Goal: Task Accomplishment & Management: Use online tool/utility

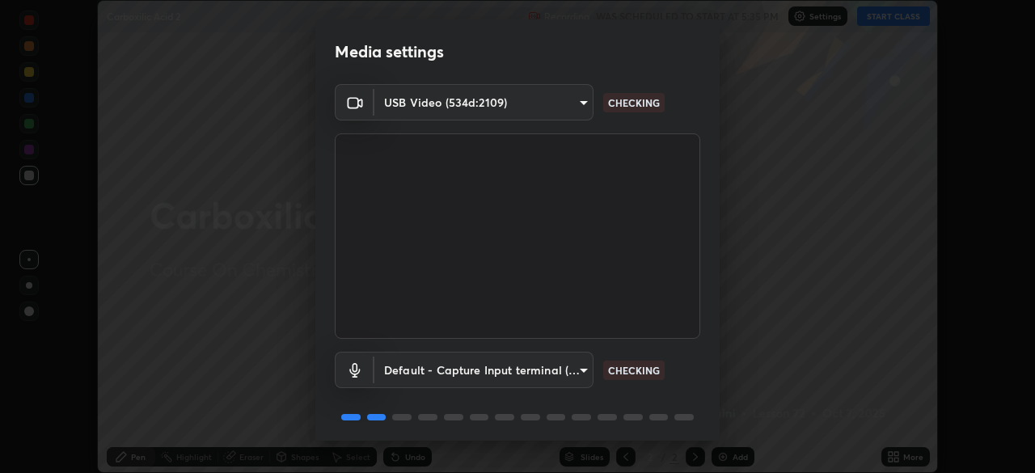
scroll to position [57, 0]
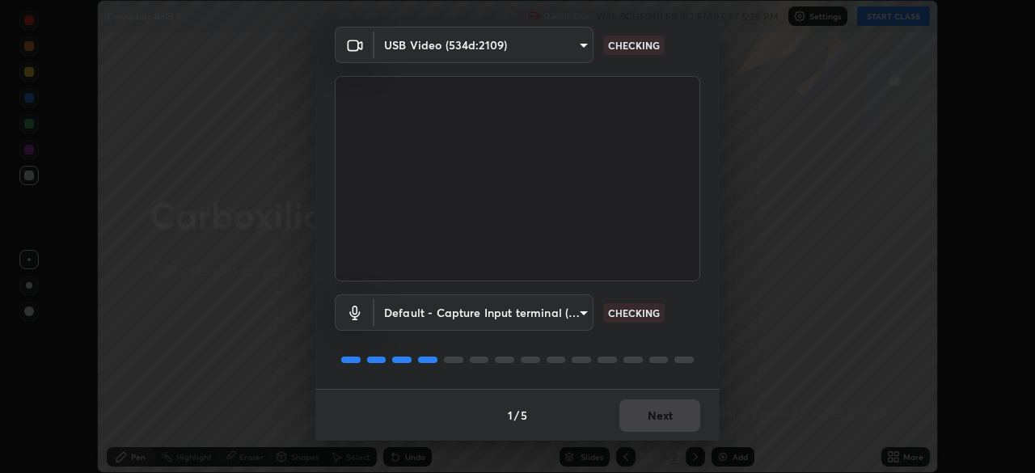
click at [678, 417] on div "1 / 5 Next" at bounding box center [517, 415] width 404 height 52
click at [683, 417] on div "1 / 5 Next" at bounding box center [517, 415] width 404 height 52
click at [684, 420] on div "1 / 5 Next" at bounding box center [517, 415] width 404 height 52
click at [682, 418] on div "1 / 5 Next" at bounding box center [517, 415] width 404 height 52
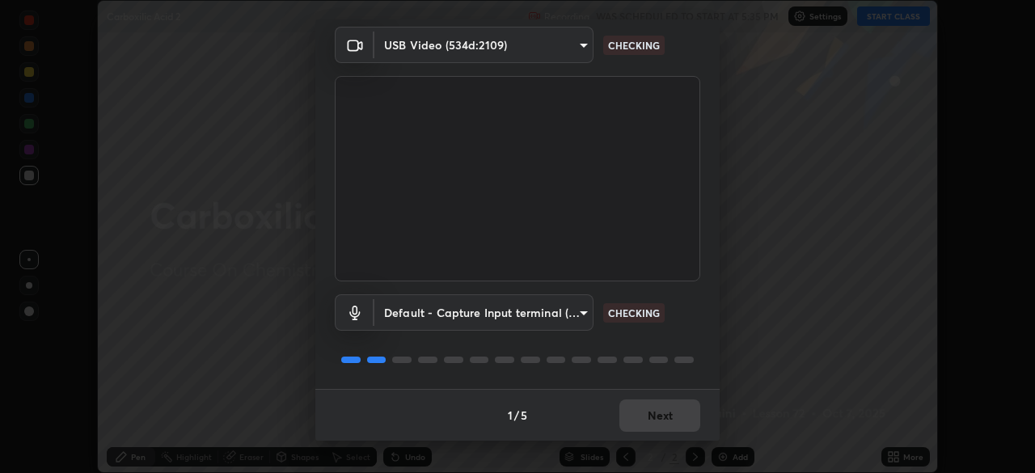
click at [675, 417] on div "1 / 5 Next" at bounding box center [517, 415] width 404 height 52
click at [680, 421] on div "1 / 5 Next" at bounding box center [517, 415] width 404 height 52
click at [682, 421] on div "1 / 5 Next" at bounding box center [517, 415] width 404 height 52
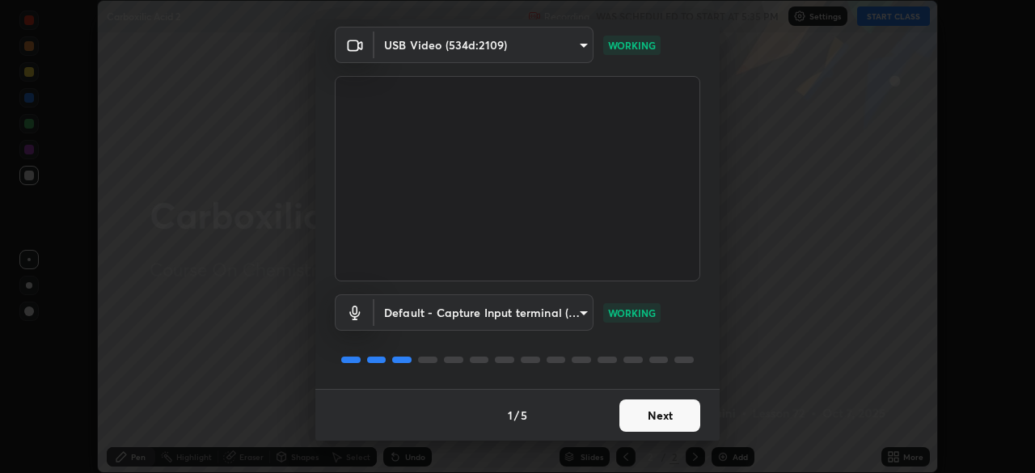
click at [680, 413] on button "Next" at bounding box center [660, 416] width 81 height 32
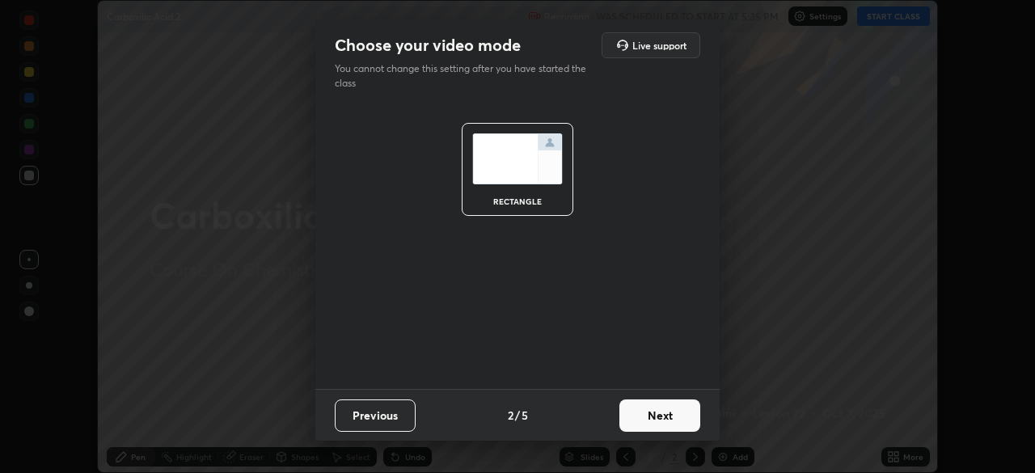
scroll to position [0, 0]
click at [679, 417] on button "Next" at bounding box center [660, 416] width 81 height 32
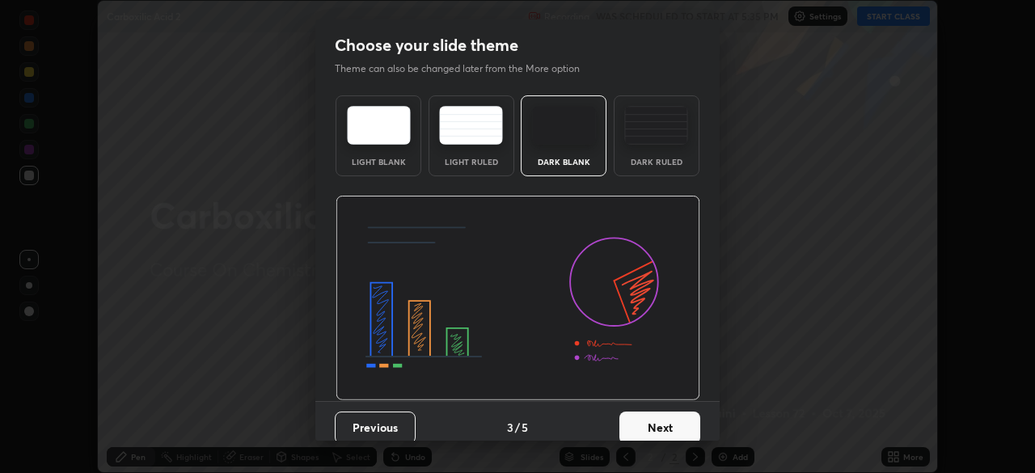
click at [681, 420] on button "Next" at bounding box center [660, 428] width 81 height 32
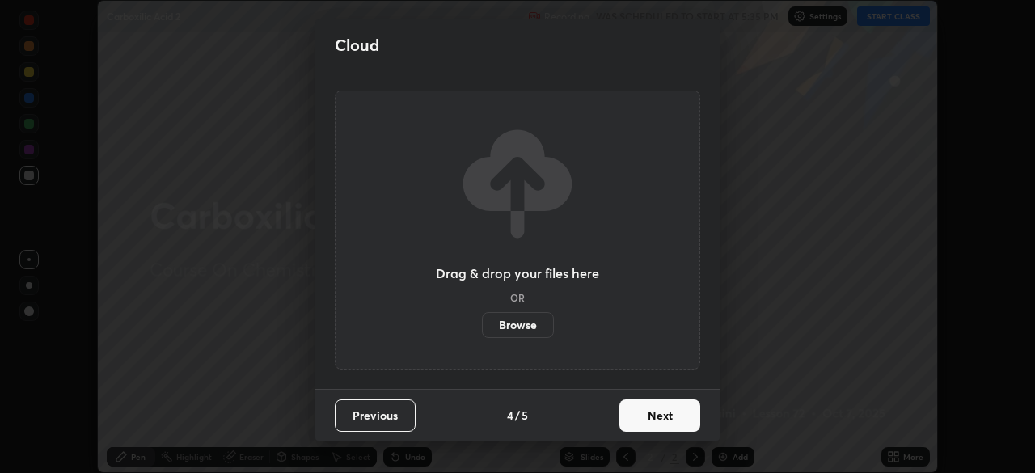
click at [682, 421] on button "Next" at bounding box center [660, 416] width 81 height 32
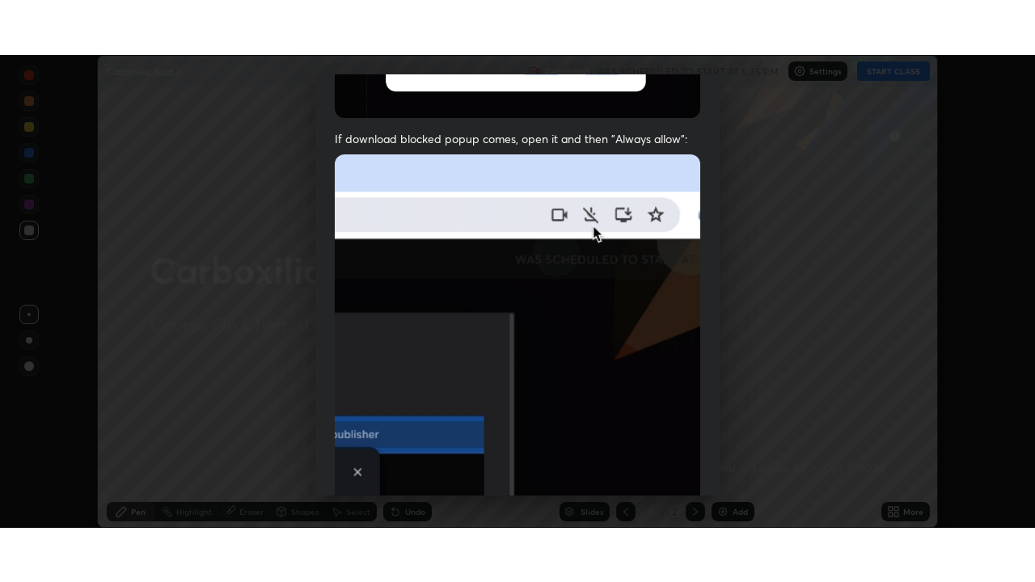
scroll to position [387, 0]
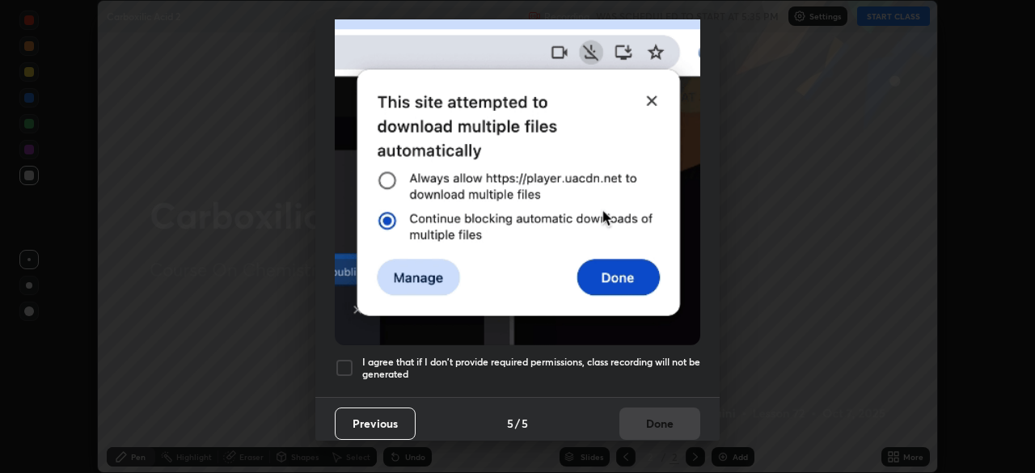
click at [673, 356] on h5 "I agree that if I don't provide required permissions, class recording will not …" at bounding box center [531, 368] width 338 height 25
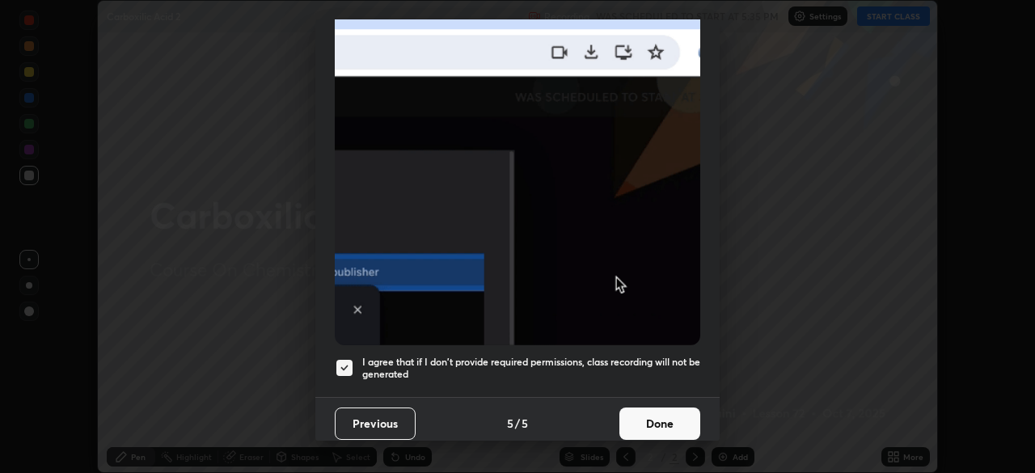
click at [666, 408] on button "Done" at bounding box center [660, 424] width 81 height 32
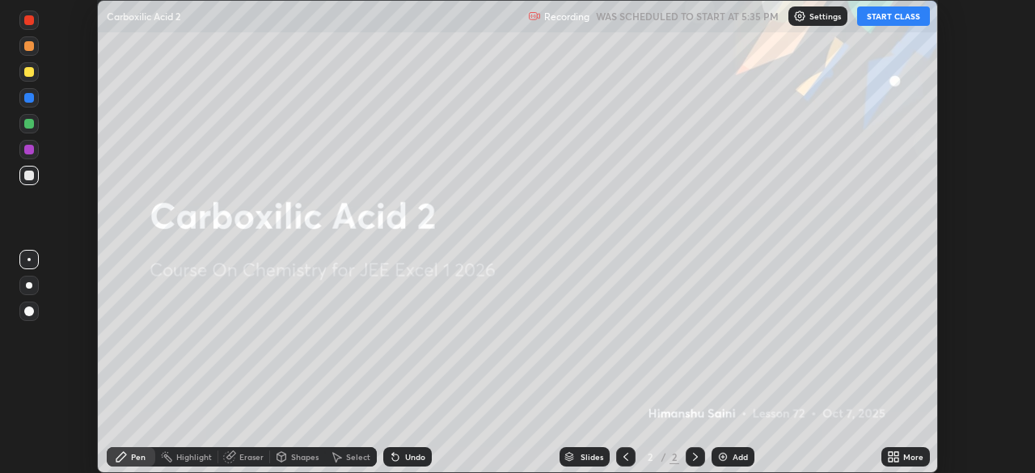
click at [912, 458] on div "More" at bounding box center [914, 457] width 20 height 8
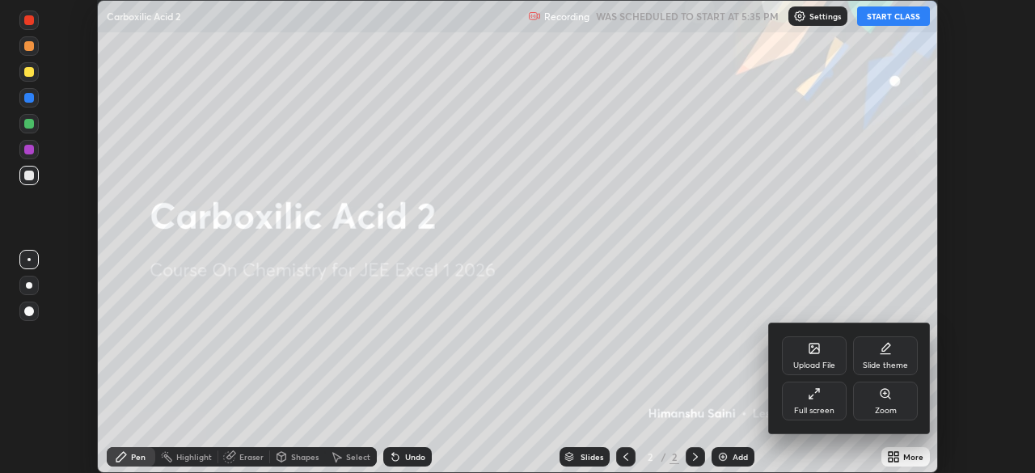
click at [823, 410] on div "Full screen" at bounding box center [814, 411] width 40 height 8
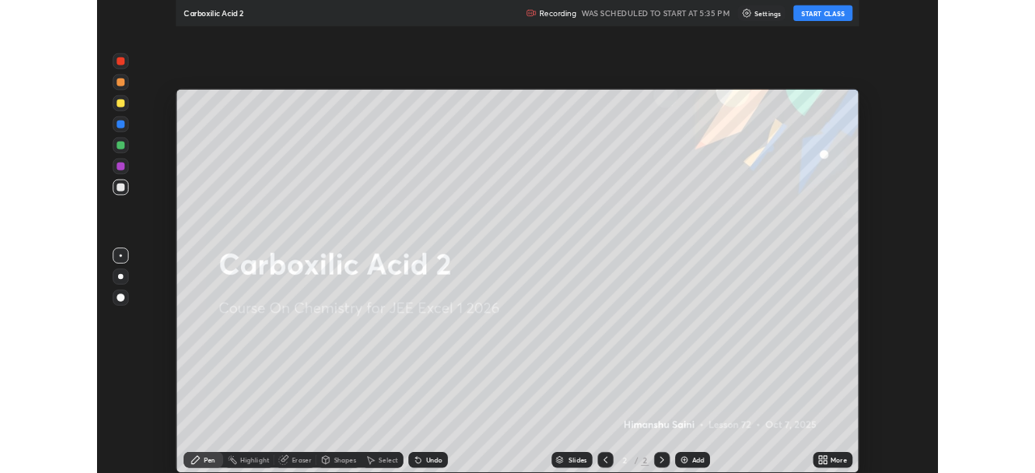
scroll to position [582, 1035]
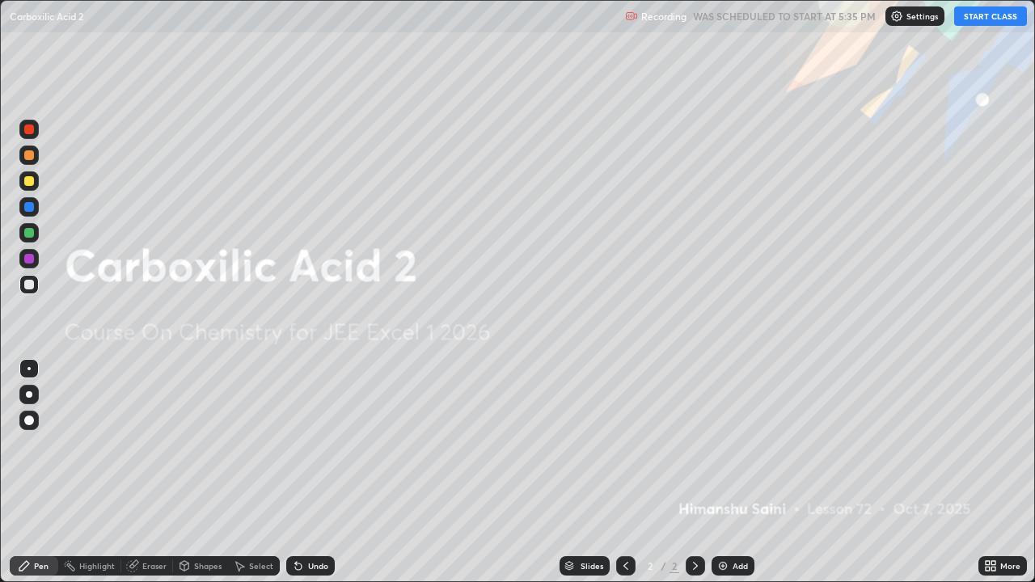
click at [1006, 19] on button "START CLASS" at bounding box center [990, 15] width 73 height 19
click at [30, 421] on div at bounding box center [29, 421] width 10 height 10
click at [25, 472] on icon at bounding box center [24, 566] width 10 height 10
click at [739, 472] on div "Add" at bounding box center [740, 566] width 15 height 8
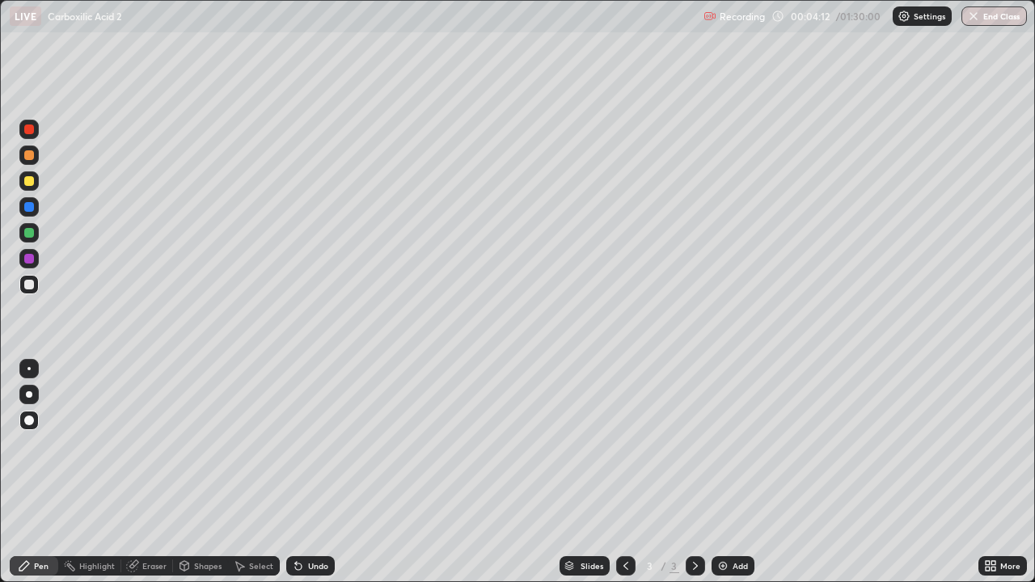
click at [34, 231] on div at bounding box center [28, 232] width 19 height 19
click at [29, 159] on div at bounding box center [29, 155] width 10 height 10
click at [30, 287] on div at bounding box center [29, 285] width 10 height 10
click at [733, 472] on div "Add" at bounding box center [740, 566] width 15 height 8
click at [26, 184] on div at bounding box center [29, 181] width 10 height 10
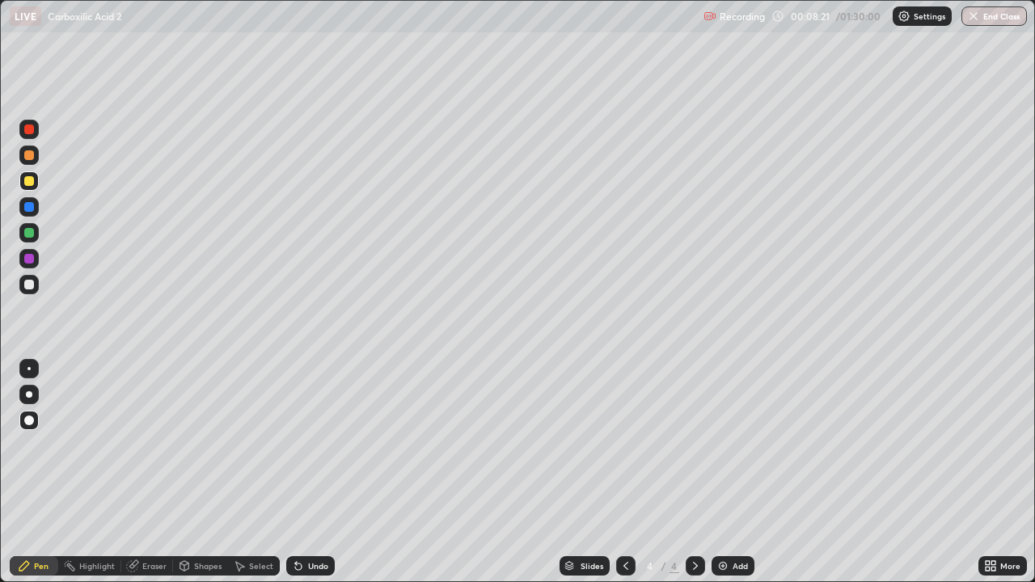
click at [302, 472] on icon at bounding box center [298, 566] width 13 height 13
click at [183, 472] on icon at bounding box center [184, 565] width 9 height 2
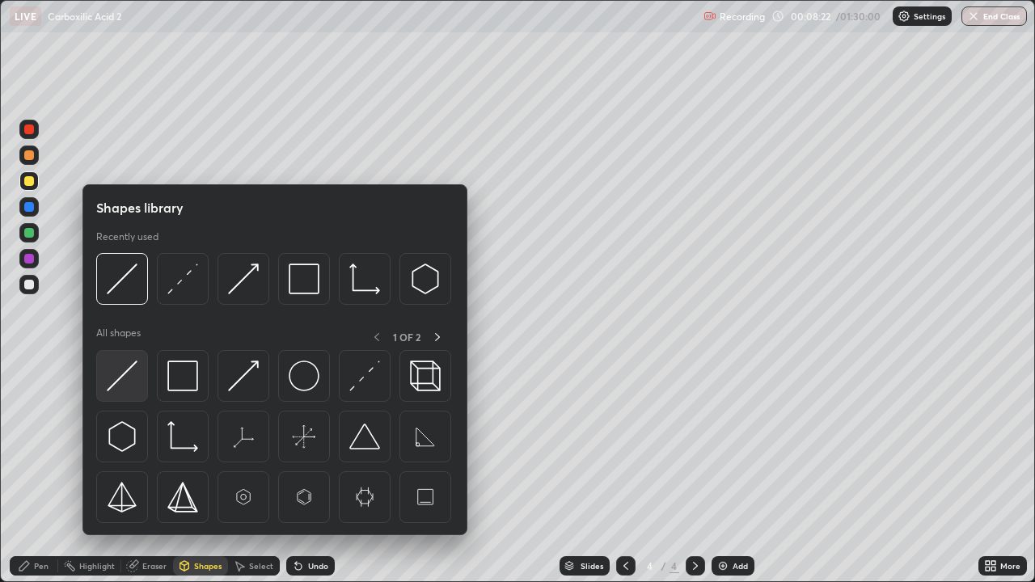
click at [109, 373] on img at bounding box center [122, 376] width 31 height 31
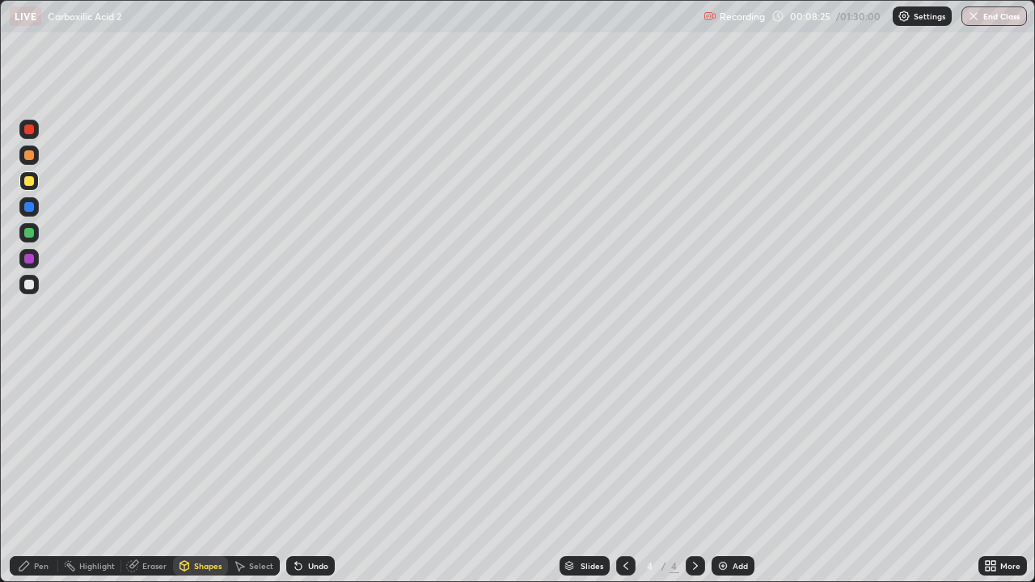
click at [25, 472] on icon at bounding box center [24, 566] width 10 height 10
click at [25, 286] on div at bounding box center [29, 285] width 10 height 10
click at [33, 230] on div at bounding box center [29, 233] width 10 height 10
click at [304, 472] on div "Undo" at bounding box center [310, 566] width 49 height 19
click at [733, 472] on div "Add" at bounding box center [740, 566] width 15 height 8
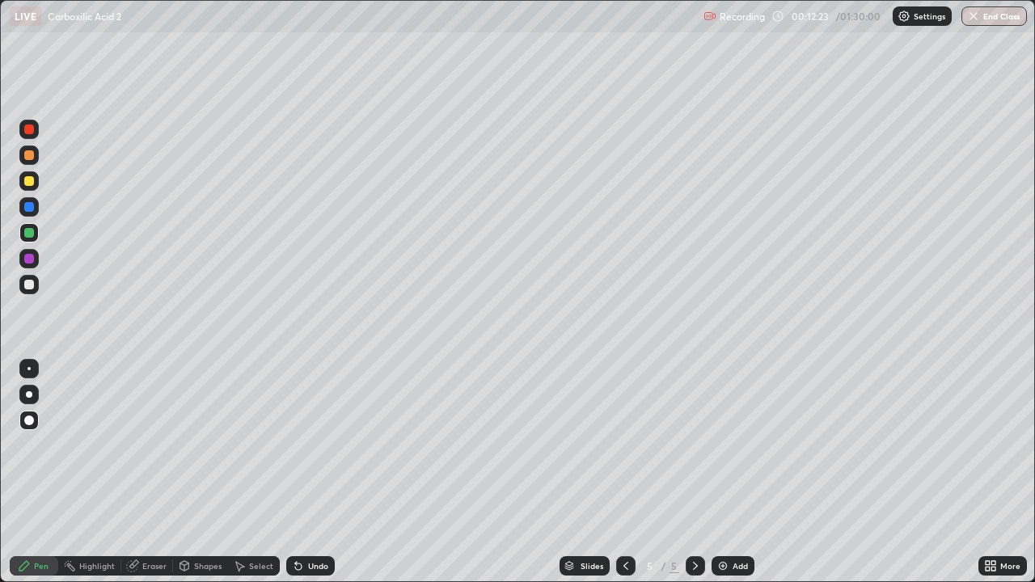
click at [30, 285] on div at bounding box center [29, 285] width 10 height 10
click at [23, 183] on div at bounding box center [28, 180] width 19 height 19
click at [304, 472] on div "Undo" at bounding box center [310, 566] width 49 height 19
click at [243, 472] on icon at bounding box center [239, 566] width 13 height 13
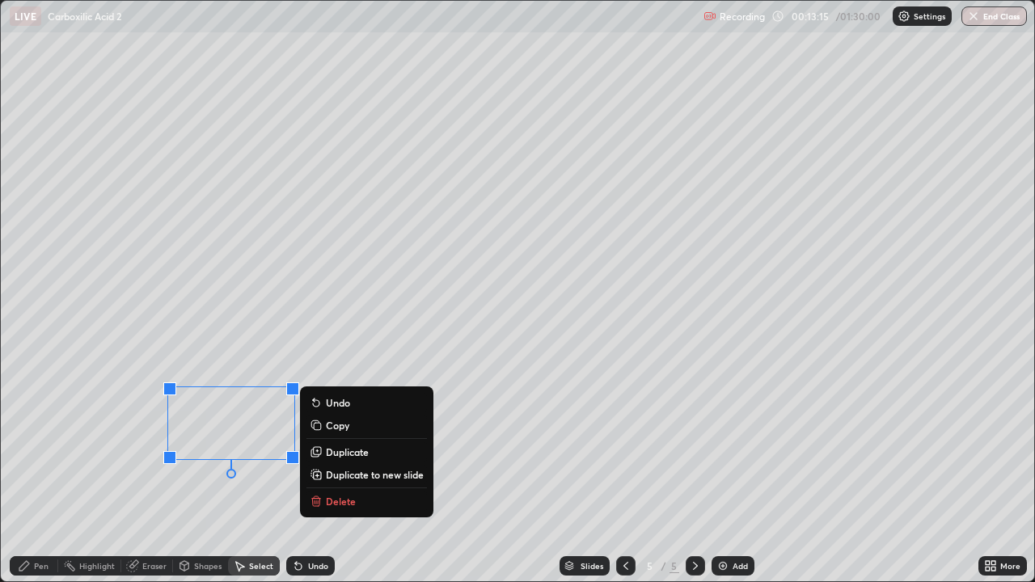
click at [122, 472] on div "0 ° Undo Copy Duplicate Duplicate to new slide Delete" at bounding box center [518, 291] width 1034 height 581
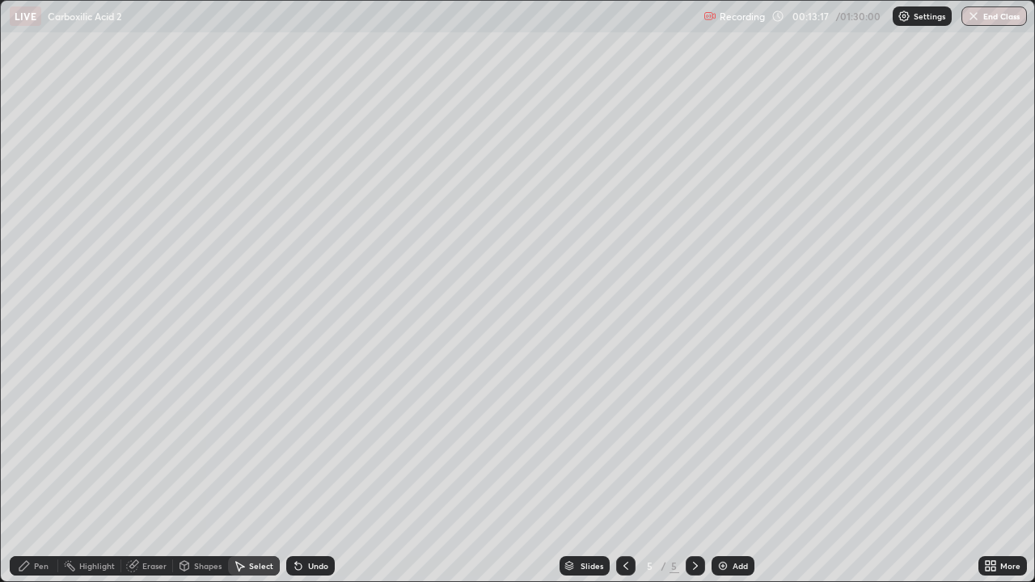
click at [298, 472] on div "Undo" at bounding box center [310, 566] width 49 height 19
click at [299, 472] on icon at bounding box center [298, 566] width 13 height 13
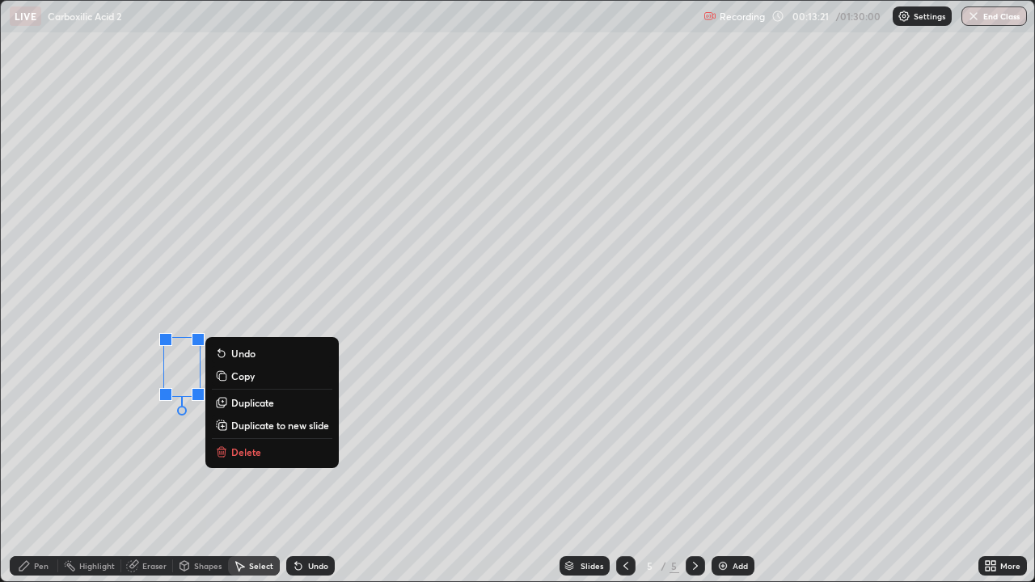
click at [308, 472] on div "Undo" at bounding box center [318, 566] width 20 height 8
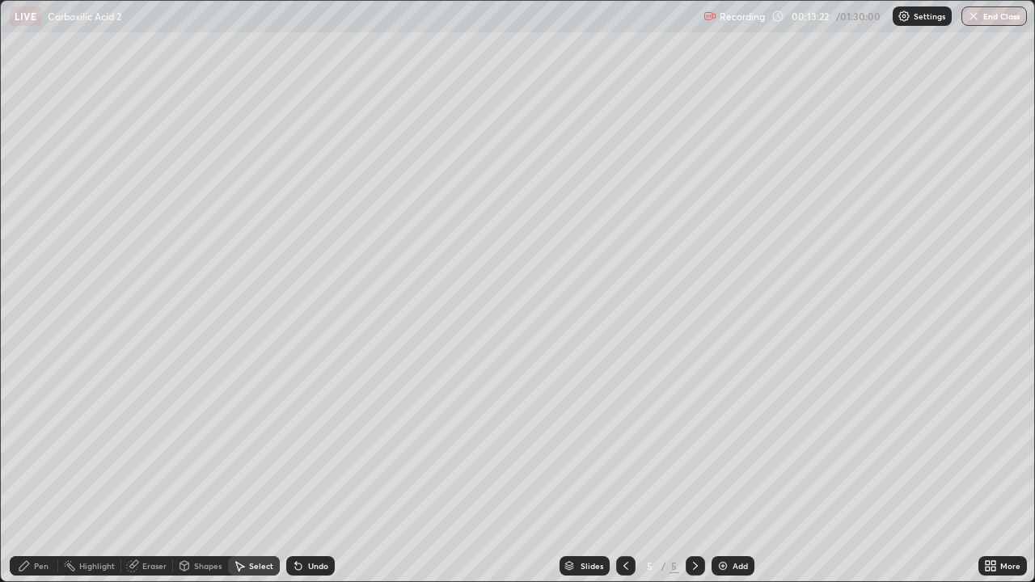
click at [182, 472] on icon at bounding box center [184, 565] width 9 height 2
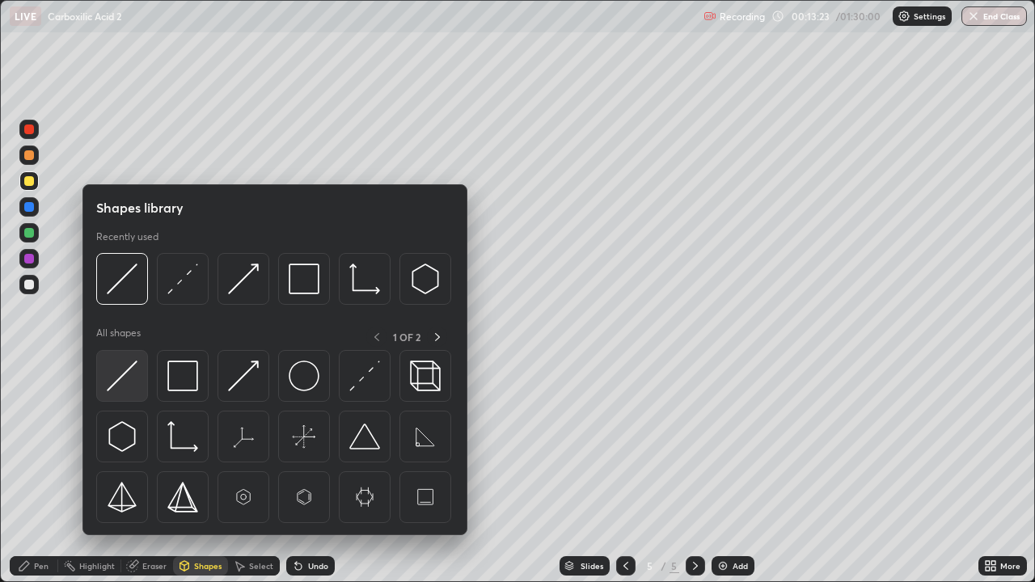
click at [112, 386] on img at bounding box center [122, 376] width 31 height 31
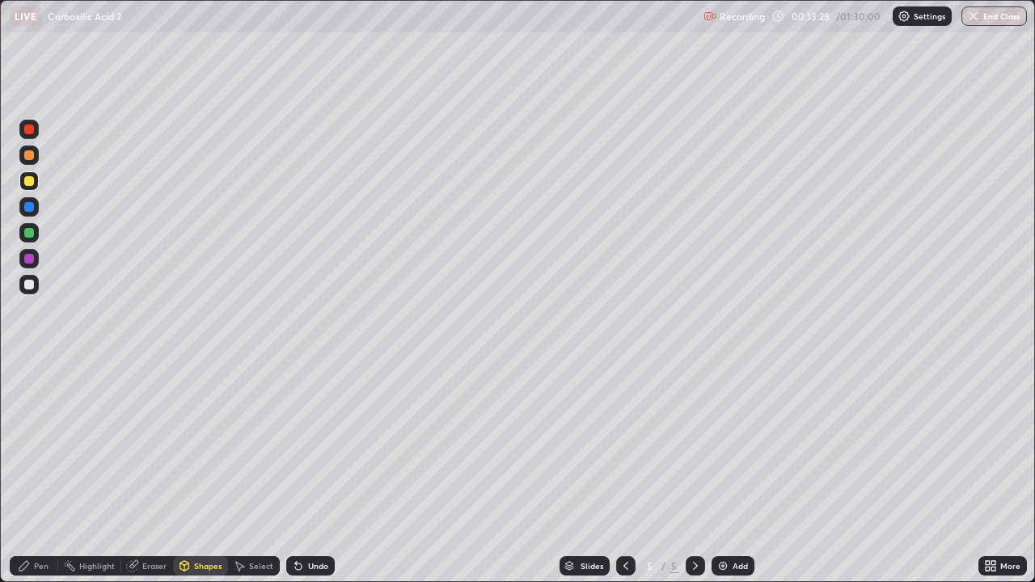
click at [252, 472] on div "Select" at bounding box center [261, 566] width 24 height 8
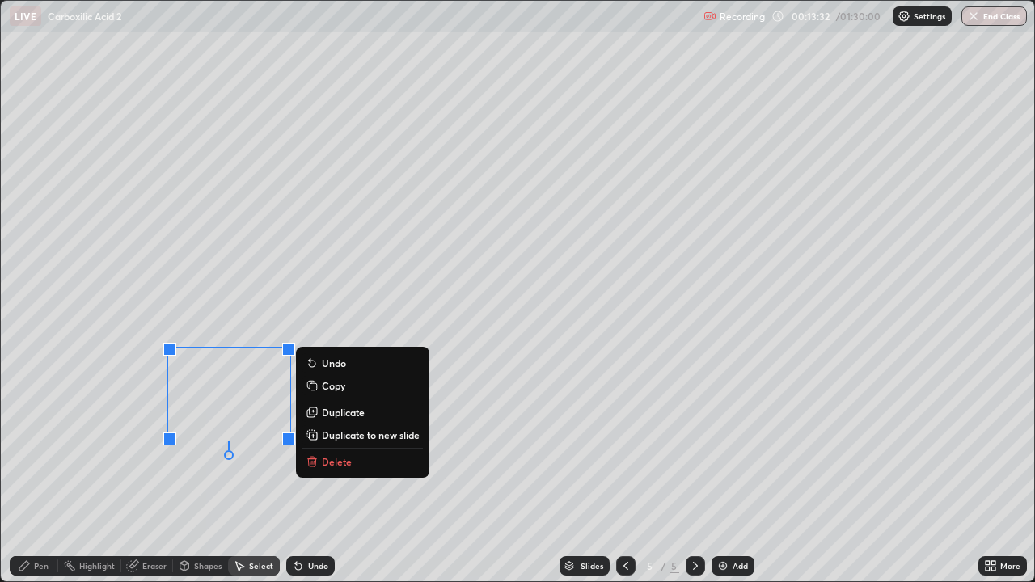
click at [125, 460] on div "0 ° Undo Copy Duplicate Duplicate to new slide Delete" at bounding box center [518, 291] width 1034 height 581
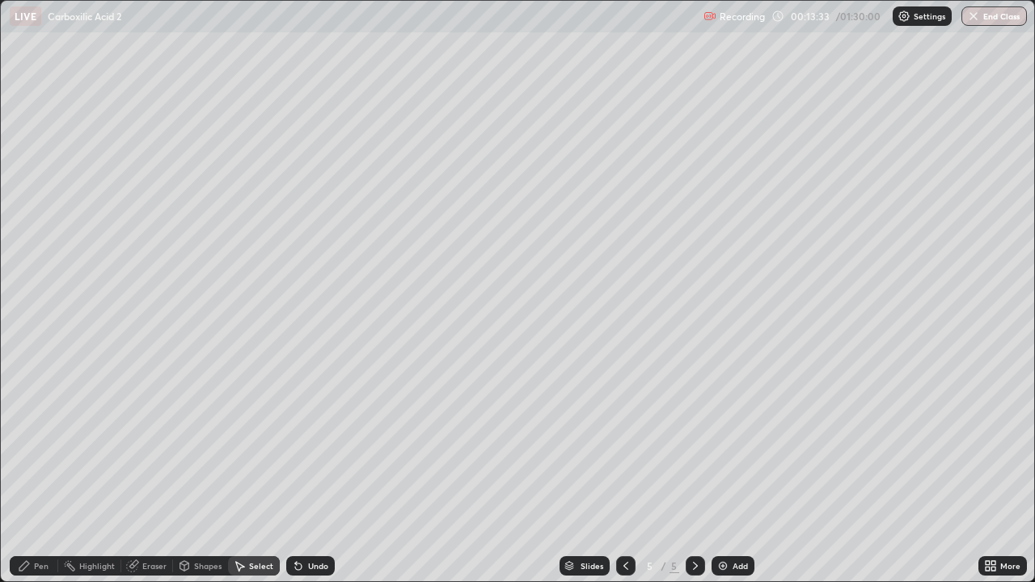
click at [28, 472] on icon at bounding box center [24, 566] width 13 height 13
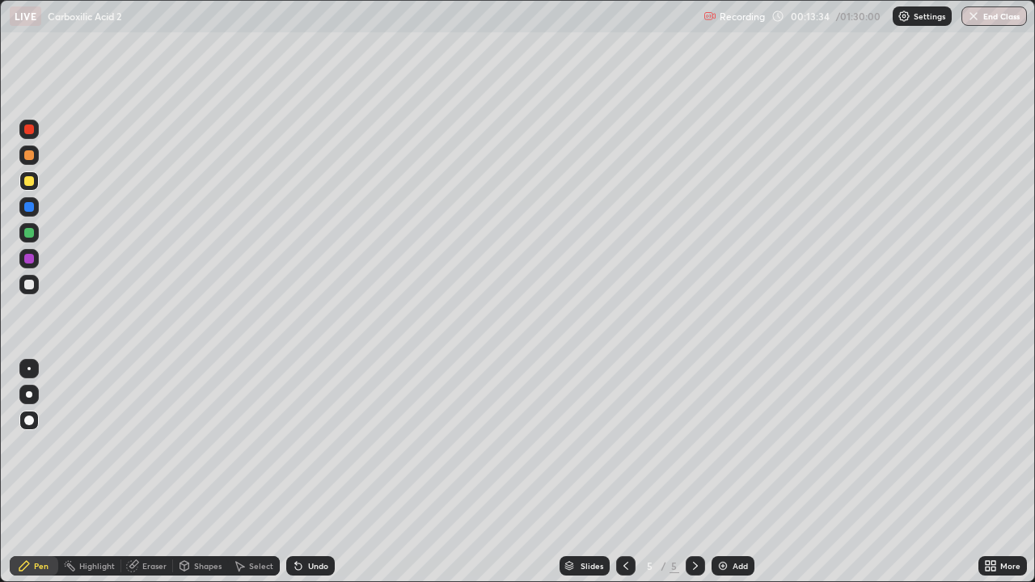
click at [31, 289] on div at bounding box center [29, 285] width 10 height 10
click at [28, 264] on div at bounding box center [28, 258] width 19 height 19
click at [188, 472] on icon at bounding box center [184, 566] width 13 height 13
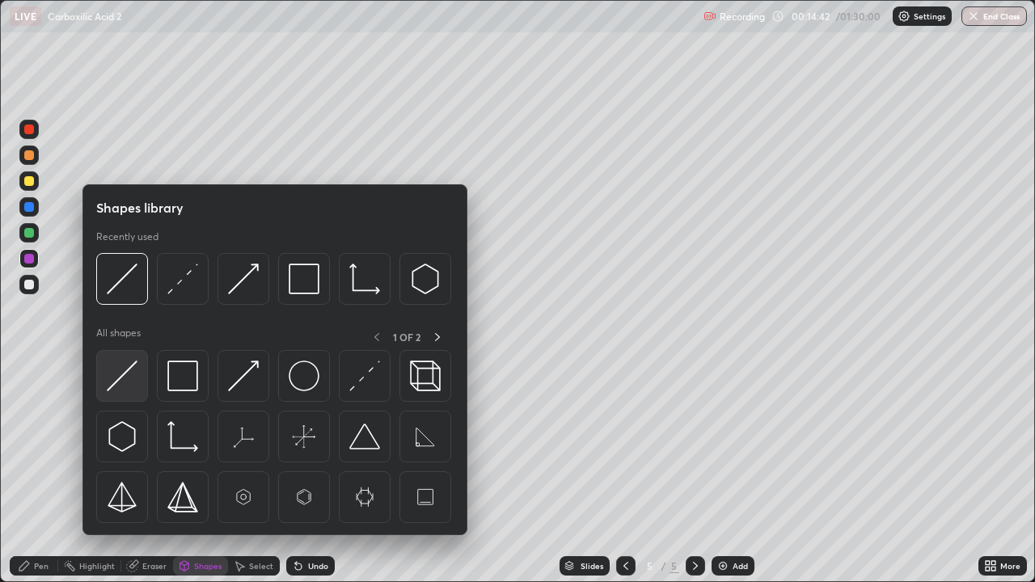
click at [120, 373] on img at bounding box center [122, 376] width 31 height 31
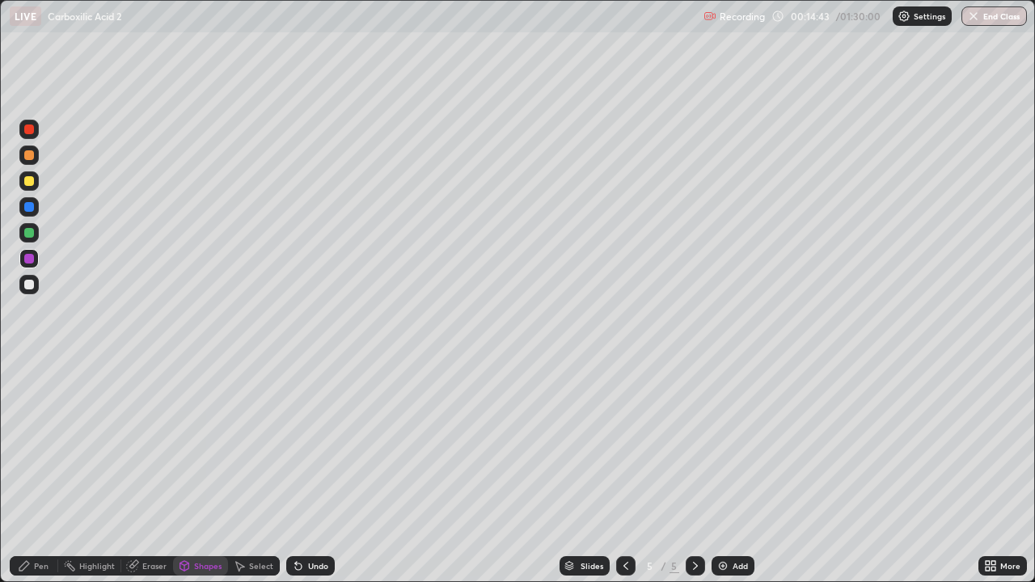
click at [40, 472] on div "Pen" at bounding box center [41, 566] width 15 height 8
click at [23, 280] on div at bounding box center [28, 284] width 19 height 19
click at [302, 472] on icon at bounding box center [298, 566] width 13 height 13
click at [296, 472] on icon at bounding box center [298, 567] width 6 height 6
click at [298, 472] on icon at bounding box center [298, 567] width 6 height 6
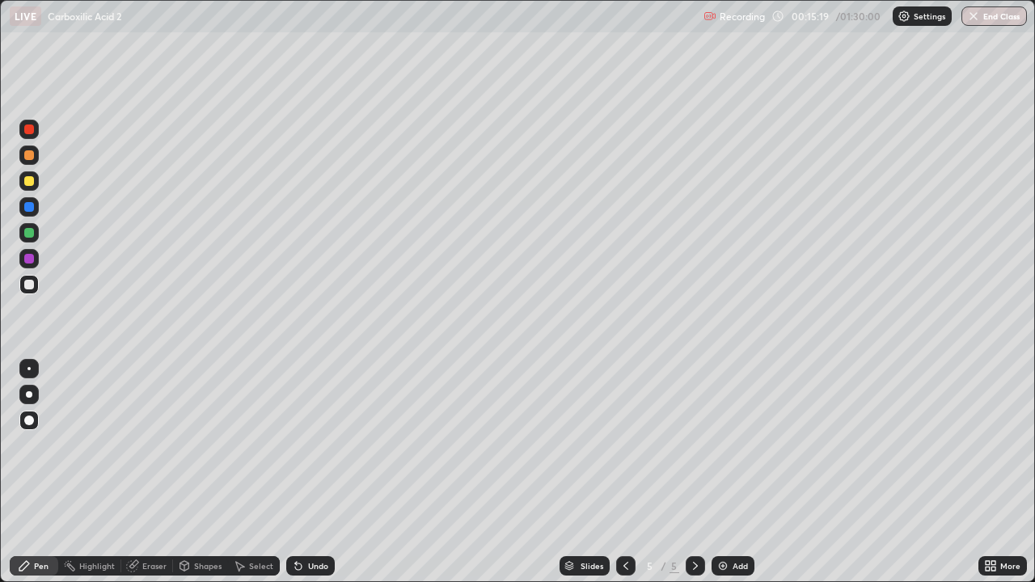
click at [298, 472] on icon at bounding box center [298, 567] width 6 height 6
click at [296, 472] on icon at bounding box center [298, 567] width 6 height 6
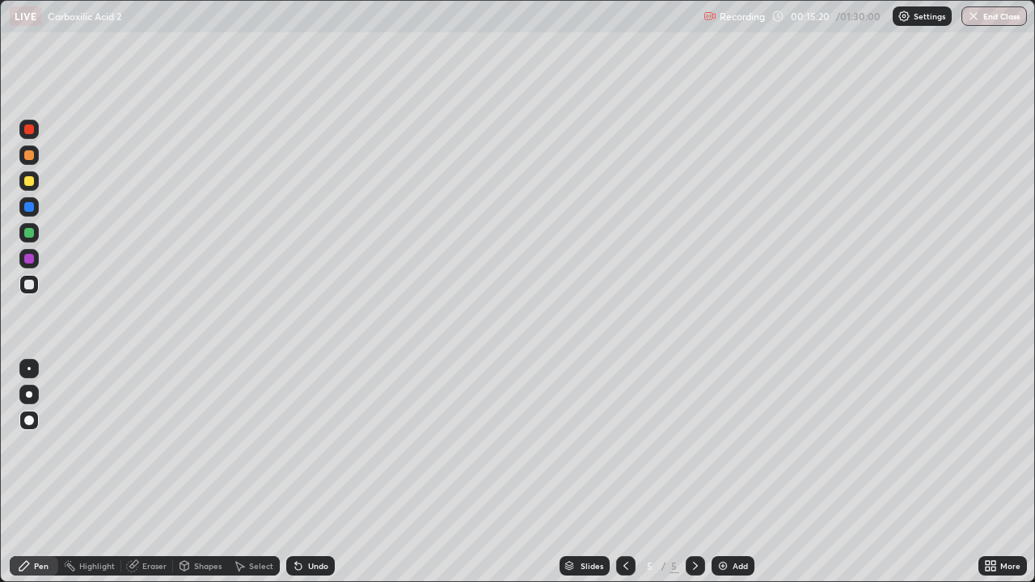
click at [299, 472] on icon at bounding box center [298, 566] width 13 height 13
click at [23, 260] on div at bounding box center [28, 258] width 19 height 19
click at [724, 472] on img at bounding box center [723, 566] width 13 height 13
click at [25, 178] on div at bounding box center [29, 181] width 10 height 10
click at [311, 472] on div "Undo" at bounding box center [318, 566] width 20 height 8
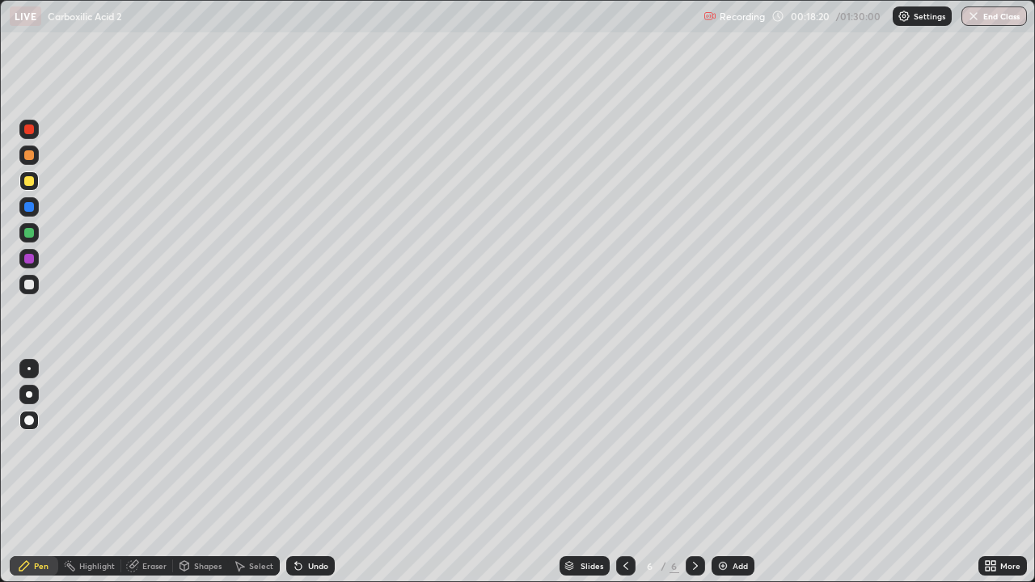
click at [316, 472] on div "Undo" at bounding box center [318, 566] width 20 height 8
click at [308, 472] on div "Undo" at bounding box center [318, 566] width 20 height 8
click at [145, 472] on div "Eraser" at bounding box center [154, 566] width 24 height 8
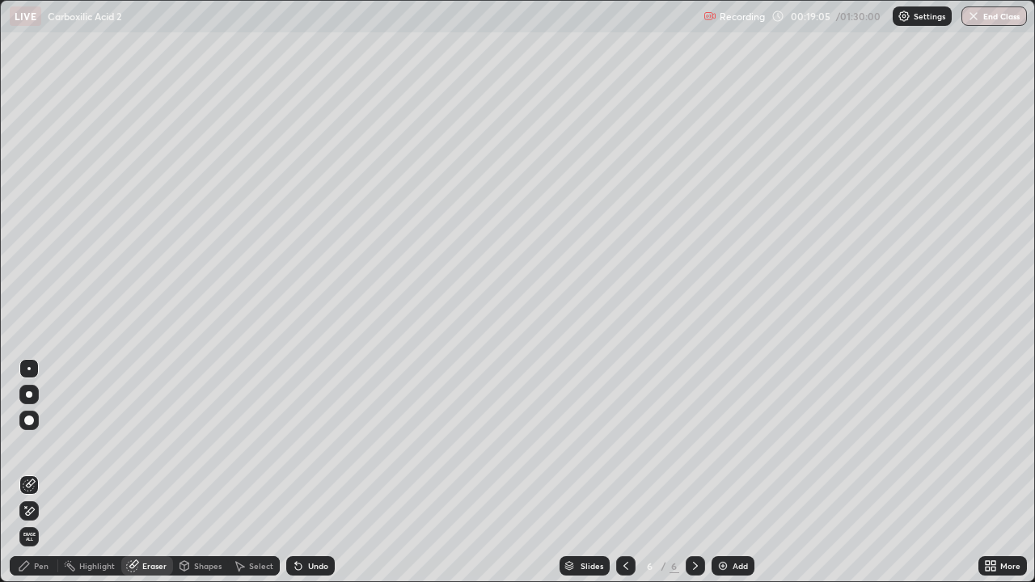
click at [195, 472] on div "Shapes" at bounding box center [208, 566] width 28 height 8
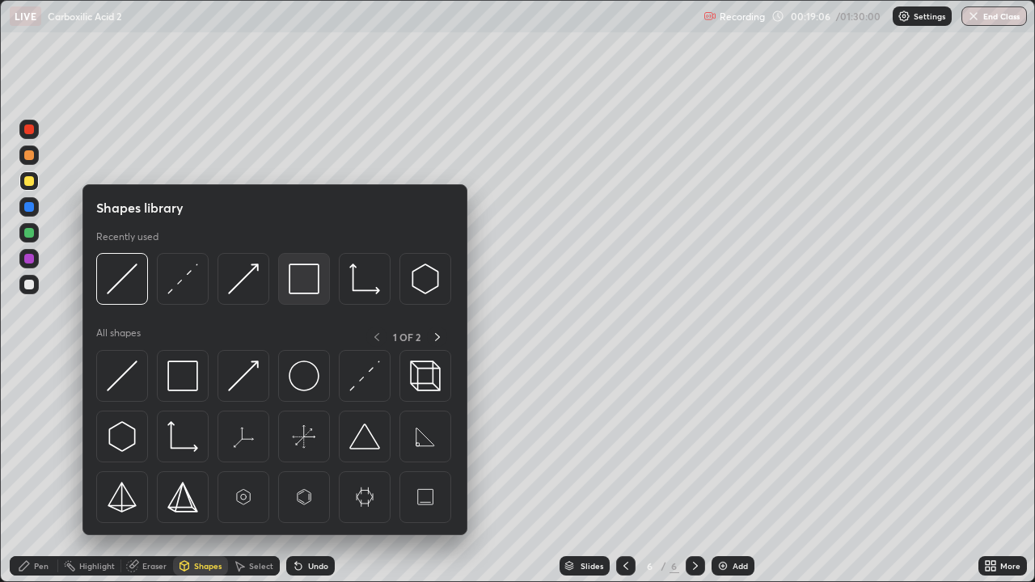
click at [307, 287] on img at bounding box center [304, 279] width 31 height 31
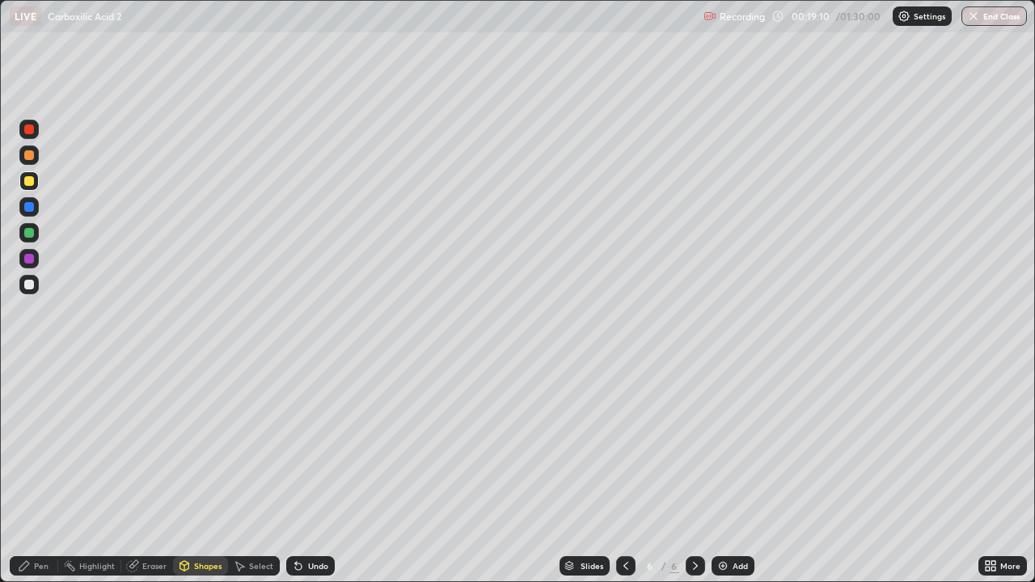
click at [36, 472] on div "Pen" at bounding box center [41, 566] width 15 height 8
click at [30, 281] on div at bounding box center [29, 285] width 10 height 10
click at [302, 472] on icon at bounding box center [298, 566] width 13 height 13
click at [303, 472] on div "Undo" at bounding box center [310, 566] width 49 height 19
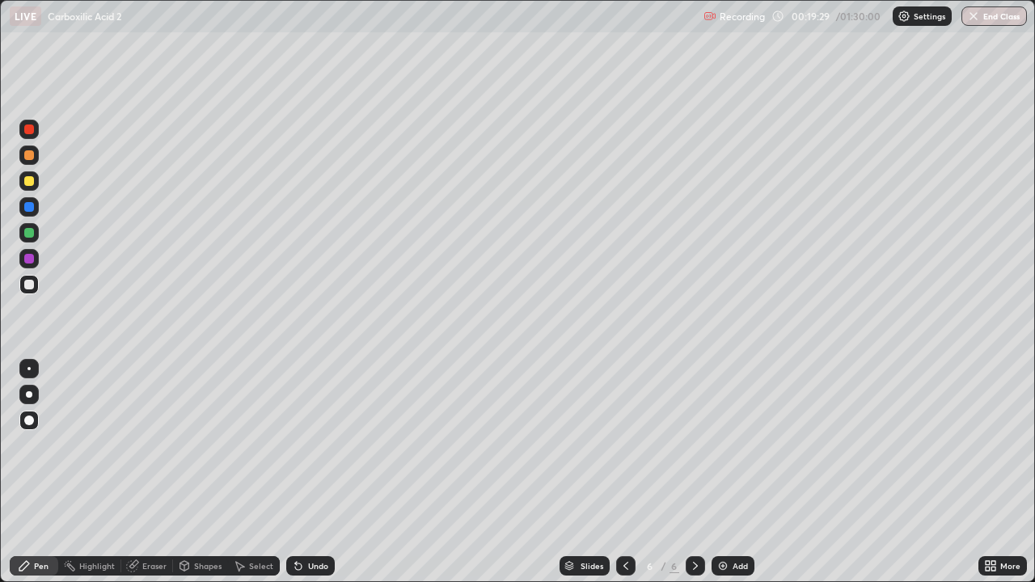
click at [311, 472] on div "Undo" at bounding box center [318, 566] width 20 height 8
click at [302, 472] on icon at bounding box center [298, 566] width 13 height 13
click at [300, 472] on icon at bounding box center [298, 566] width 13 height 13
click at [299, 472] on icon at bounding box center [298, 566] width 13 height 13
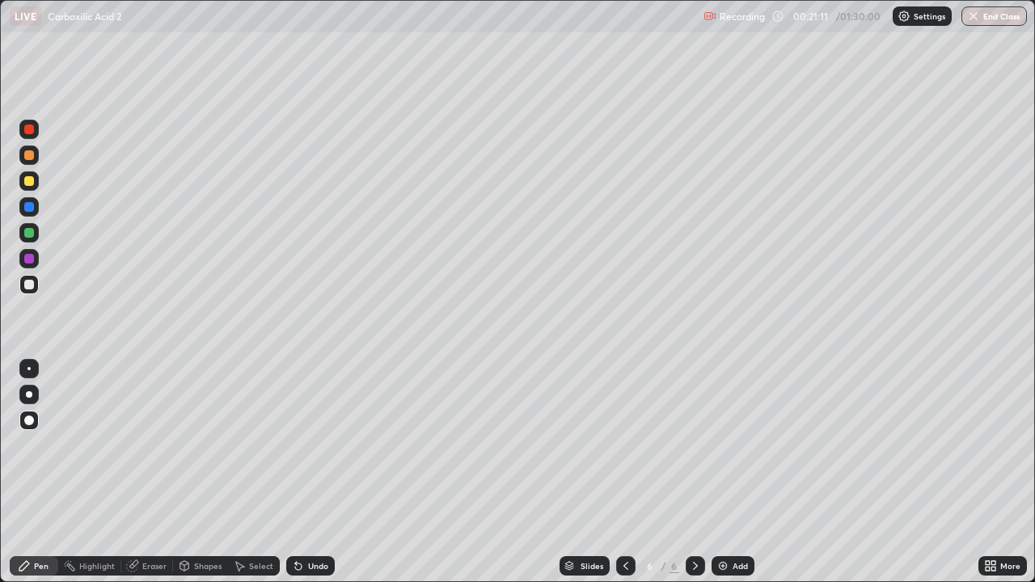
click at [621, 472] on icon at bounding box center [626, 566] width 13 height 13
click at [694, 472] on icon at bounding box center [695, 566] width 13 height 13
click at [626, 472] on icon at bounding box center [626, 566] width 13 height 13
click at [740, 472] on div "Add" at bounding box center [740, 566] width 15 height 8
click at [617, 472] on div at bounding box center [625, 566] width 19 height 19
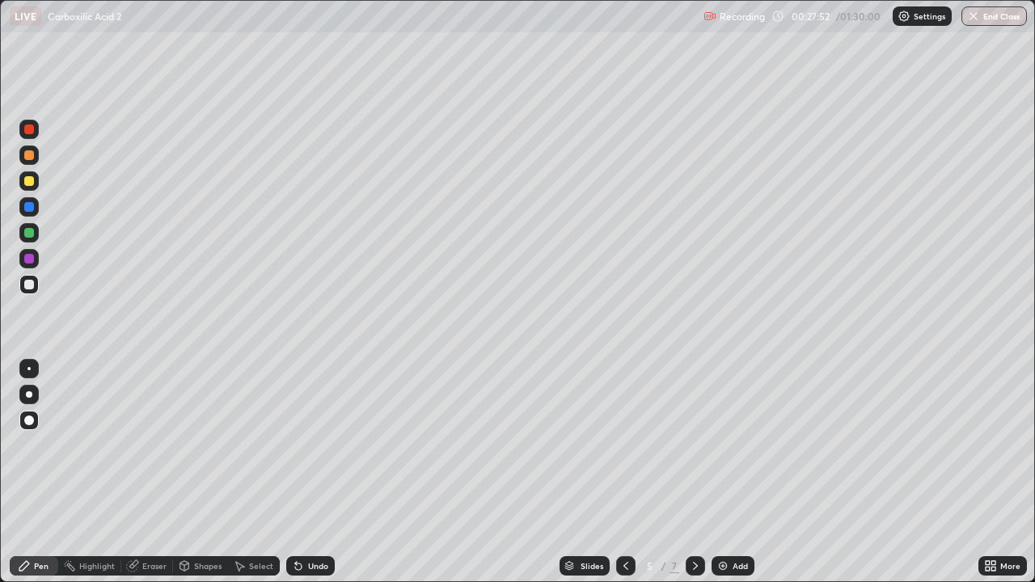
click at [41, 472] on div "Pen" at bounding box center [34, 566] width 49 height 19
click at [33, 277] on div at bounding box center [28, 284] width 19 height 19
click at [692, 472] on icon at bounding box center [695, 566] width 13 height 13
click at [187, 472] on icon at bounding box center [184, 566] width 9 height 10
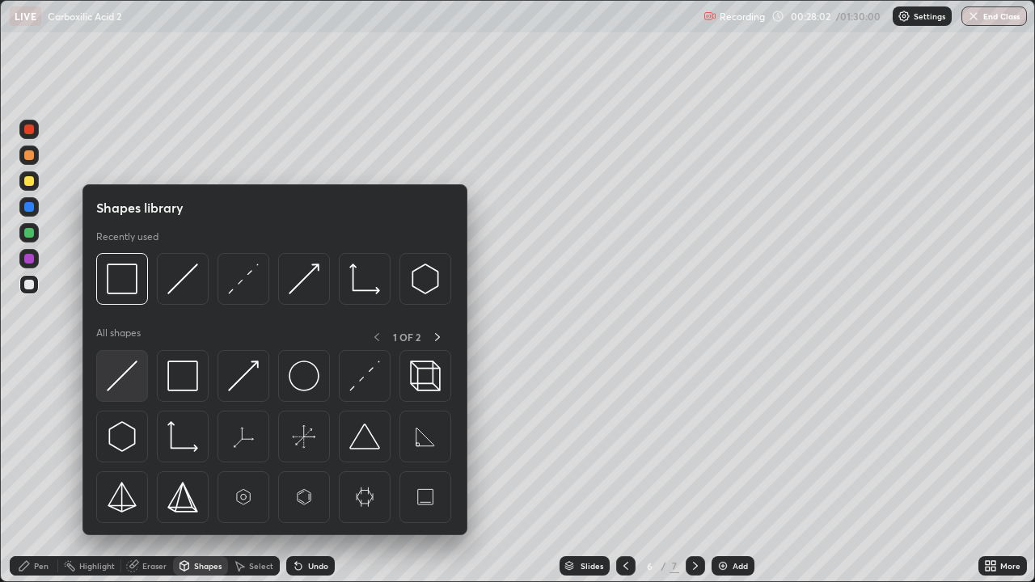
click at [125, 389] on img at bounding box center [122, 376] width 31 height 31
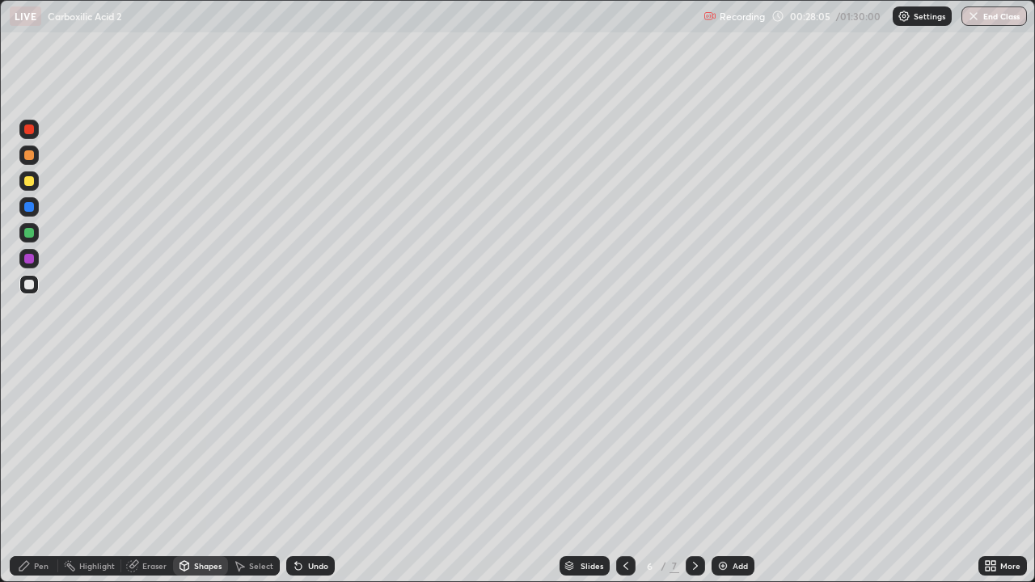
click at [47, 472] on div "Pen" at bounding box center [34, 566] width 49 height 19
click at [25, 263] on div at bounding box center [28, 258] width 19 height 19
click at [623, 472] on icon at bounding box center [626, 566] width 13 height 13
click at [624, 472] on icon at bounding box center [626, 566] width 13 height 13
click at [692, 472] on icon at bounding box center [695, 566] width 13 height 13
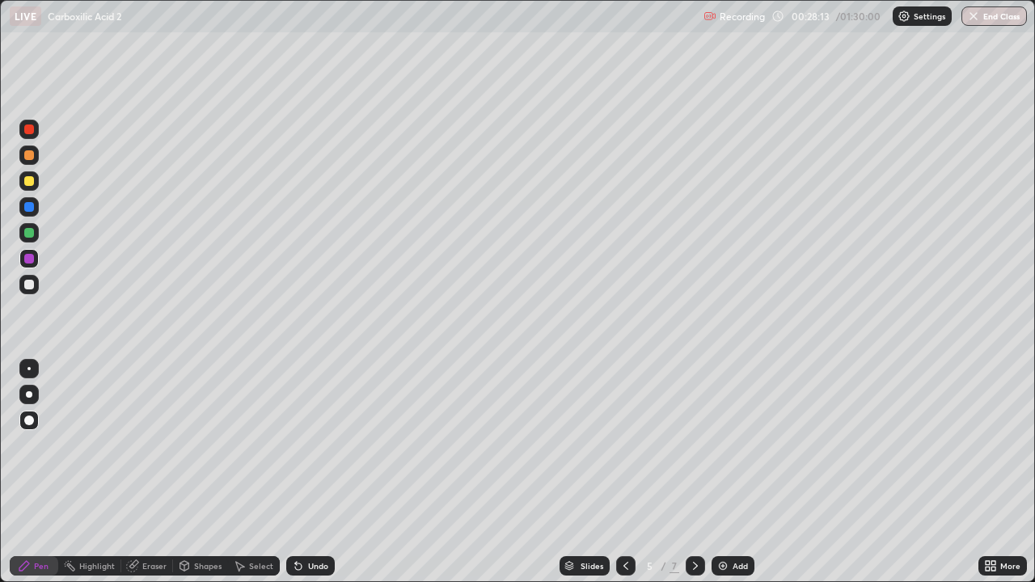
click at [698, 472] on icon at bounding box center [695, 566] width 13 height 13
click at [628, 472] on icon at bounding box center [626, 566] width 13 height 13
click at [694, 472] on icon at bounding box center [695, 566] width 5 height 8
click at [313, 472] on div "Undo" at bounding box center [310, 566] width 49 height 19
click at [26, 290] on div at bounding box center [28, 284] width 19 height 19
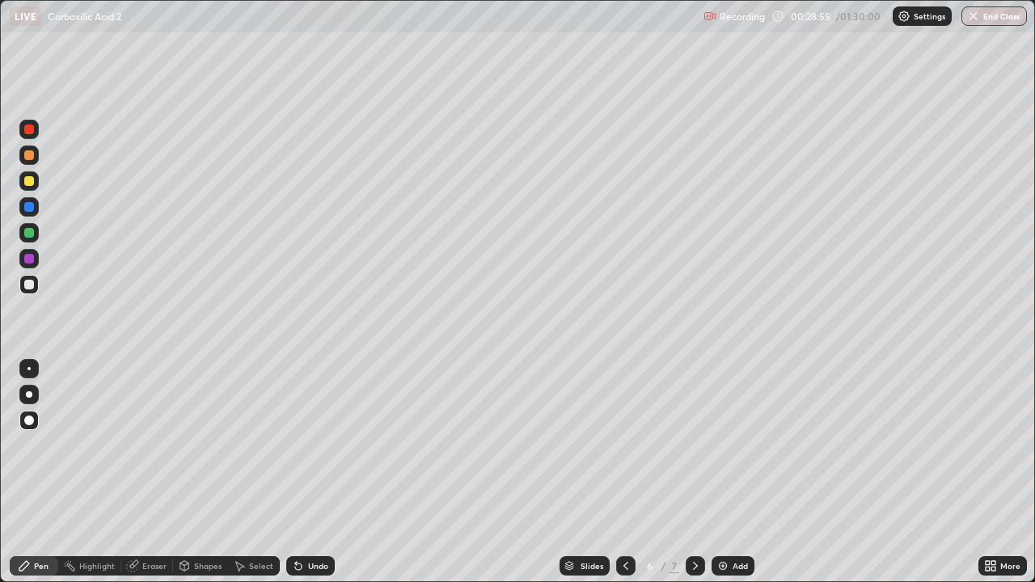
click at [624, 472] on icon at bounding box center [626, 566] width 13 height 13
click at [27, 234] on div at bounding box center [29, 233] width 10 height 10
click at [694, 472] on icon at bounding box center [695, 566] width 5 height 8
click at [626, 472] on icon at bounding box center [626, 566] width 13 height 13
click at [695, 472] on icon at bounding box center [695, 566] width 13 height 13
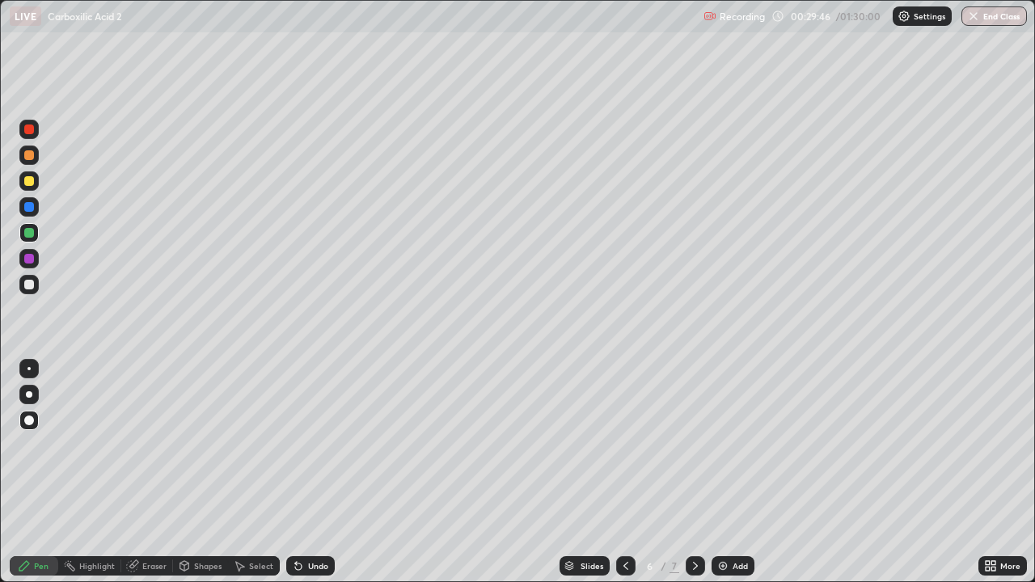
click at [622, 472] on icon at bounding box center [626, 566] width 13 height 13
click at [694, 472] on icon at bounding box center [695, 566] width 13 height 13
click at [632, 472] on div at bounding box center [625, 566] width 19 height 19
click at [493, 472] on div "Slides 5 / 7 Add" at bounding box center [657, 566] width 644 height 32
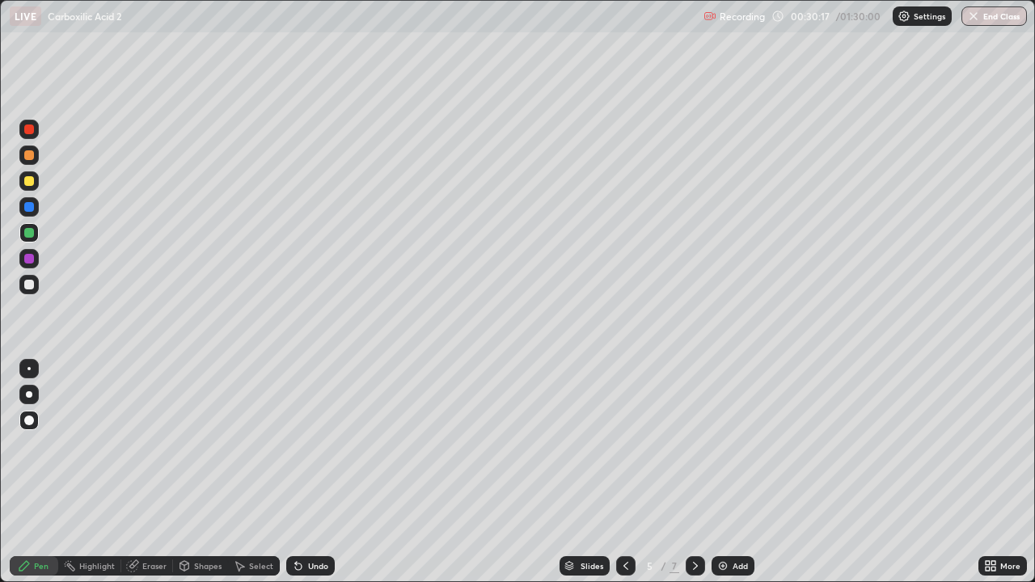
click at [492, 472] on div "Slides 5 / 7 Add" at bounding box center [657, 566] width 644 height 32
click at [262, 472] on div "Select" at bounding box center [261, 566] width 24 height 8
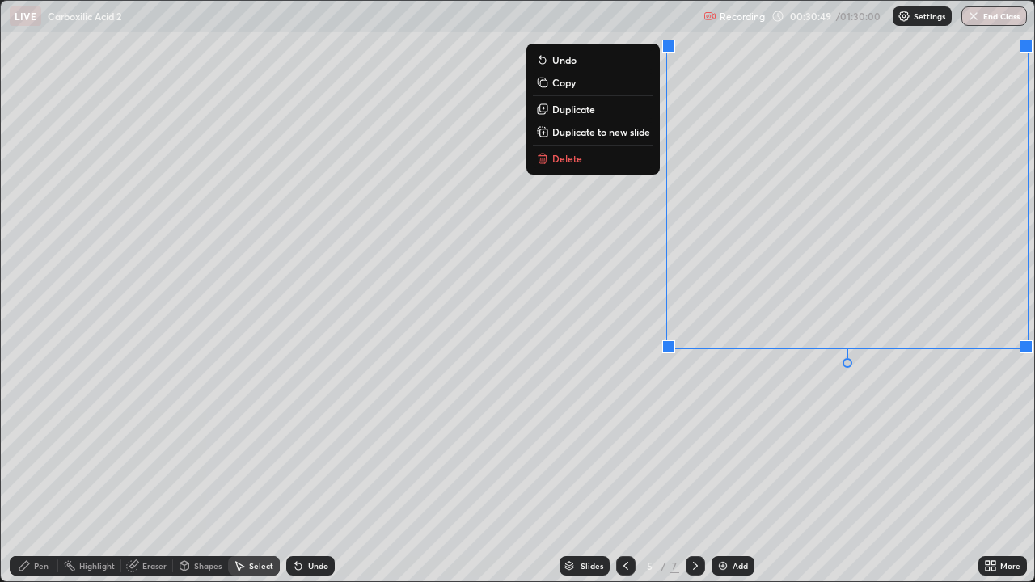
click at [569, 83] on p "Copy" at bounding box center [563, 82] width 23 height 13
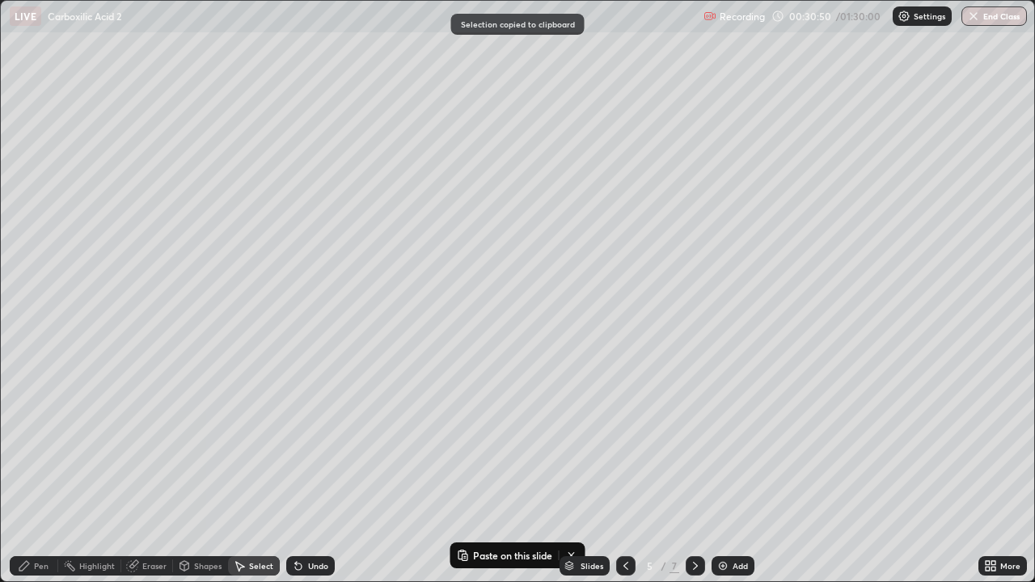
click at [699, 472] on icon at bounding box center [695, 566] width 13 height 13
click at [740, 472] on div "Add" at bounding box center [740, 566] width 15 height 8
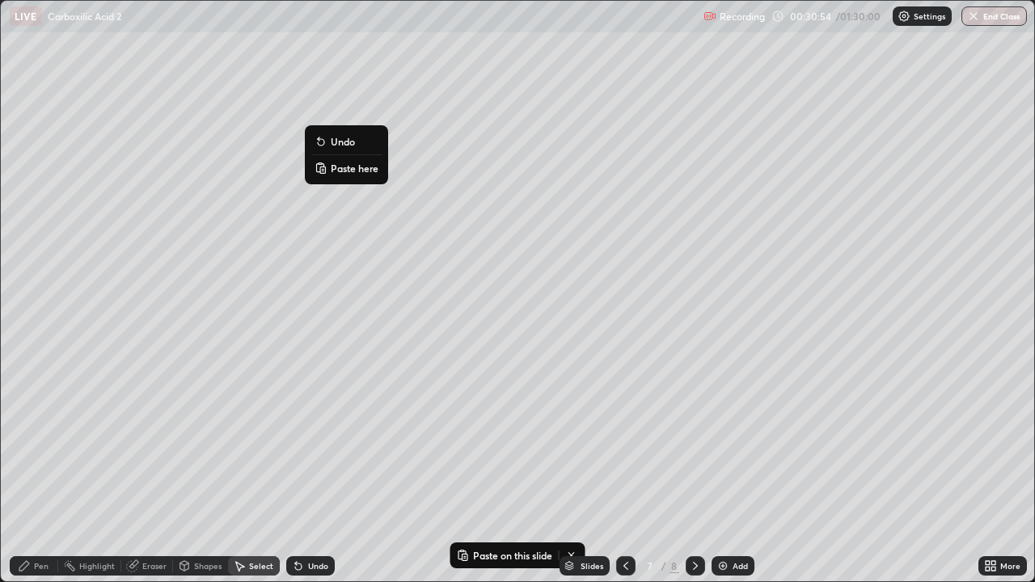
click at [351, 171] on p "Paste here" at bounding box center [355, 168] width 48 height 13
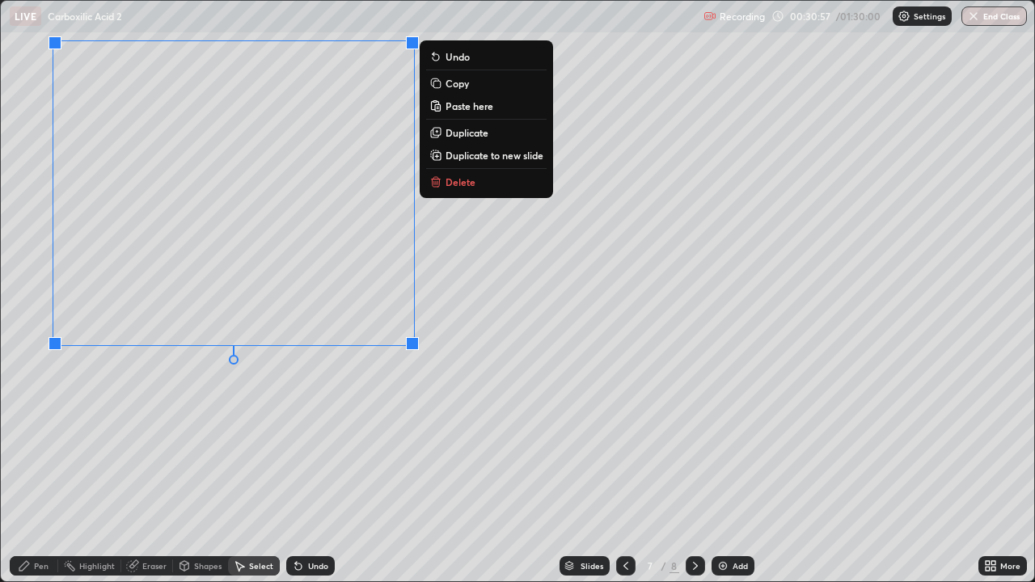
click at [128, 426] on div "0 ° Undo Copy Paste here Duplicate Duplicate to new slide Delete" at bounding box center [518, 291] width 1034 height 581
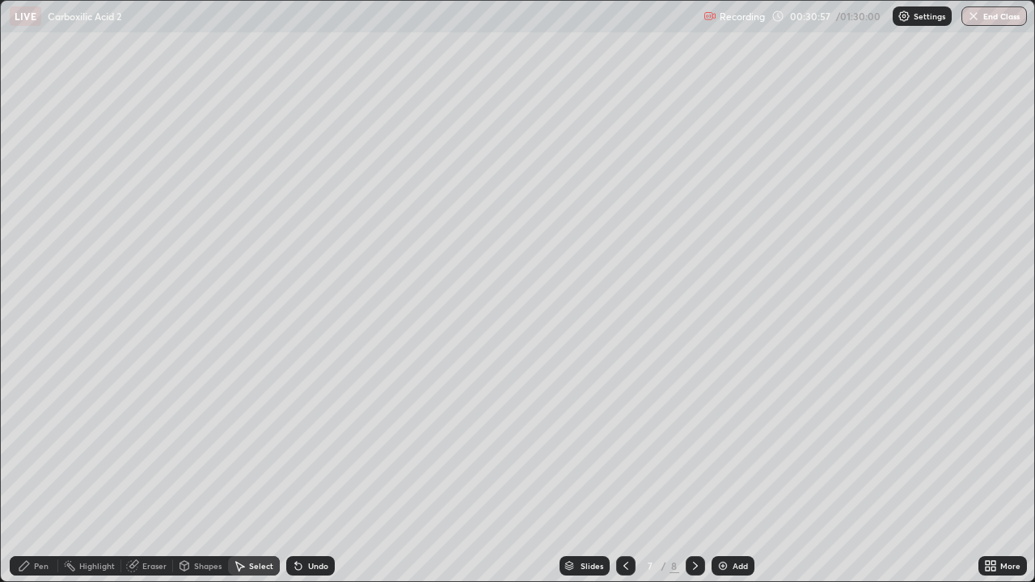
click at [39, 472] on div "Pen" at bounding box center [41, 566] width 15 height 8
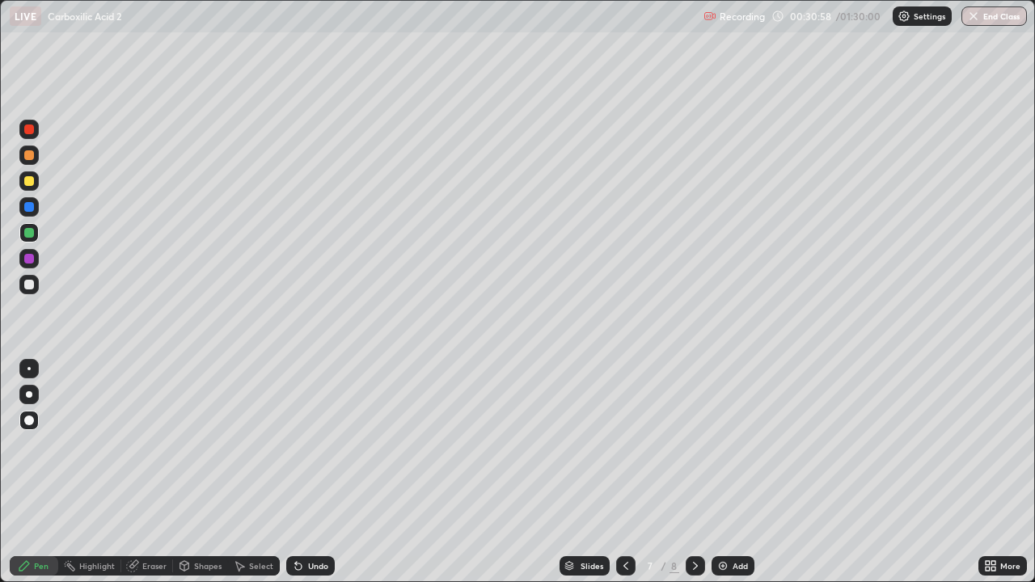
click at [26, 180] on div at bounding box center [29, 181] width 10 height 10
click at [25, 284] on div at bounding box center [29, 285] width 10 height 10
click at [627, 472] on icon at bounding box center [626, 566] width 13 height 13
click at [620, 472] on icon at bounding box center [626, 566] width 13 height 13
click at [29, 257] on div at bounding box center [29, 259] width 10 height 10
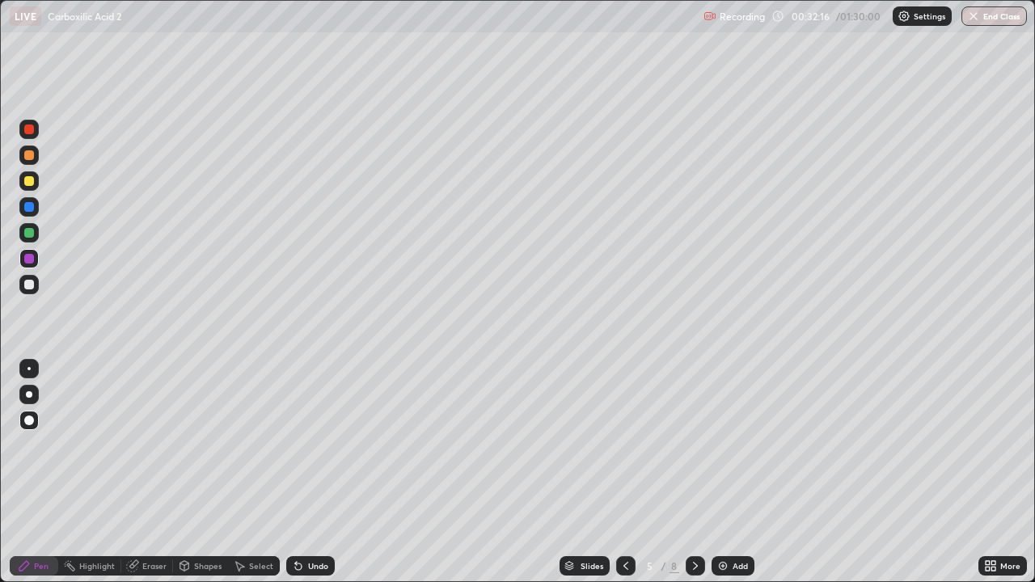
click at [260, 472] on div "Select" at bounding box center [254, 566] width 52 height 19
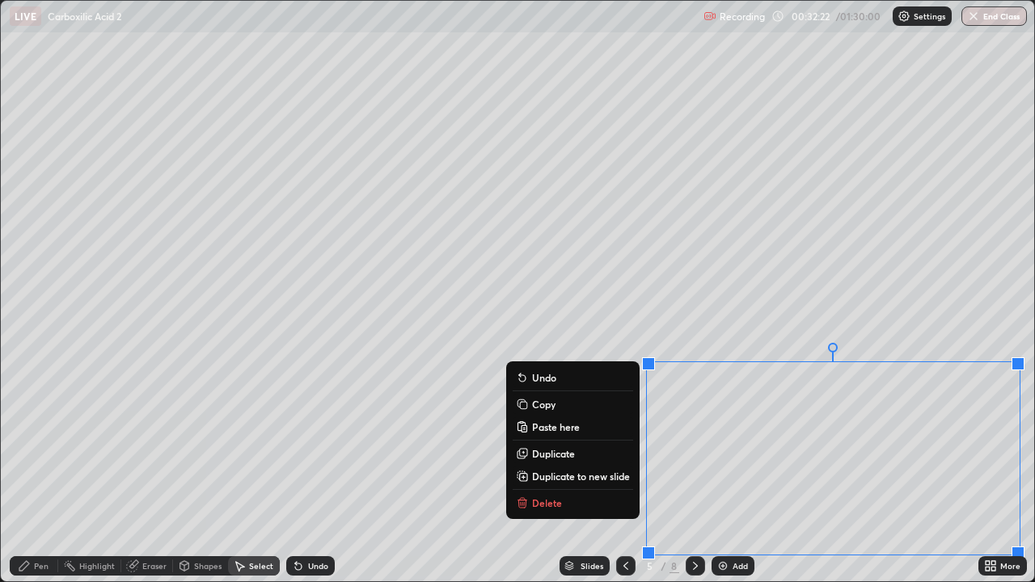
click at [581, 472] on p "Duplicate to new slide" at bounding box center [581, 476] width 98 height 13
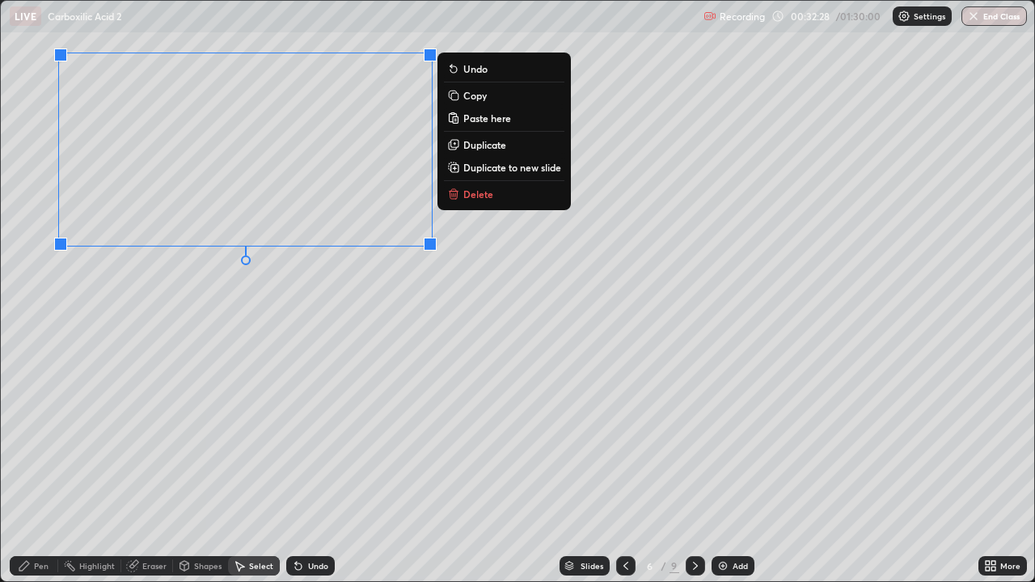
click at [142, 375] on div "0 ° Undo Copy Paste here Duplicate Duplicate to new slide Delete" at bounding box center [518, 291] width 1034 height 581
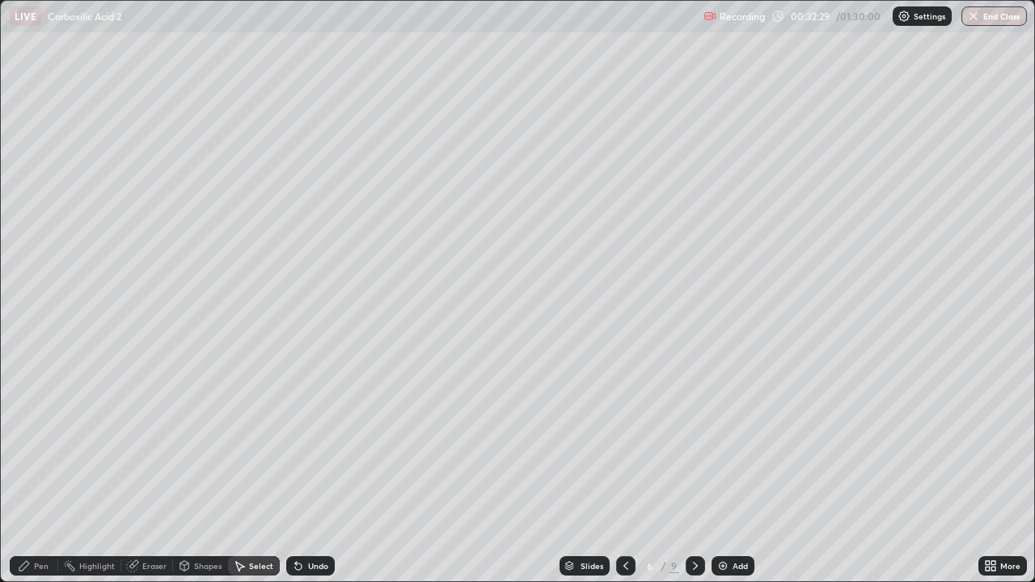
click at [34, 472] on div "Pen" at bounding box center [41, 566] width 15 height 8
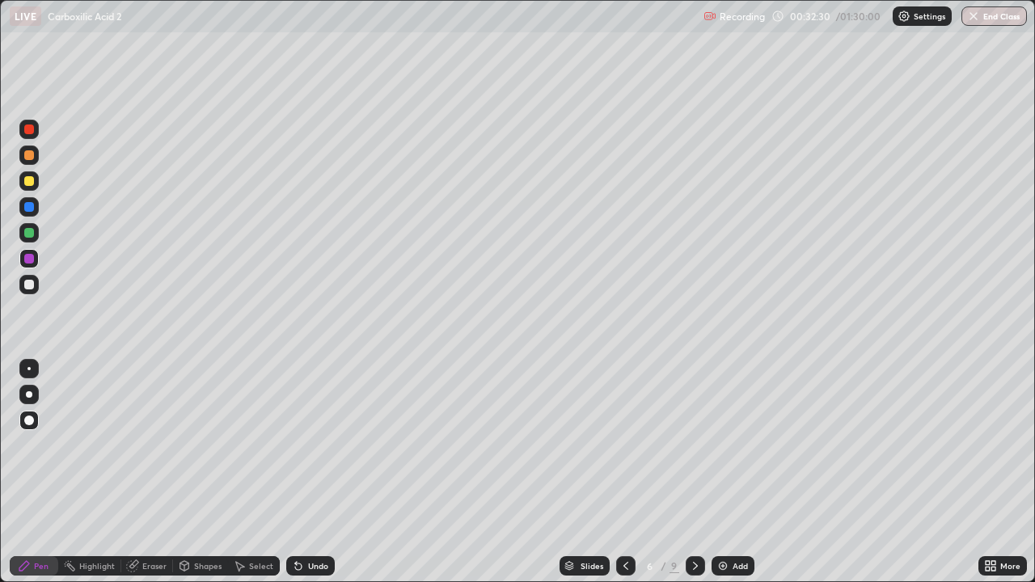
click at [28, 186] on div at bounding box center [28, 180] width 19 height 19
click at [22, 287] on div at bounding box center [28, 284] width 19 height 19
click at [29, 288] on div at bounding box center [29, 285] width 10 height 10
click at [624, 472] on icon at bounding box center [626, 566] width 5 height 8
click at [622, 472] on icon at bounding box center [626, 566] width 13 height 13
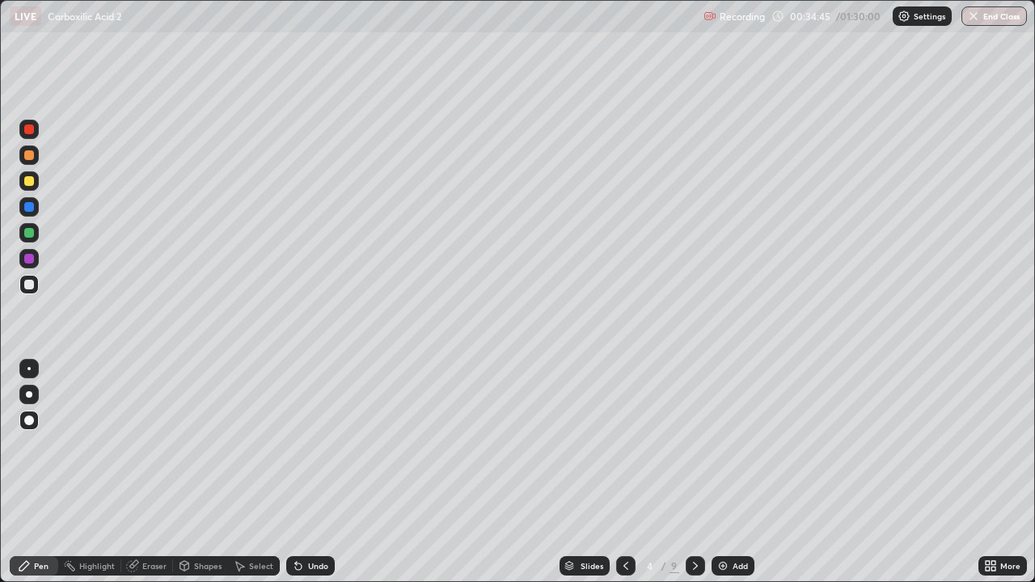
click at [700, 472] on div at bounding box center [695, 566] width 19 height 19
click at [700, 472] on icon at bounding box center [695, 566] width 13 height 13
click at [698, 472] on div at bounding box center [695, 566] width 19 height 19
click at [697, 472] on icon at bounding box center [695, 566] width 13 height 13
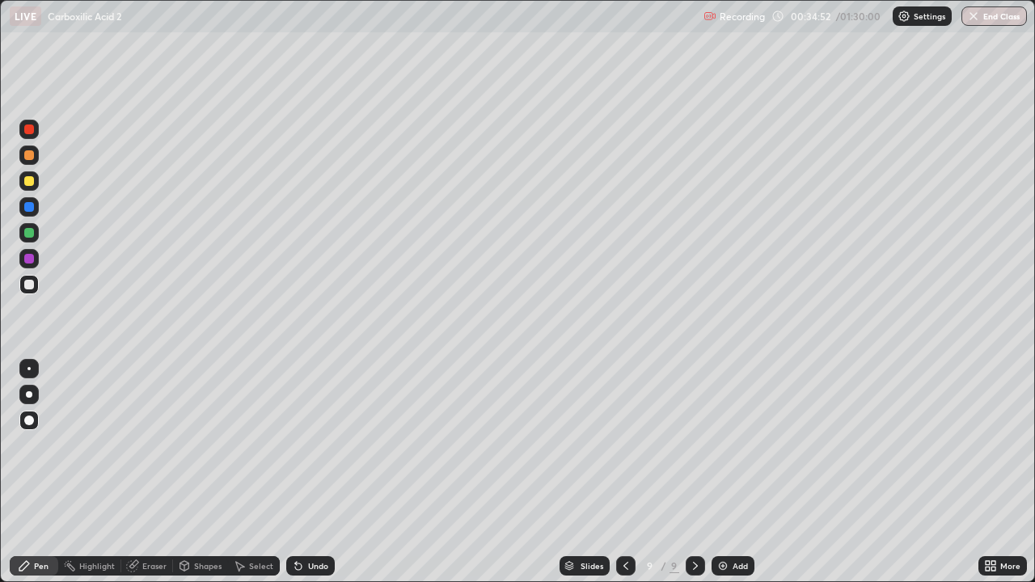
click at [21, 233] on div at bounding box center [28, 232] width 19 height 19
click at [28, 207] on div at bounding box center [29, 207] width 10 height 10
click at [22, 183] on div at bounding box center [28, 180] width 19 height 19
click at [21, 283] on div at bounding box center [28, 284] width 19 height 19
click at [28, 155] on div at bounding box center [29, 155] width 10 height 10
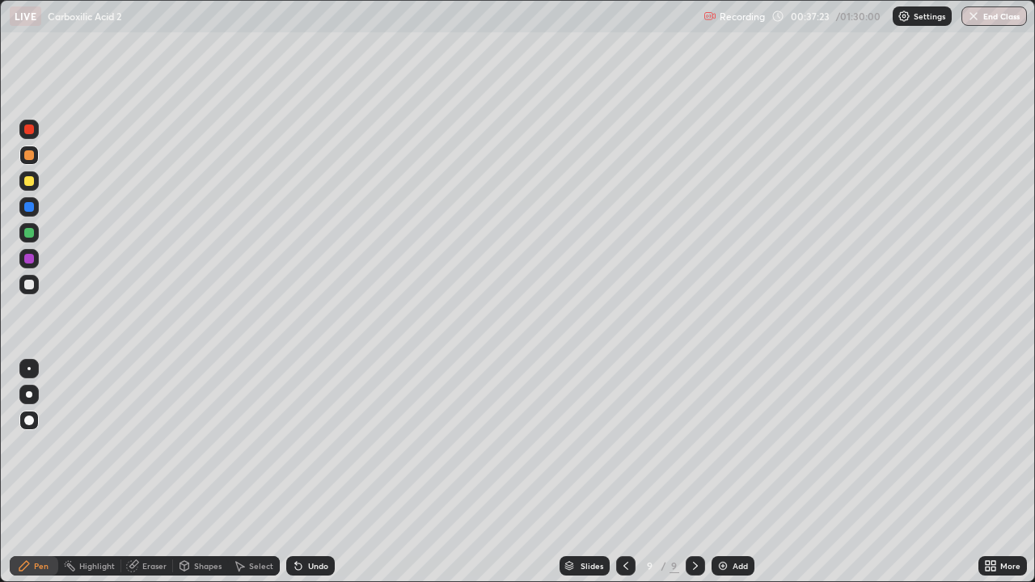
click at [730, 472] on div "Add" at bounding box center [733, 566] width 43 height 19
click at [25, 178] on div at bounding box center [29, 181] width 10 height 10
click at [31, 286] on div at bounding box center [29, 285] width 10 height 10
click at [624, 472] on div at bounding box center [625, 566] width 19 height 19
click at [694, 472] on icon at bounding box center [695, 566] width 13 height 13
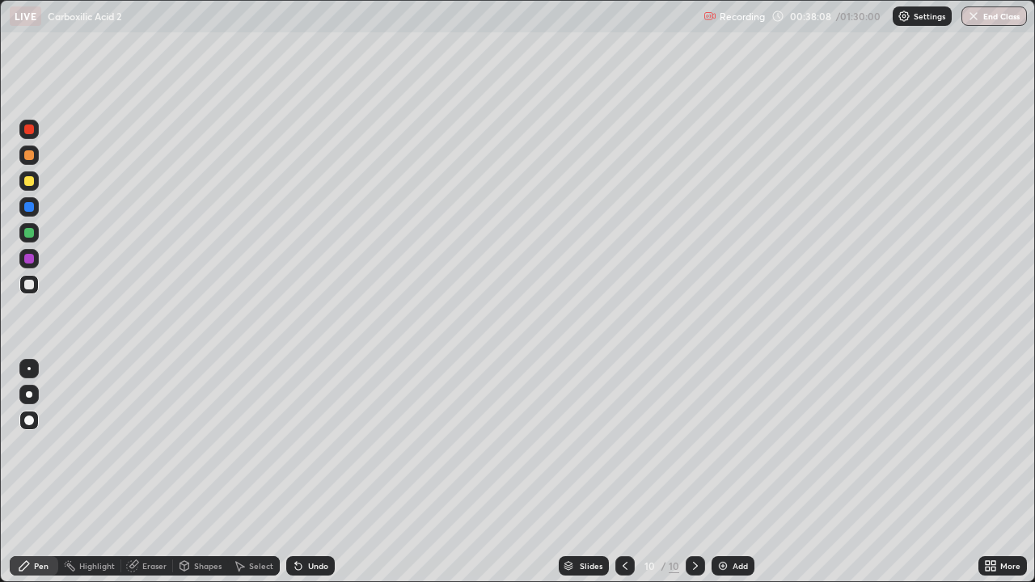
click at [32, 261] on div at bounding box center [29, 259] width 10 height 10
click at [625, 472] on icon at bounding box center [625, 566] width 13 height 13
click at [693, 472] on icon at bounding box center [695, 566] width 5 height 8
click at [36, 293] on div at bounding box center [28, 284] width 19 height 19
click at [24, 205] on div at bounding box center [29, 207] width 10 height 10
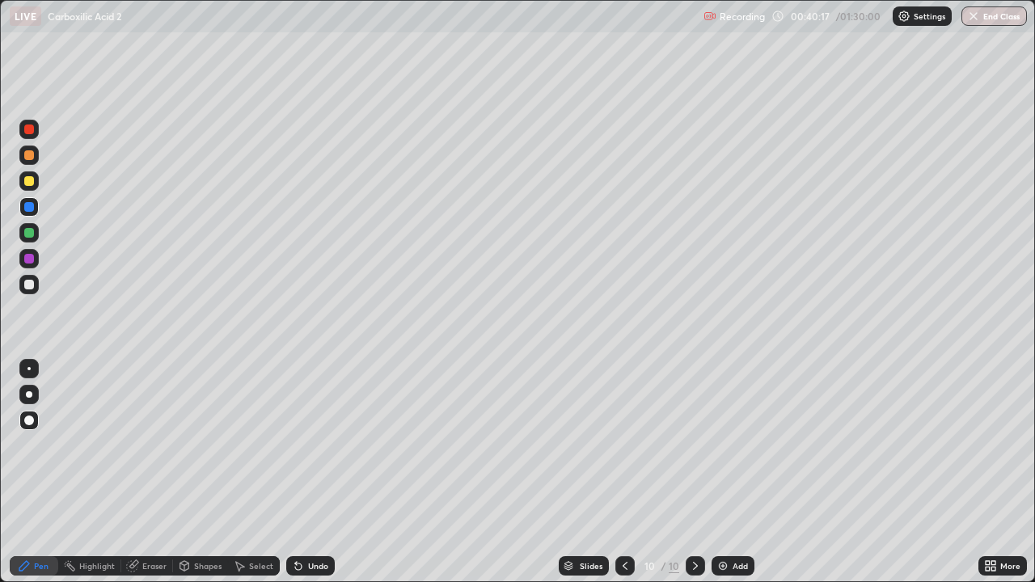
click at [733, 472] on div "Add" at bounding box center [740, 566] width 15 height 8
click at [41, 472] on div "Pen" at bounding box center [41, 566] width 15 height 8
click at [26, 286] on div at bounding box center [29, 285] width 10 height 10
click at [28, 182] on div at bounding box center [29, 181] width 10 height 10
click at [191, 472] on div "Shapes" at bounding box center [200, 566] width 55 height 19
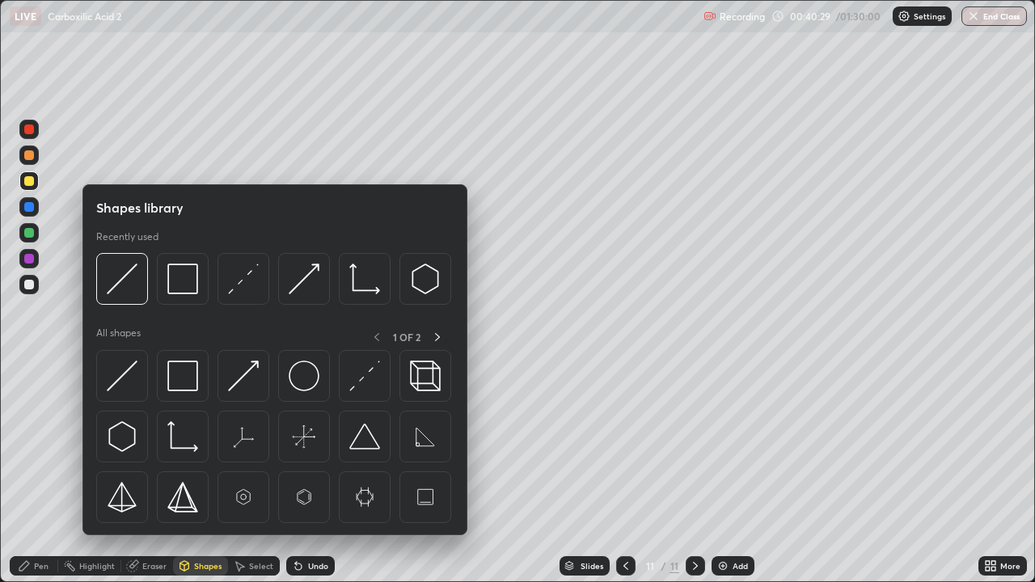
click at [158, 472] on div "Eraser" at bounding box center [154, 566] width 24 height 8
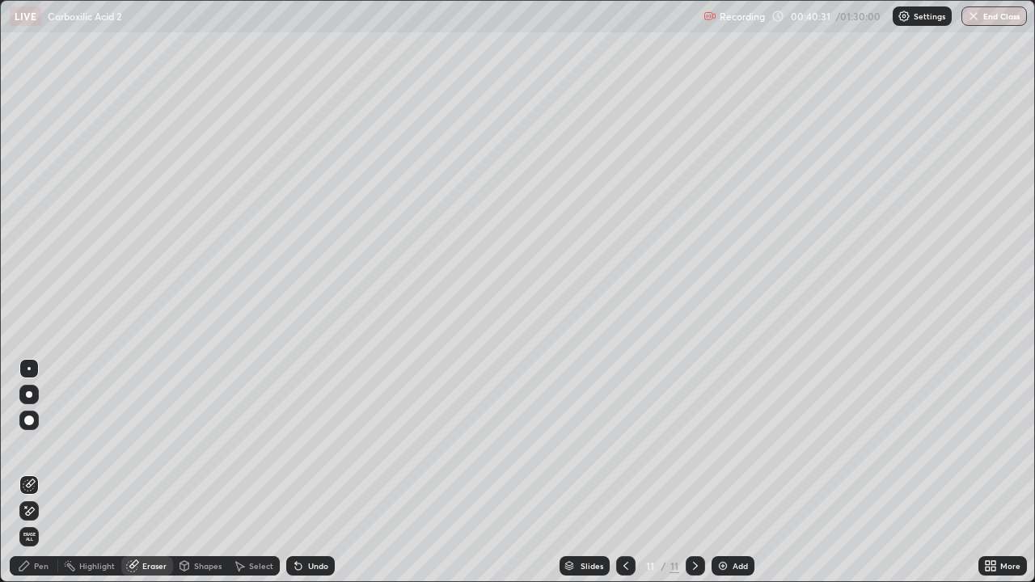
click at [40, 472] on div "Pen" at bounding box center [41, 566] width 15 height 8
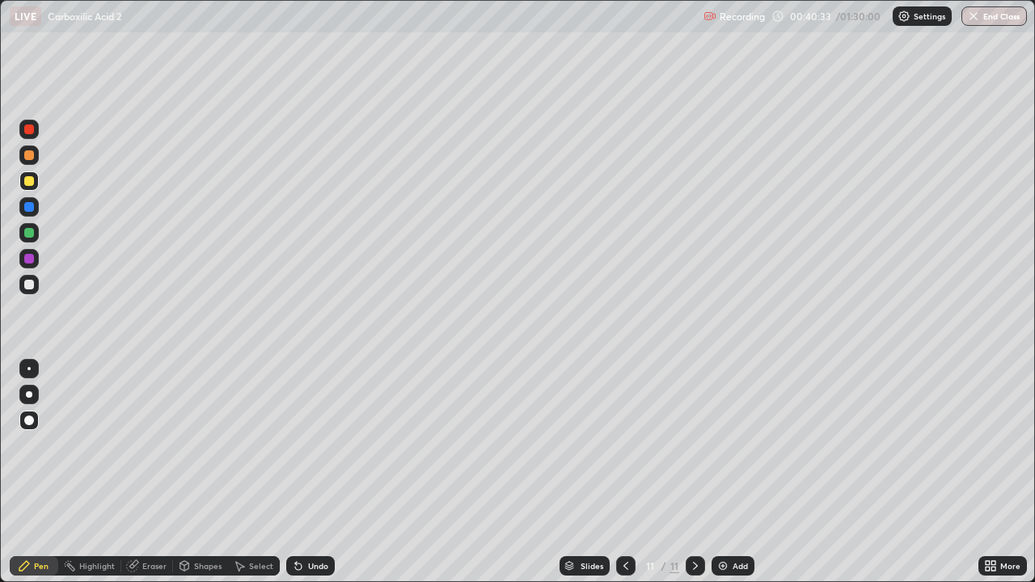
click at [28, 158] on div at bounding box center [29, 155] width 10 height 10
click at [305, 472] on div "Undo" at bounding box center [310, 566] width 49 height 19
click at [91, 472] on div "Highlight" at bounding box center [97, 566] width 36 height 8
click at [169, 472] on div "Eraser" at bounding box center [147, 566] width 52 height 19
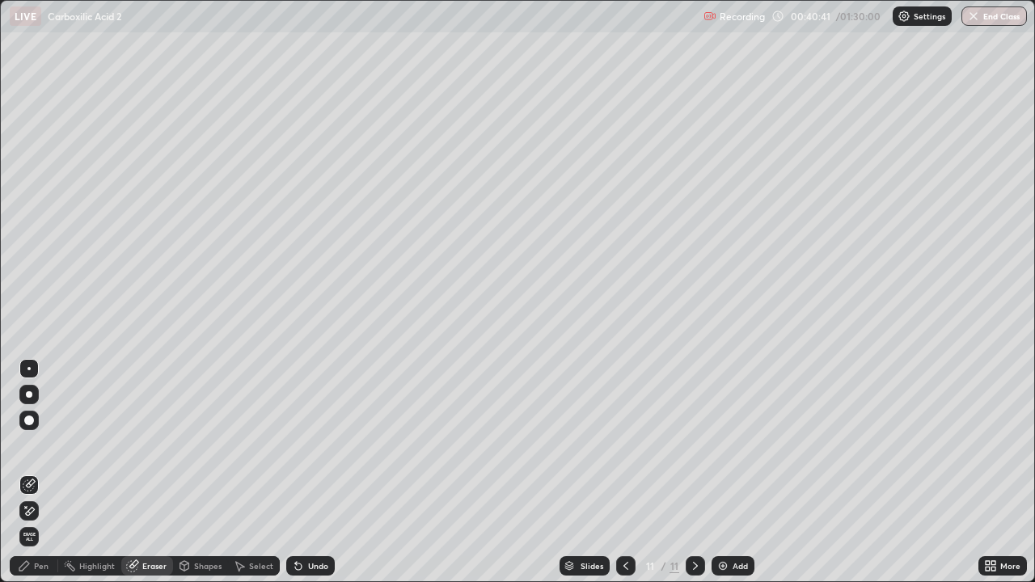
click at [44, 472] on div "Pen" at bounding box center [41, 566] width 15 height 8
click at [40, 472] on div "Pen" at bounding box center [41, 566] width 15 height 8
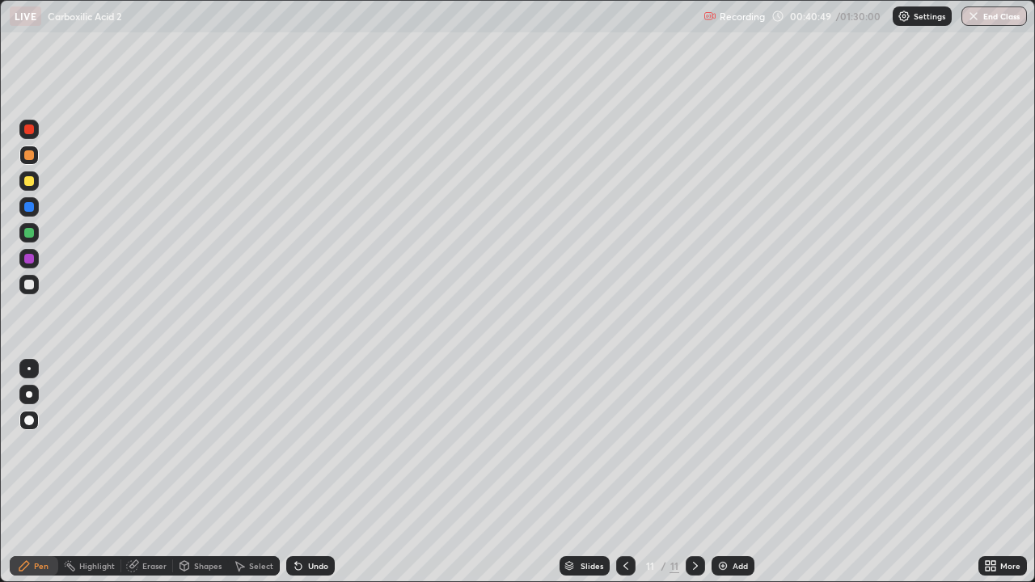
click at [41, 472] on div "Pen" at bounding box center [41, 566] width 15 height 8
click at [183, 472] on icon at bounding box center [184, 566] width 9 height 10
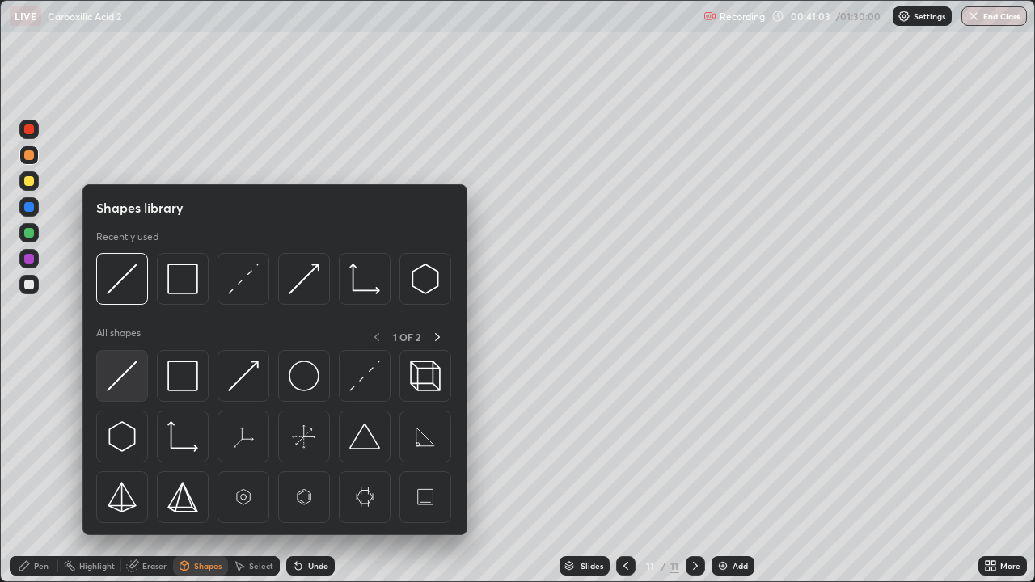
click at [121, 374] on img at bounding box center [122, 376] width 31 height 31
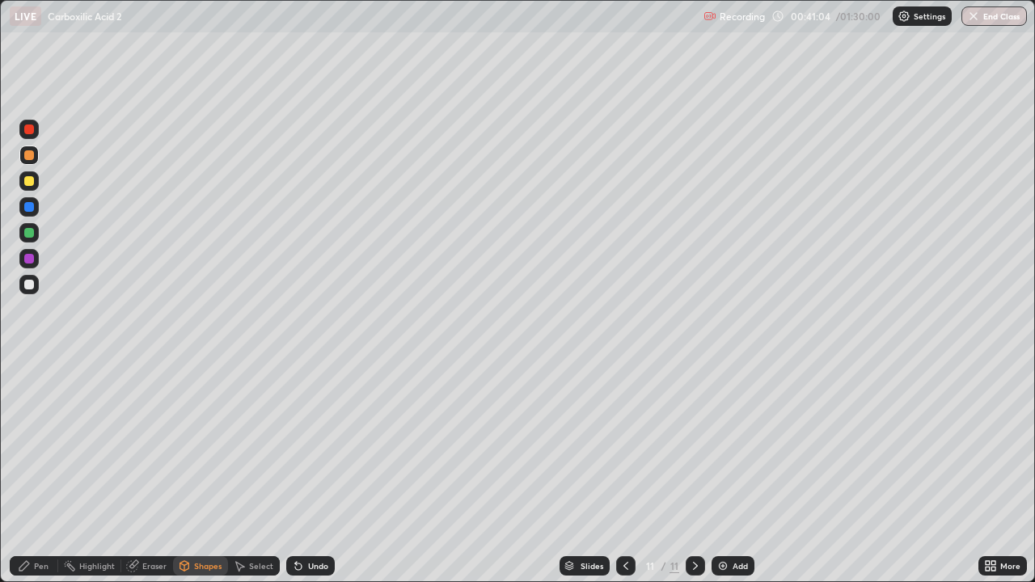
click at [32, 288] on div at bounding box center [29, 285] width 10 height 10
click at [38, 472] on div "Pen" at bounding box center [41, 566] width 15 height 8
click at [28, 258] on div at bounding box center [29, 259] width 10 height 10
click at [24, 233] on div at bounding box center [29, 233] width 10 height 10
click at [308, 472] on div "Undo" at bounding box center [318, 566] width 20 height 8
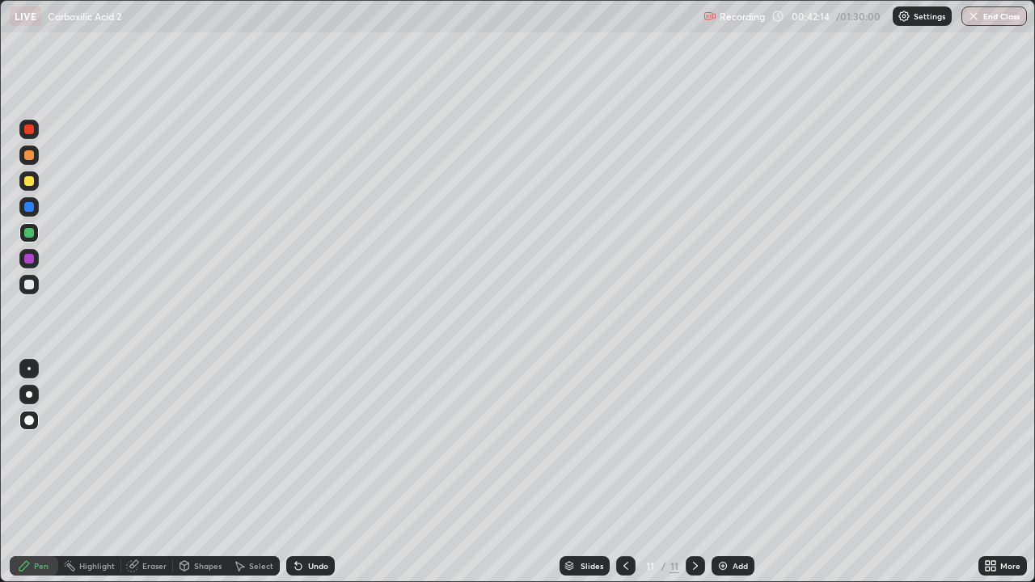
click at [304, 472] on div "Undo" at bounding box center [310, 566] width 49 height 19
click at [309, 472] on div "Undo" at bounding box center [310, 566] width 49 height 19
click at [298, 472] on div "Undo" at bounding box center [310, 566] width 49 height 19
click at [308, 472] on div "Undo" at bounding box center [318, 566] width 20 height 8
click at [312, 472] on div "Undo" at bounding box center [318, 566] width 20 height 8
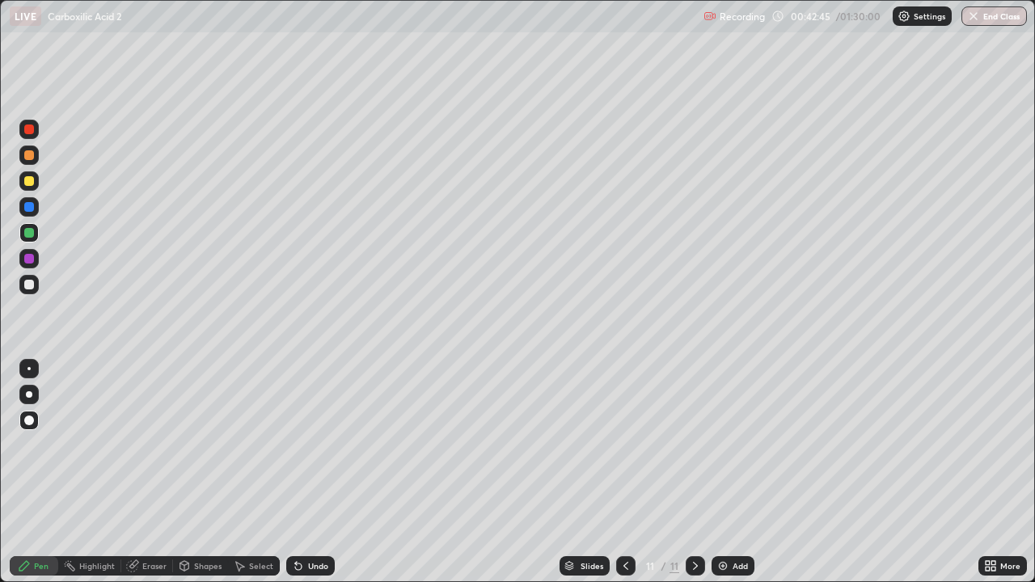
click at [315, 472] on div "Undo" at bounding box center [318, 566] width 20 height 8
click at [28, 285] on div at bounding box center [29, 285] width 10 height 10
click at [310, 472] on div "Undo" at bounding box center [318, 566] width 20 height 8
click at [305, 472] on div "Undo" at bounding box center [310, 566] width 49 height 19
click at [624, 472] on icon at bounding box center [626, 566] width 13 height 13
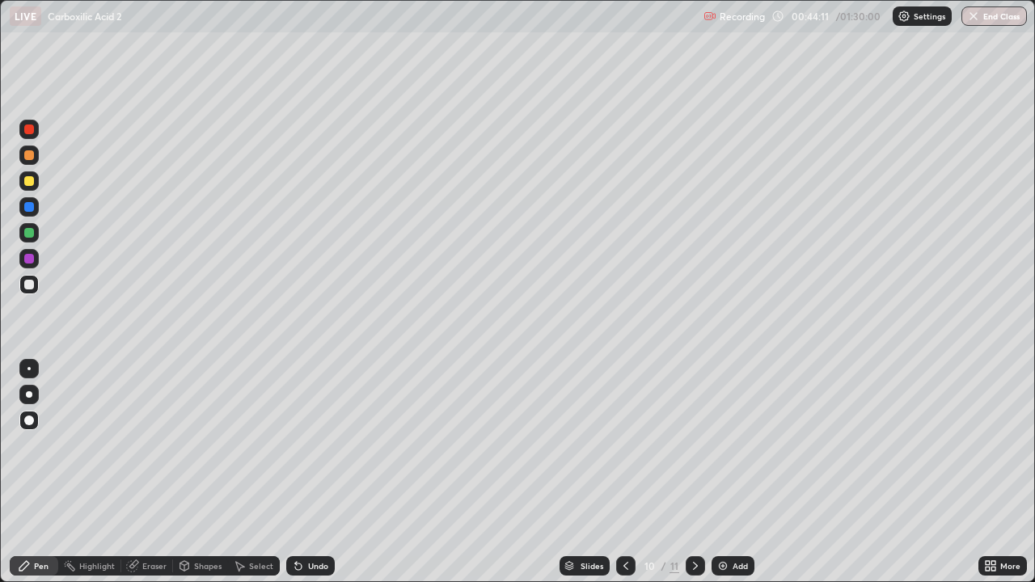
click at [693, 472] on icon at bounding box center [695, 566] width 13 height 13
click at [743, 472] on div "Add" at bounding box center [740, 566] width 15 height 8
click at [27, 472] on icon at bounding box center [24, 566] width 13 height 13
click at [26, 182] on div at bounding box center [29, 181] width 10 height 10
click at [310, 472] on div "Undo" at bounding box center [310, 566] width 49 height 19
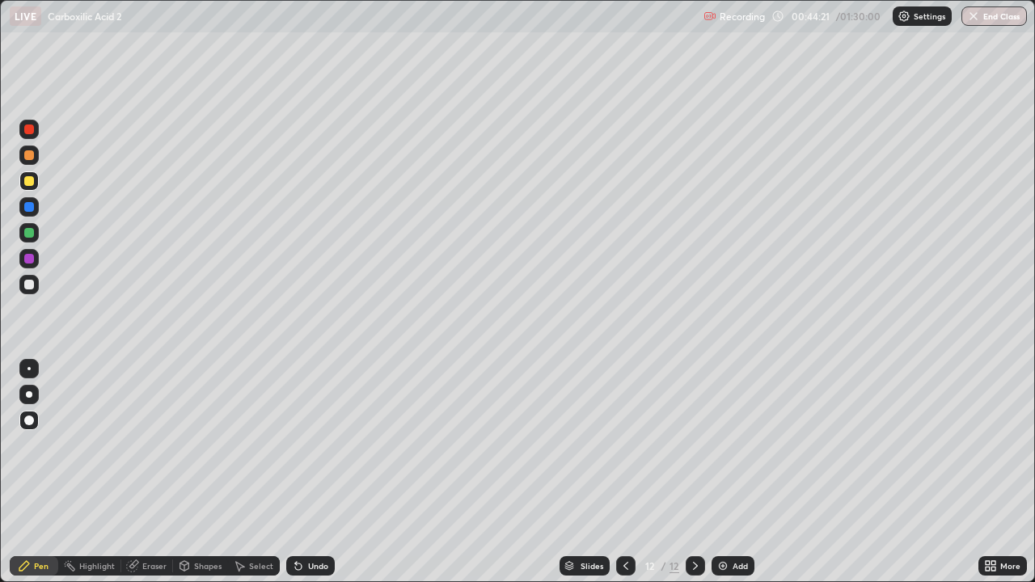
click at [29, 154] on div at bounding box center [29, 155] width 10 height 10
click at [32, 288] on div at bounding box center [29, 285] width 10 height 10
click at [28, 264] on div at bounding box center [28, 258] width 19 height 19
click at [26, 174] on div at bounding box center [28, 180] width 19 height 19
click at [22, 287] on div at bounding box center [28, 284] width 19 height 19
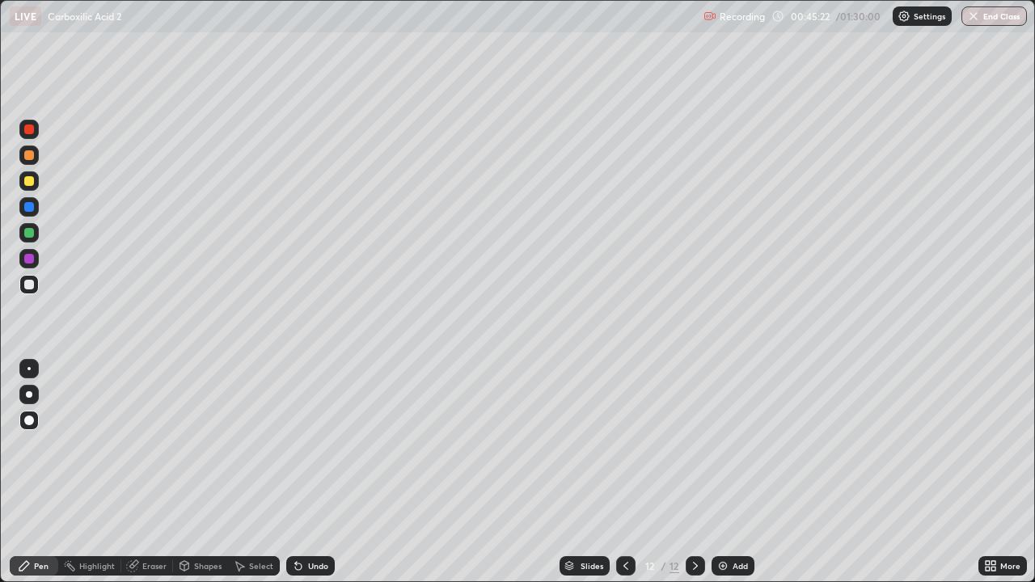
click at [141, 472] on div "Eraser" at bounding box center [147, 566] width 52 height 19
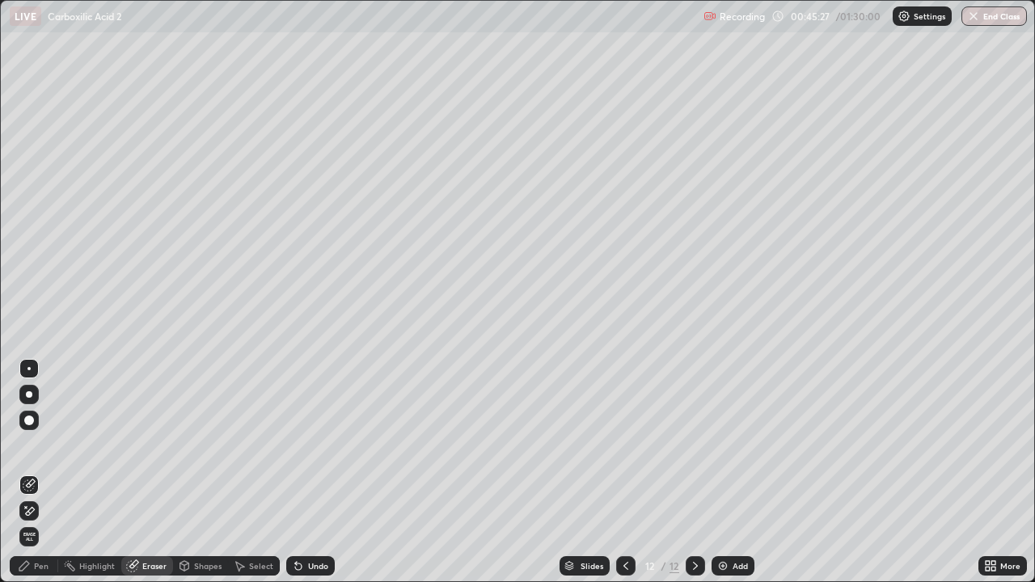
click at [312, 472] on div "Undo" at bounding box center [318, 566] width 20 height 8
click at [303, 472] on div "Undo" at bounding box center [310, 566] width 49 height 19
click at [315, 472] on div "Undo" at bounding box center [310, 566] width 49 height 19
click at [308, 472] on div "Undo" at bounding box center [318, 566] width 20 height 8
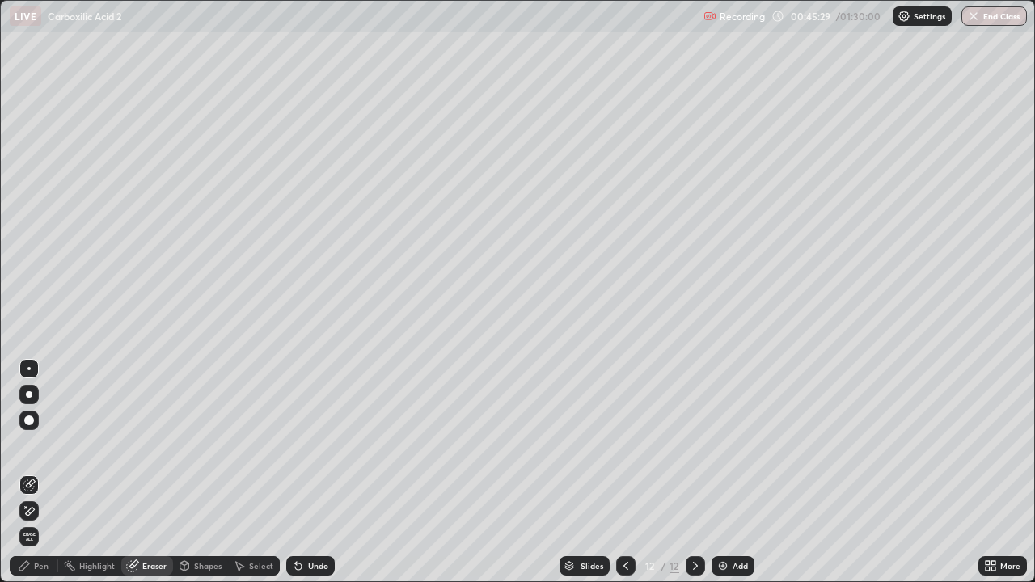
click at [302, 472] on icon at bounding box center [298, 566] width 13 height 13
click at [300, 472] on icon at bounding box center [298, 566] width 13 height 13
click at [298, 472] on icon at bounding box center [298, 567] width 6 height 6
click at [298, 472] on icon at bounding box center [298, 566] width 13 height 13
click at [303, 472] on div "Undo" at bounding box center [310, 566] width 49 height 19
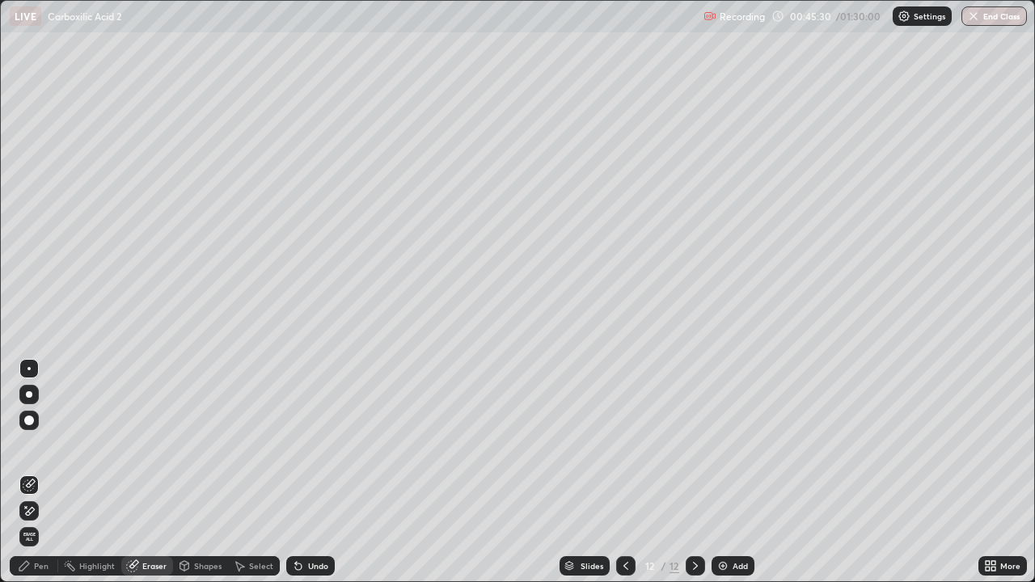
click at [302, 472] on icon at bounding box center [298, 566] width 13 height 13
click at [295, 472] on icon at bounding box center [296, 563] width 2 height 2
click at [296, 472] on icon at bounding box center [298, 567] width 6 height 6
click at [301, 472] on icon at bounding box center [298, 566] width 13 height 13
click at [303, 472] on icon at bounding box center [298, 566] width 13 height 13
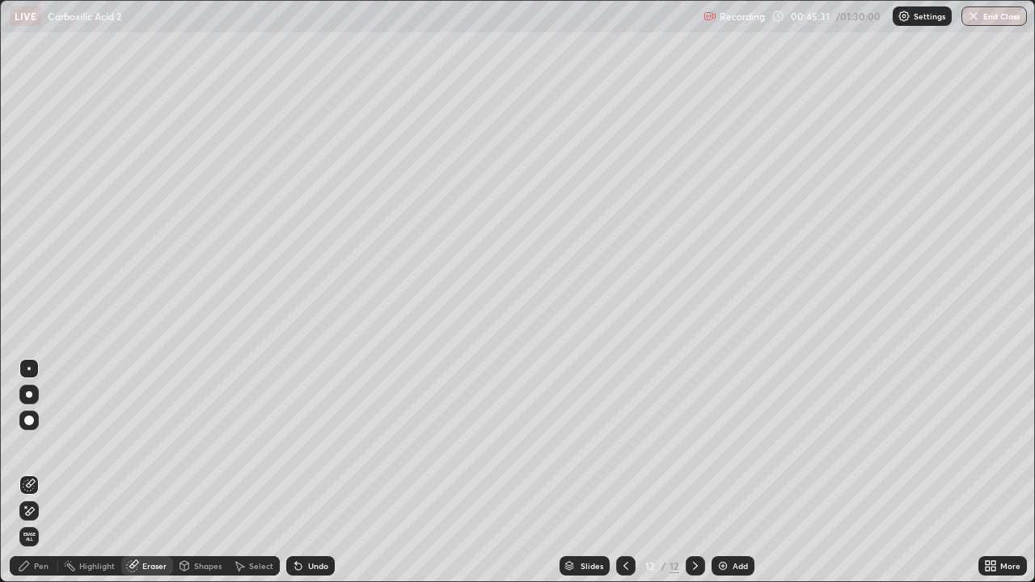
click at [305, 472] on div "Undo" at bounding box center [310, 566] width 49 height 19
click at [303, 472] on div "Undo" at bounding box center [310, 566] width 49 height 19
click at [40, 472] on div "Pen" at bounding box center [41, 566] width 15 height 8
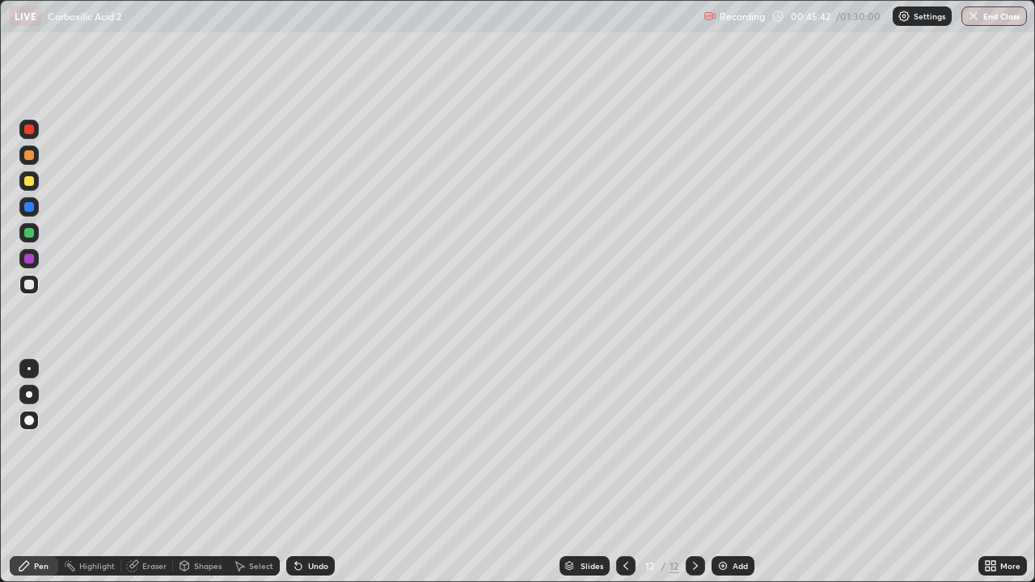
click at [31, 180] on div at bounding box center [29, 181] width 10 height 10
click at [29, 287] on div at bounding box center [29, 285] width 10 height 10
click at [733, 472] on div "Add" at bounding box center [740, 566] width 15 height 8
click at [26, 182] on div at bounding box center [29, 181] width 10 height 10
click at [27, 209] on div at bounding box center [29, 207] width 10 height 10
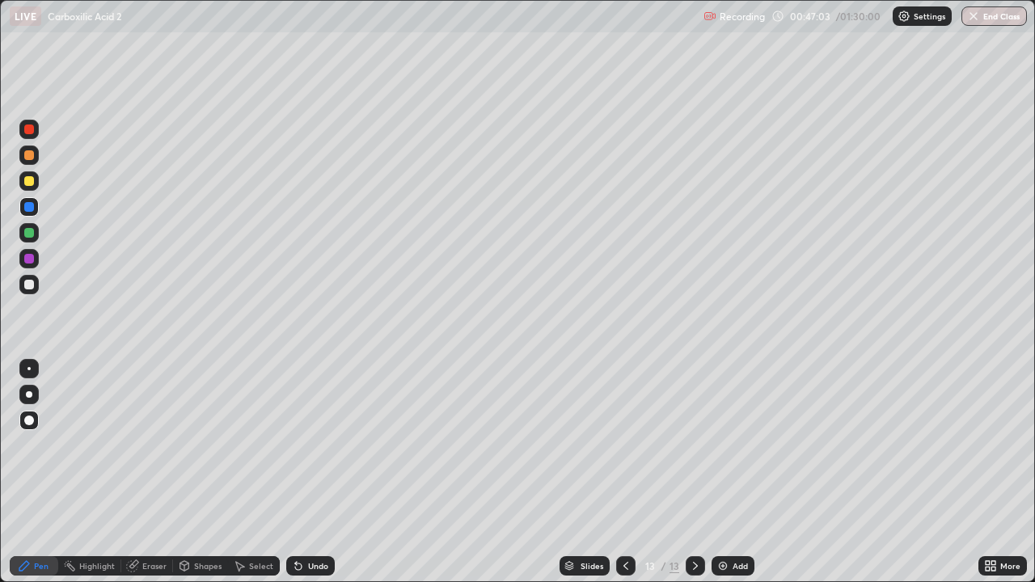
click at [26, 286] on div at bounding box center [29, 285] width 10 height 10
click at [309, 472] on div "Undo" at bounding box center [310, 566] width 49 height 19
click at [318, 472] on div "Undo" at bounding box center [310, 566] width 49 height 19
click at [29, 264] on div at bounding box center [28, 258] width 19 height 19
click at [28, 182] on div at bounding box center [29, 181] width 10 height 10
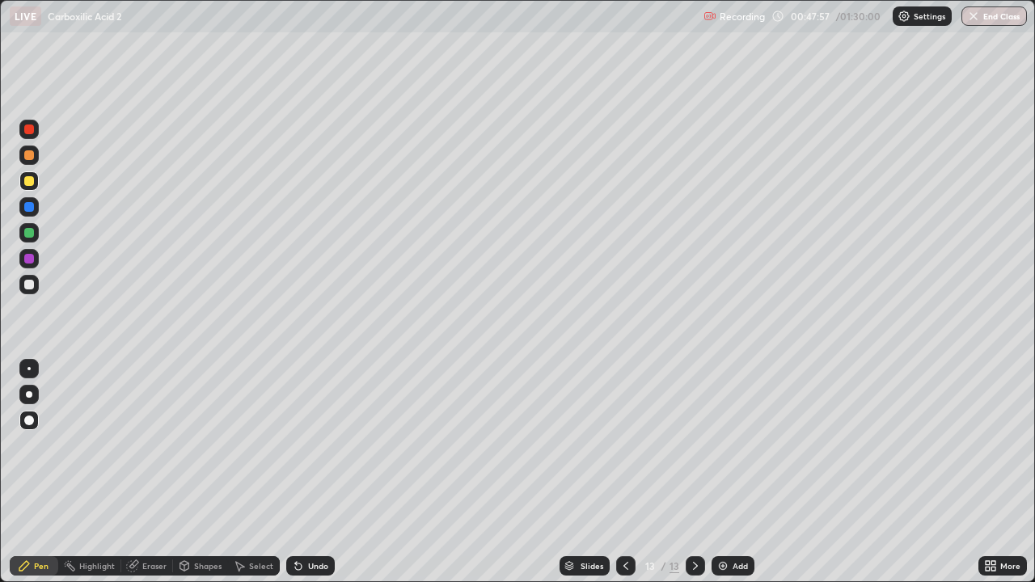
click at [627, 472] on icon at bounding box center [626, 566] width 13 height 13
click at [694, 472] on icon at bounding box center [695, 566] width 13 height 13
click at [730, 472] on div "Add" at bounding box center [733, 566] width 43 height 19
click at [208, 472] on div "Shapes" at bounding box center [208, 566] width 28 height 8
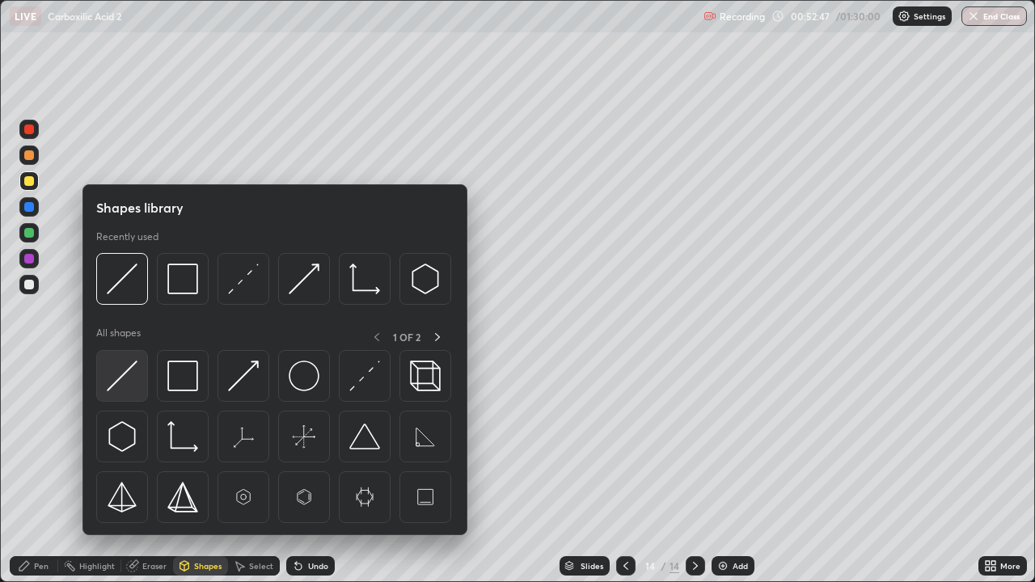
click at [127, 383] on img at bounding box center [122, 376] width 31 height 31
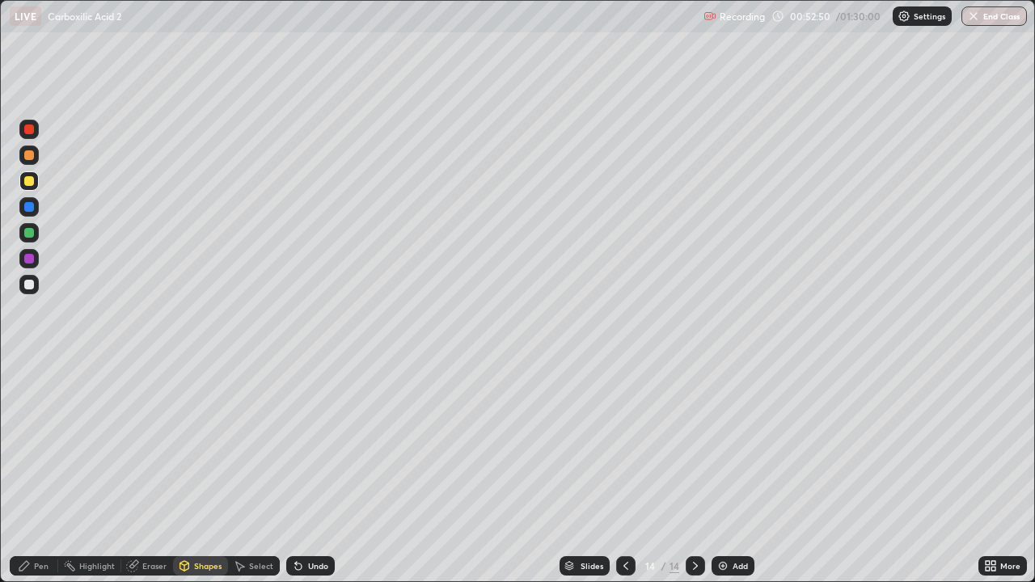
click at [43, 472] on div "Pen" at bounding box center [41, 566] width 15 height 8
click at [30, 286] on div at bounding box center [29, 285] width 10 height 10
click at [620, 472] on icon at bounding box center [626, 566] width 13 height 13
click at [695, 472] on div at bounding box center [695, 566] width 19 height 19
click at [624, 472] on icon at bounding box center [626, 566] width 5 height 8
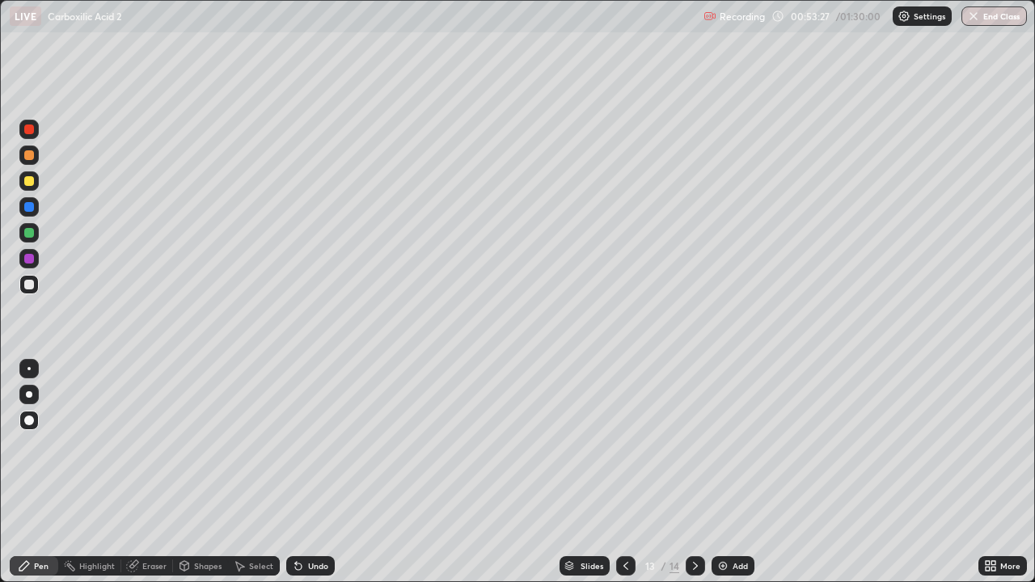
click at [692, 472] on icon at bounding box center [695, 566] width 13 height 13
click at [29, 260] on div at bounding box center [29, 259] width 10 height 10
click at [32, 184] on div at bounding box center [29, 181] width 10 height 10
click at [625, 472] on icon at bounding box center [626, 566] width 13 height 13
click at [696, 472] on icon at bounding box center [695, 566] width 13 height 13
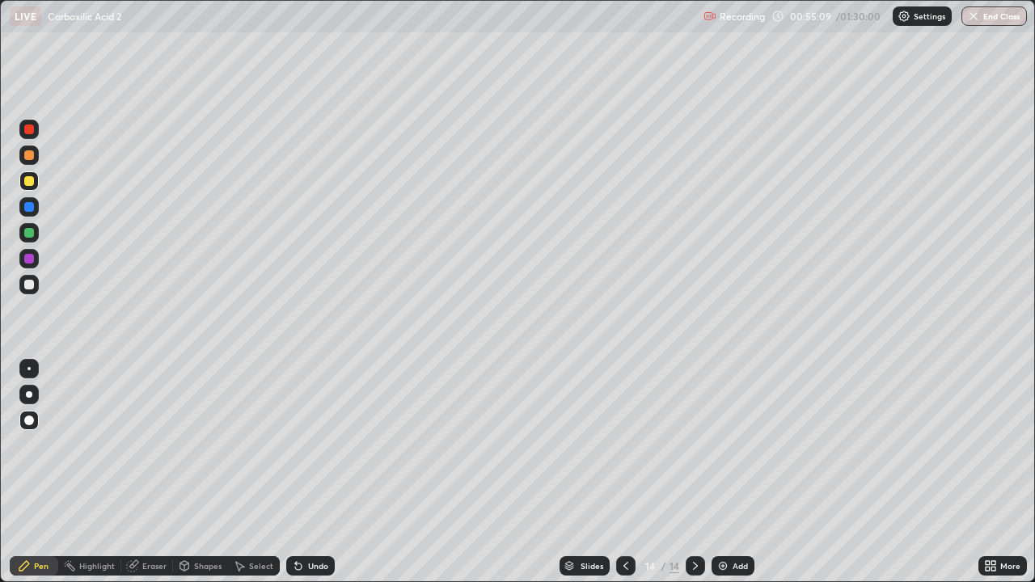
click at [20, 472] on icon at bounding box center [24, 566] width 10 height 10
click at [26, 289] on div at bounding box center [29, 285] width 10 height 10
click at [25, 158] on div at bounding box center [29, 155] width 10 height 10
click at [320, 472] on div "Undo" at bounding box center [318, 566] width 20 height 8
click at [728, 472] on img at bounding box center [723, 566] width 13 height 13
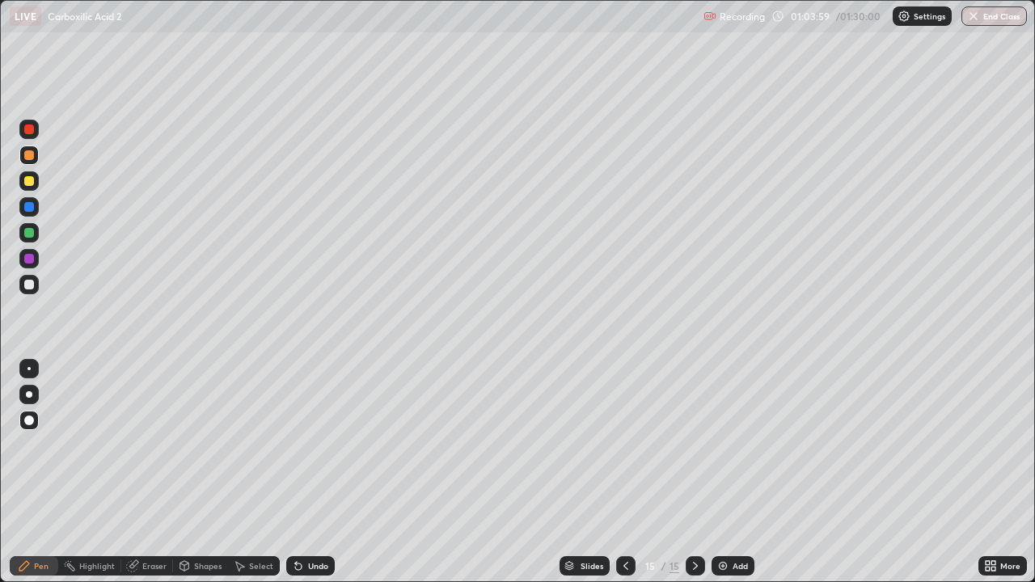
click at [624, 472] on icon at bounding box center [626, 566] width 13 height 13
click at [40, 472] on div "Pen" at bounding box center [41, 566] width 15 height 8
click at [20, 287] on div at bounding box center [28, 284] width 19 height 19
click at [24, 211] on div at bounding box center [28, 206] width 19 height 19
click at [324, 472] on div "Undo" at bounding box center [318, 566] width 20 height 8
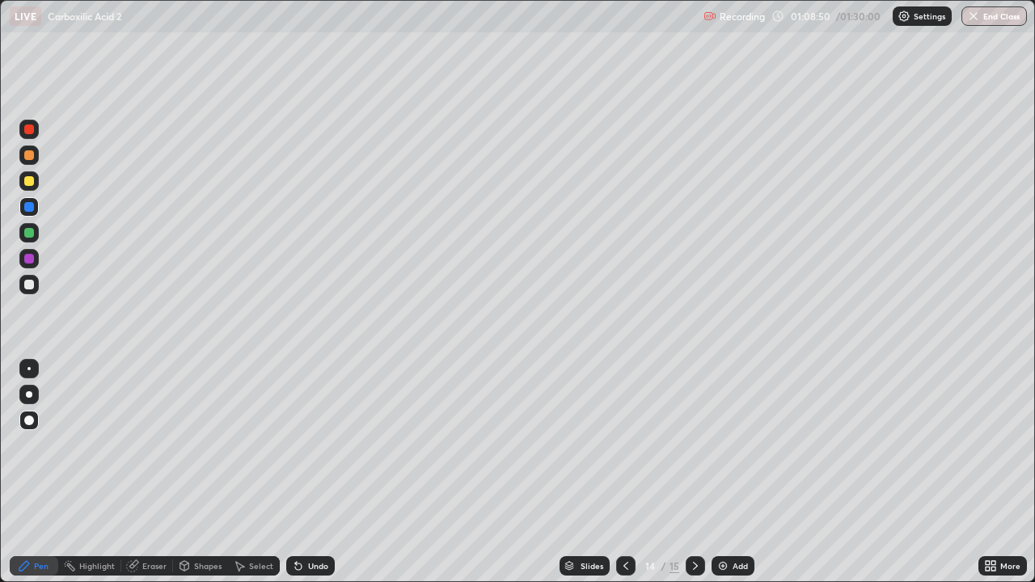
click at [32, 287] on div at bounding box center [29, 285] width 10 height 10
click at [24, 235] on div at bounding box center [29, 233] width 10 height 10
click at [32, 282] on div at bounding box center [29, 285] width 10 height 10
click at [40, 472] on div "Pen" at bounding box center [41, 566] width 15 height 8
click at [29, 284] on div at bounding box center [29, 285] width 10 height 10
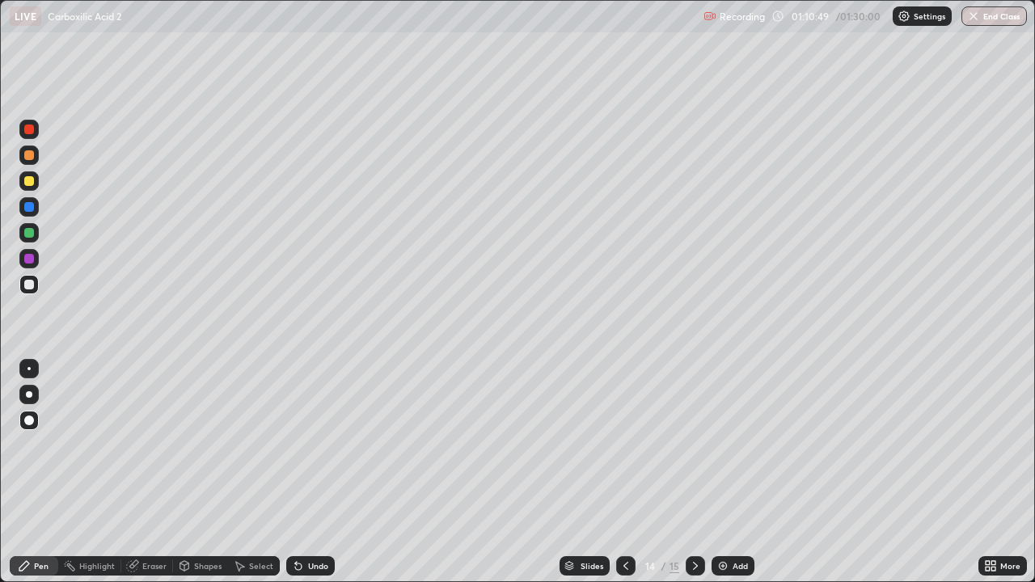
click at [28, 259] on div at bounding box center [29, 259] width 10 height 10
click at [24, 182] on div at bounding box center [29, 181] width 10 height 10
click at [25, 154] on div at bounding box center [29, 155] width 10 height 10
click at [23, 284] on div at bounding box center [28, 284] width 19 height 19
click at [27, 265] on div at bounding box center [28, 258] width 19 height 19
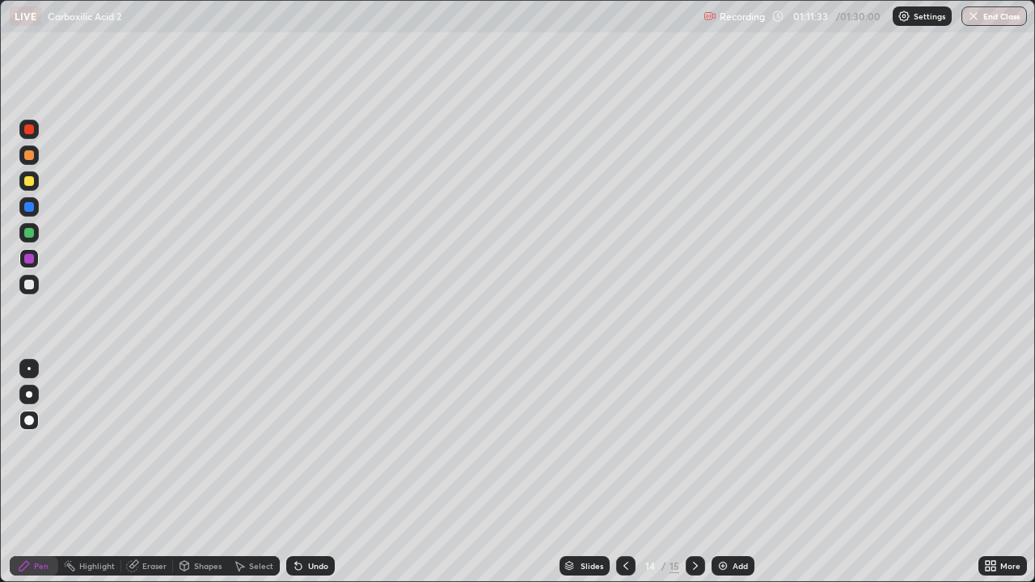
click at [32, 472] on div "Pen" at bounding box center [34, 566] width 49 height 19
click at [21, 282] on div at bounding box center [28, 284] width 19 height 19
click at [28, 258] on div at bounding box center [29, 259] width 10 height 10
click at [305, 472] on div "Undo" at bounding box center [310, 566] width 49 height 19
click at [309, 472] on div "Undo" at bounding box center [318, 566] width 20 height 8
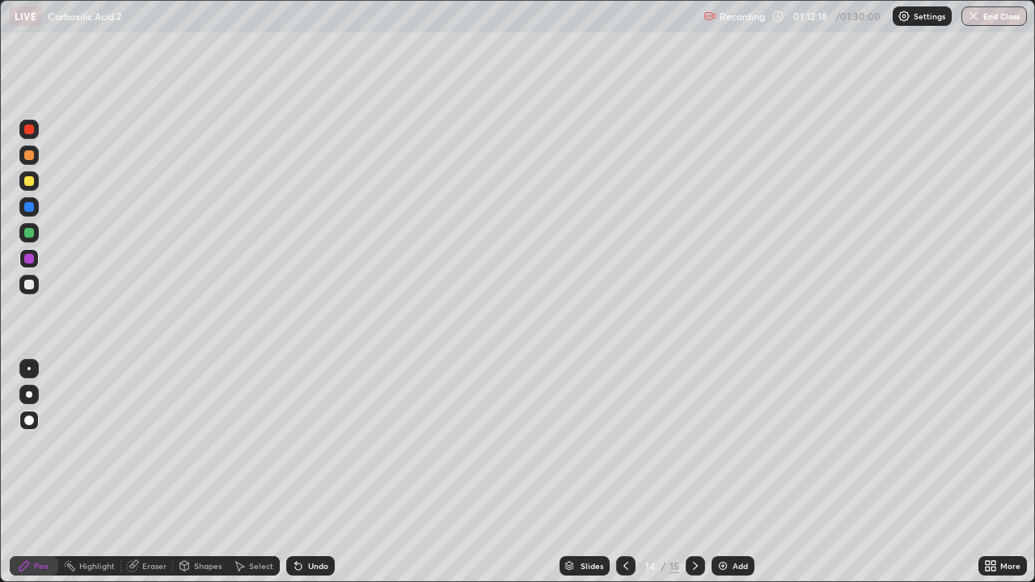
click at [311, 472] on div "Undo" at bounding box center [318, 566] width 20 height 8
click at [302, 472] on icon at bounding box center [298, 566] width 13 height 13
click at [31, 286] on div at bounding box center [29, 285] width 10 height 10
click at [23, 231] on div at bounding box center [28, 232] width 19 height 19
click at [28, 281] on div at bounding box center [29, 285] width 10 height 10
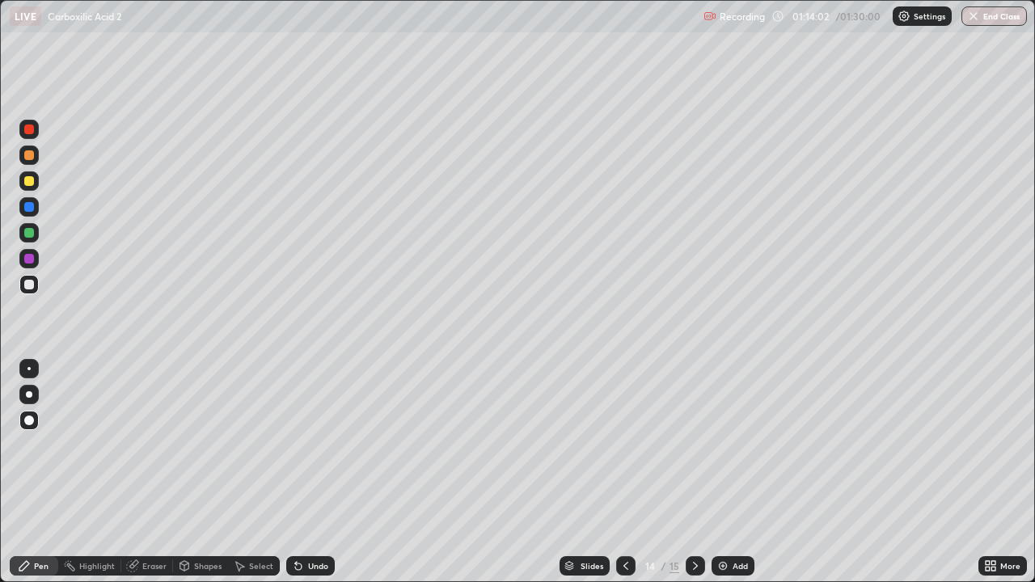
click at [314, 472] on div "Undo" at bounding box center [318, 566] width 20 height 8
click at [26, 289] on div at bounding box center [29, 285] width 10 height 10
click at [28, 184] on div at bounding box center [29, 181] width 10 height 10
click at [24, 283] on div at bounding box center [29, 285] width 10 height 10
click at [303, 472] on div "Undo" at bounding box center [310, 566] width 49 height 19
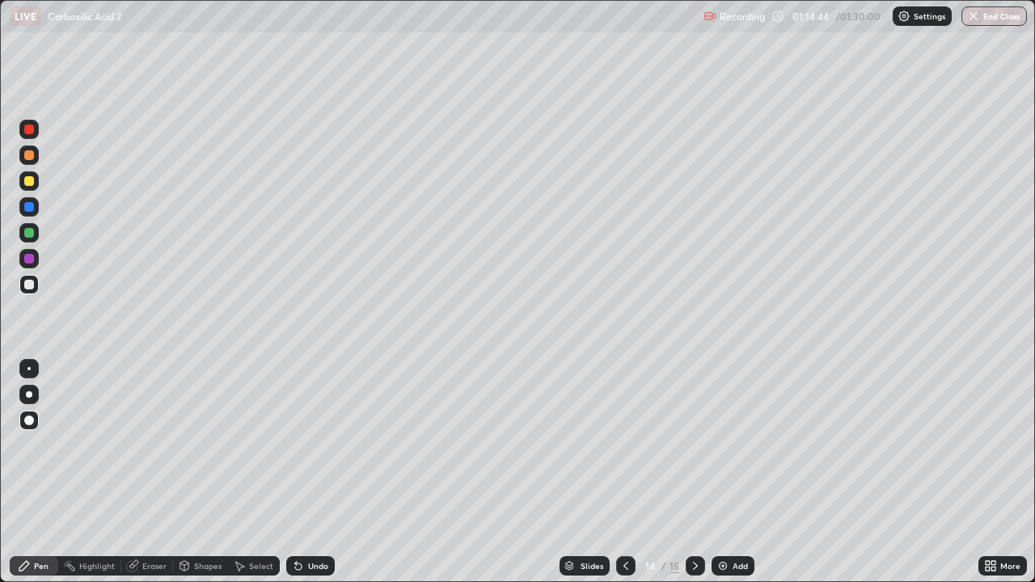
click at [306, 472] on div "Undo" at bounding box center [310, 566] width 49 height 19
click at [304, 472] on div "Undo" at bounding box center [310, 566] width 49 height 19
click at [307, 472] on div "Undo" at bounding box center [310, 566] width 49 height 19
click at [28, 256] on div at bounding box center [29, 259] width 10 height 10
click at [314, 472] on div "Undo" at bounding box center [318, 566] width 20 height 8
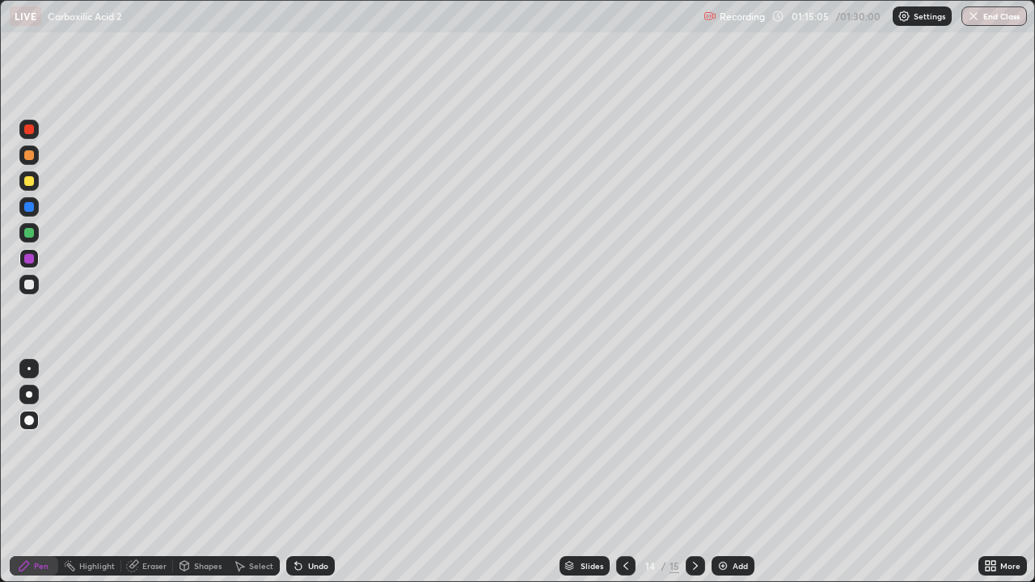
click at [303, 472] on div "Undo" at bounding box center [310, 566] width 49 height 19
click at [312, 472] on div "Undo" at bounding box center [310, 566] width 49 height 19
click at [310, 472] on div "Undo" at bounding box center [318, 566] width 20 height 8
click at [308, 472] on div "Undo" at bounding box center [318, 566] width 20 height 8
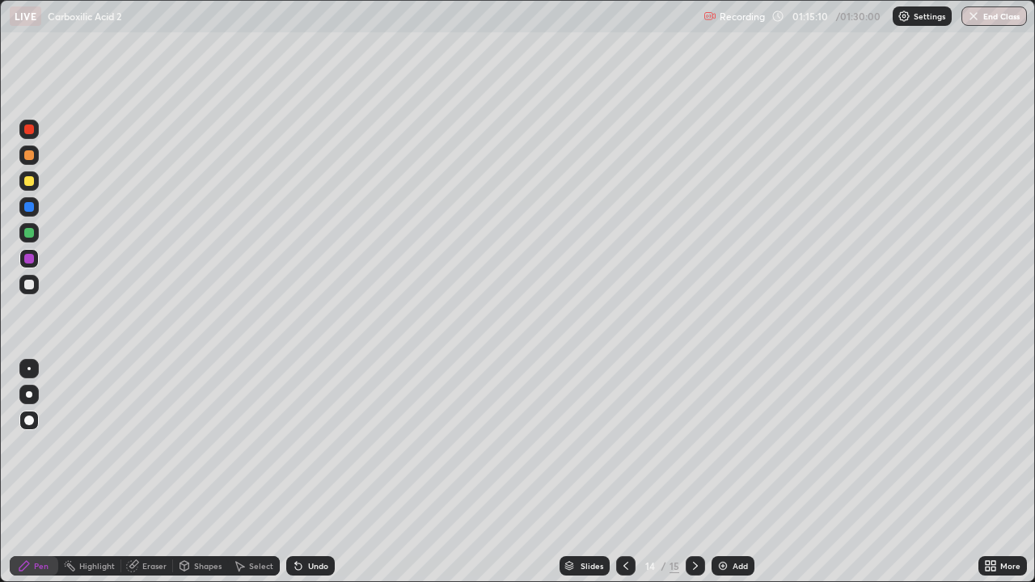
click at [304, 472] on div "Undo" at bounding box center [310, 566] width 49 height 19
click at [311, 472] on div "Undo" at bounding box center [318, 566] width 20 height 8
click at [158, 472] on div "Eraser" at bounding box center [147, 566] width 52 height 19
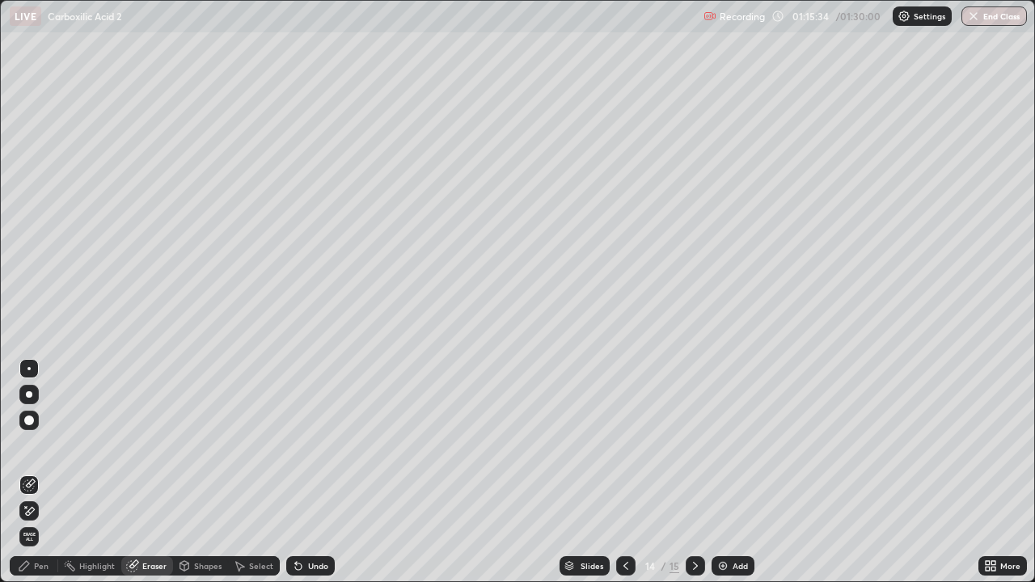
click at [43, 472] on div "Pen" at bounding box center [41, 566] width 15 height 8
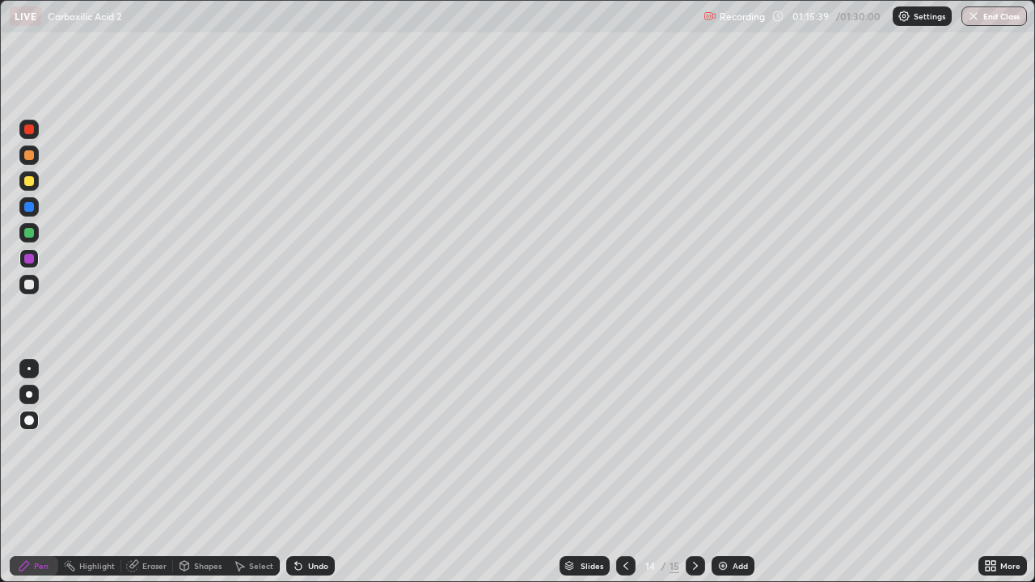
click at [28, 181] on div at bounding box center [29, 181] width 10 height 10
click at [729, 472] on div "Add" at bounding box center [733, 566] width 43 height 19
click at [616, 472] on div at bounding box center [625, 566] width 19 height 19
click at [697, 472] on icon at bounding box center [695, 566] width 13 height 13
click at [28, 286] on div at bounding box center [29, 285] width 10 height 10
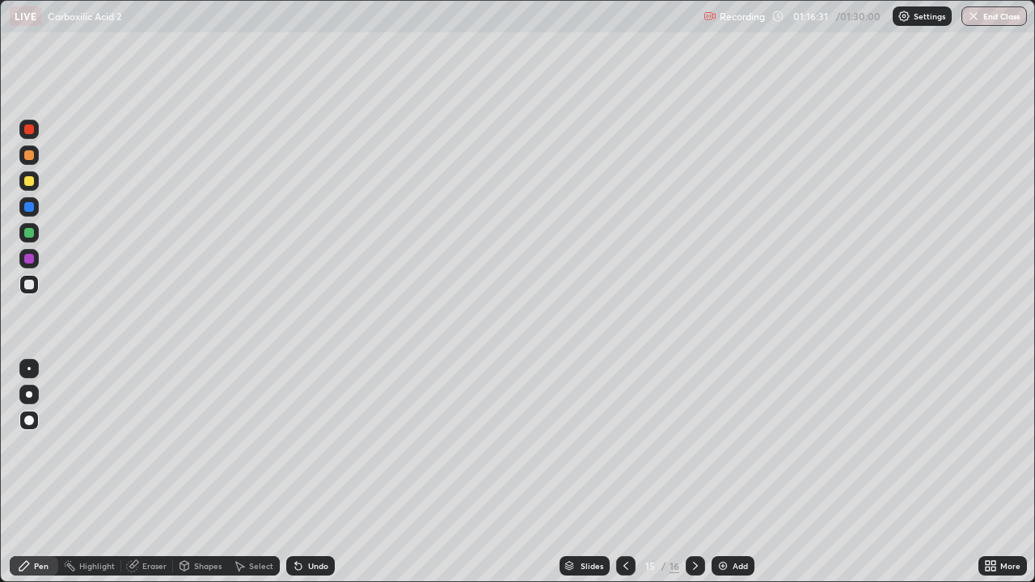
click at [150, 472] on div "Eraser" at bounding box center [154, 566] width 24 height 8
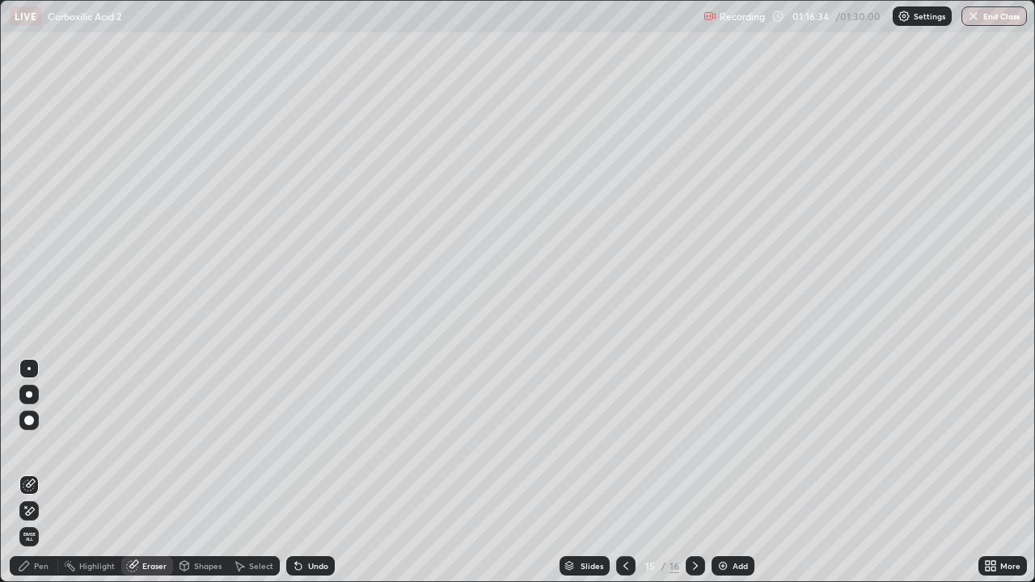
click at [38, 472] on div "Pen" at bounding box center [41, 566] width 15 height 8
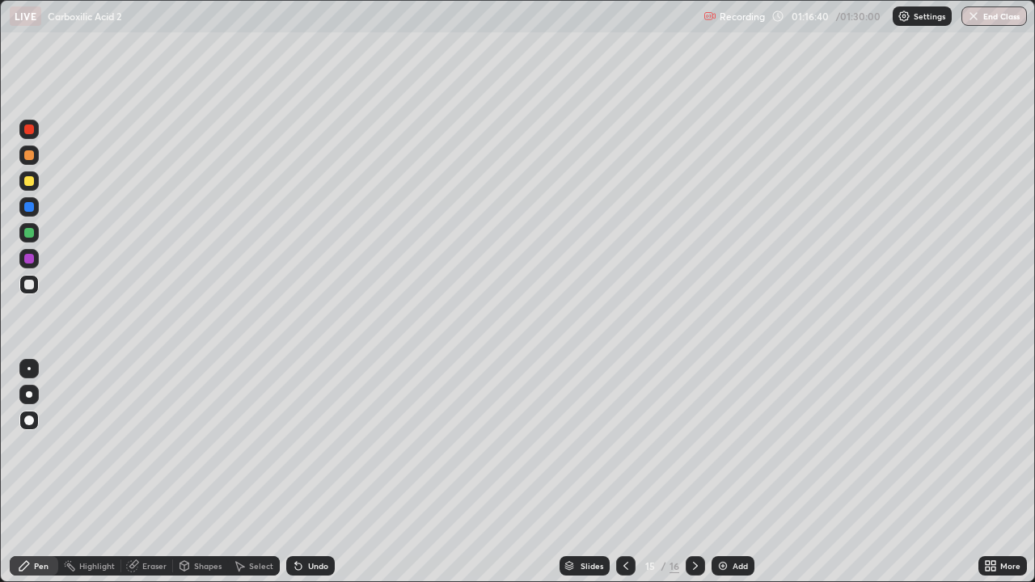
click at [28, 206] on div at bounding box center [29, 207] width 10 height 10
click at [31, 289] on div at bounding box center [29, 285] width 10 height 10
click at [201, 472] on div "Shapes" at bounding box center [208, 566] width 28 height 8
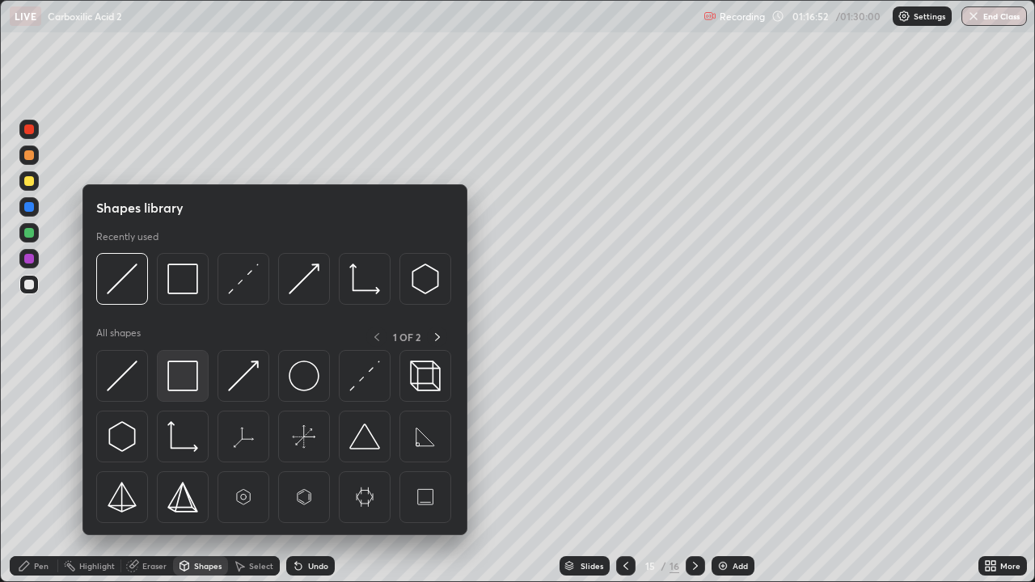
click at [171, 387] on img at bounding box center [182, 376] width 31 height 31
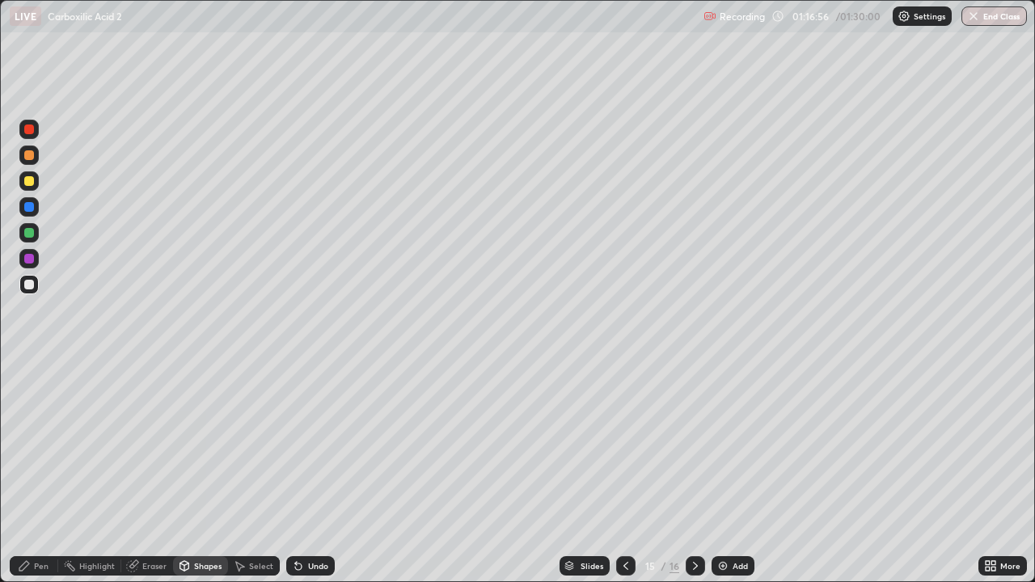
click at [41, 472] on div "Pen" at bounding box center [41, 566] width 15 height 8
click at [26, 261] on div at bounding box center [29, 259] width 10 height 10
click at [29, 290] on div at bounding box center [28, 284] width 19 height 19
click at [28, 233] on div at bounding box center [29, 233] width 10 height 10
click at [31, 287] on div at bounding box center [29, 285] width 10 height 10
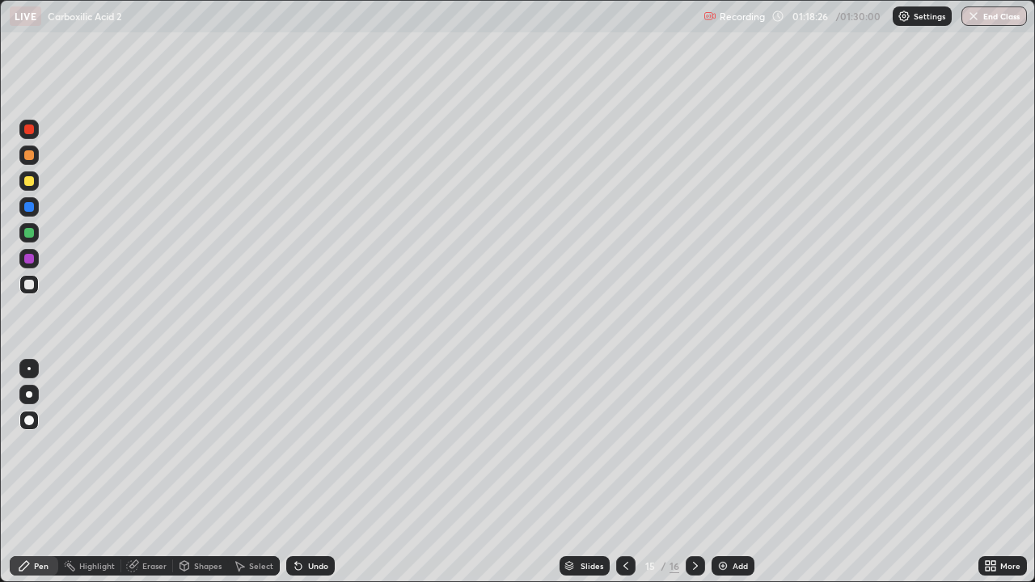
click at [693, 472] on icon at bounding box center [695, 566] width 5 height 8
click at [27, 291] on div at bounding box center [28, 284] width 19 height 19
click at [25, 267] on div at bounding box center [28, 258] width 19 height 19
click at [27, 239] on div at bounding box center [28, 232] width 19 height 19
click at [27, 229] on div at bounding box center [29, 233] width 10 height 10
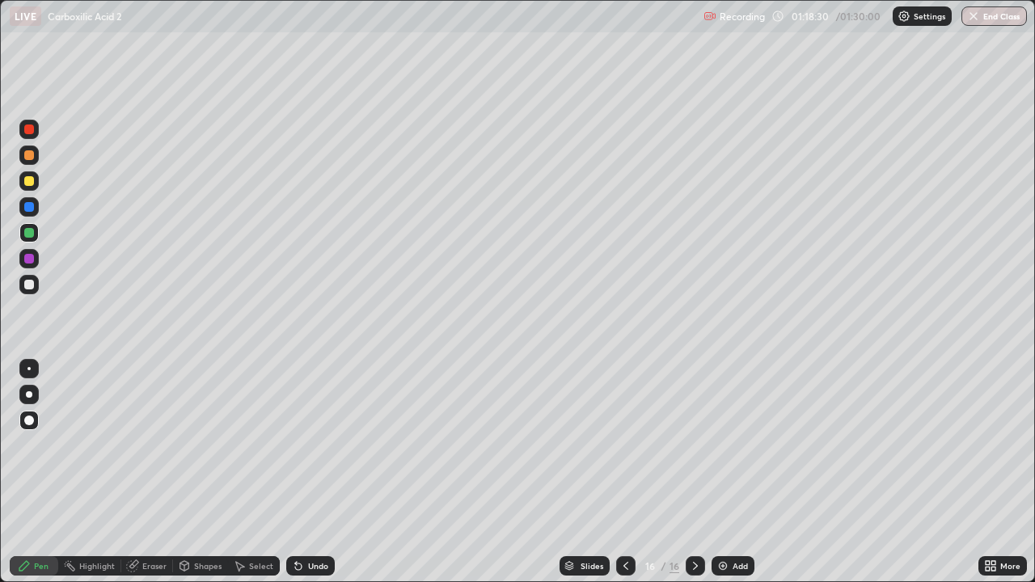
click at [28, 207] on div at bounding box center [29, 207] width 10 height 10
click at [26, 204] on div at bounding box center [29, 207] width 10 height 10
click at [23, 201] on div at bounding box center [28, 206] width 19 height 19
click at [33, 254] on div at bounding box center [28, 258] width 19 height 19
click at [34, 287] on div at bounding box center [28, 284] width 19 height 19
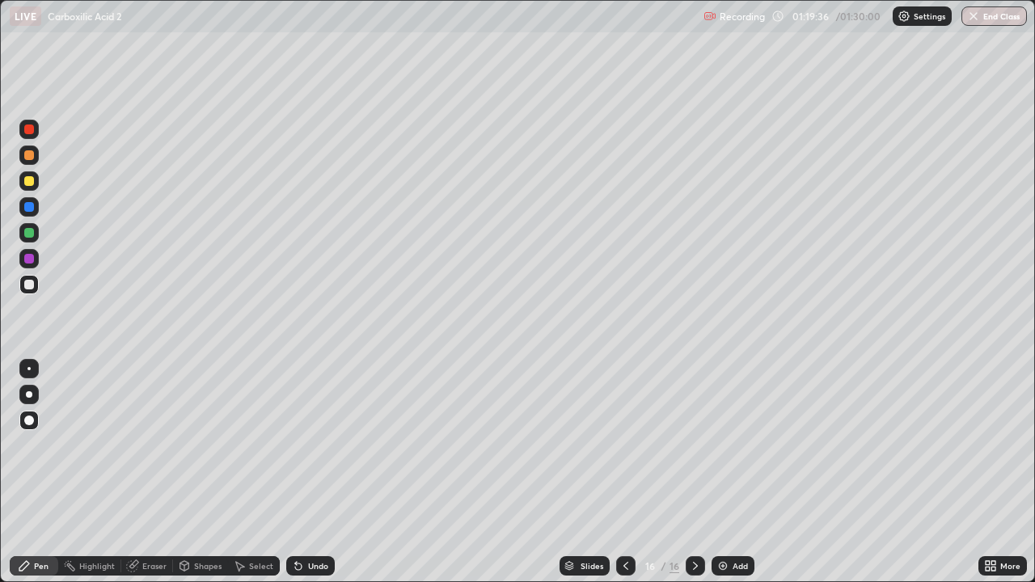
click at [31, 231] on div at bounding box center [29, 233] width 10 height 10
click at [32, 181] on div at bounding box center [29, 181] width 10 height 10
click at [23, 285] on div at bounding box center [28, 284] width 19 height 19
click at [158, 472] on div "Eraser" at bounding box center [154, 566] width 24 height 8
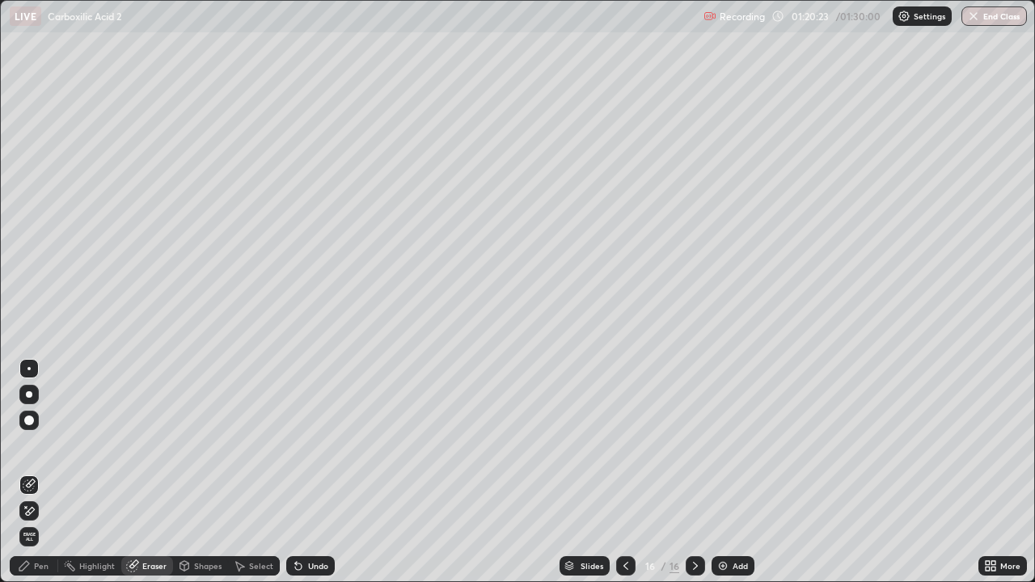
click at [36, 472] on div "Pen" at bounding box center [41, 566] width 15 height 8
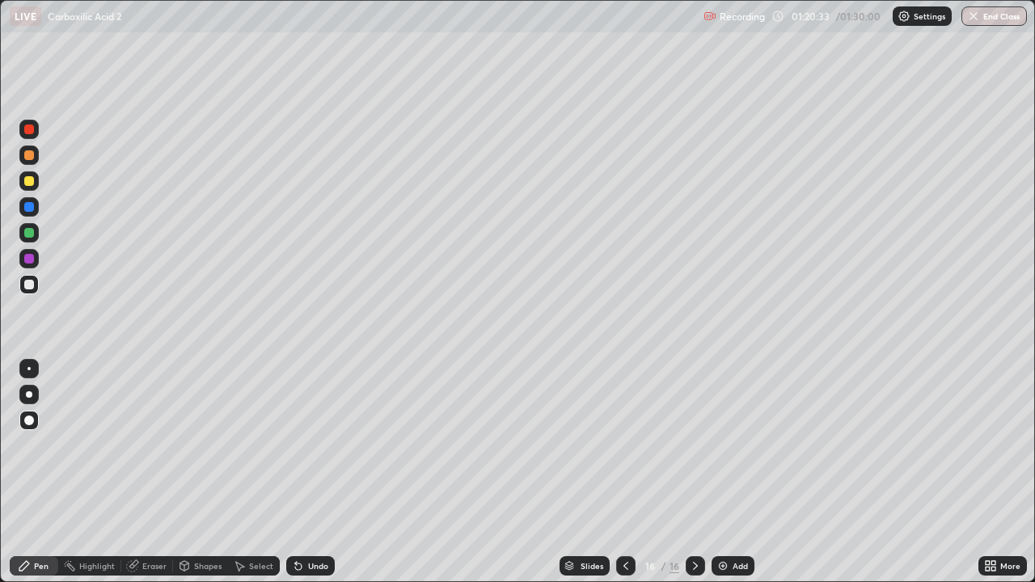
click at [305, 472] on div "Undo" at bounding box center [310, 566] width 49 height 19
click at [302, 472] on icon at bounding box center [298, 566] width 13 height 13
click at [296, 472] on icon at bounding box center [298, 567] width 6 height 6
click at [298, 472] on div "Undo" at bounding box center [310, 566] width 49 height 19
click at [296, 472] on icon at bounding box center [298, 567] width 6 height 6
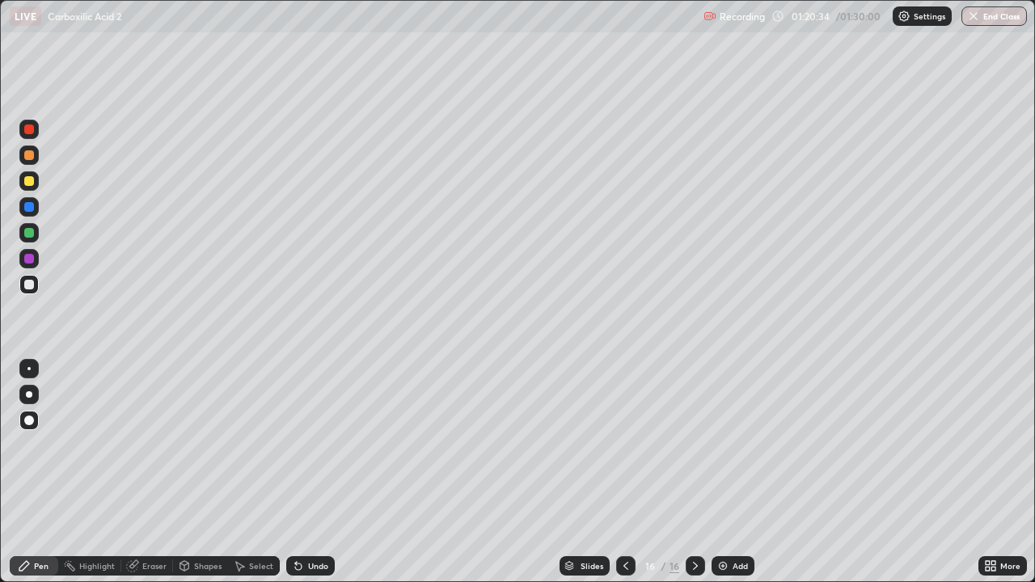
click at [298, 472] on div "Undo" at bounding box center [310, 566] width 49 height 19
click at [297, 472] on div "Undo" at bounding box center [310, 566] width 49 height 19
click at [295, 472] on div "Undo" at bounding box center [310, 566] width 49 height 19
click at [31, 259] on div at bounding box center [29, 259] width 10 height 10
click at [28, 182] on div at bounding box center [29, 181] width 10 height 10
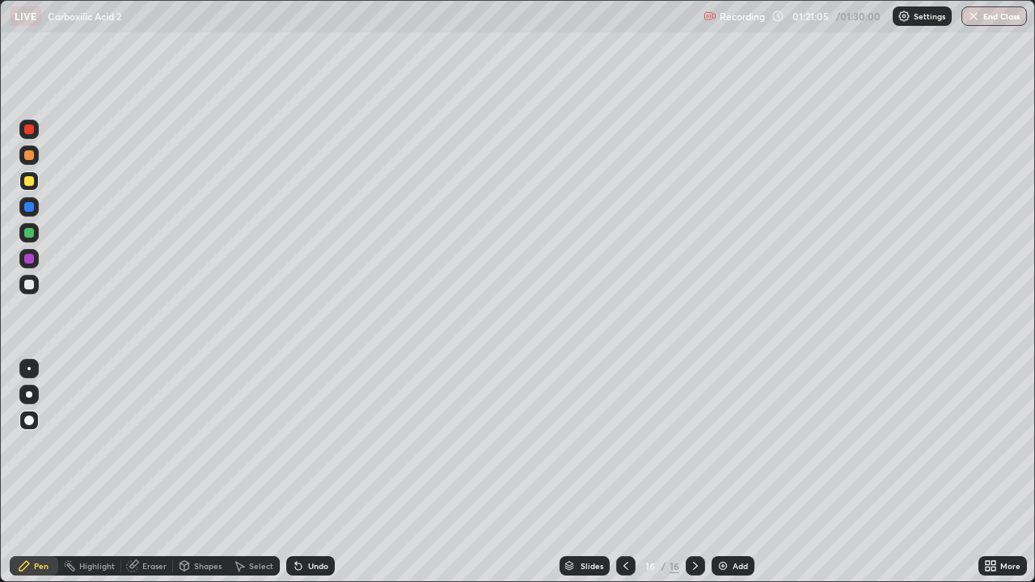
click at [150, 472] on div "Eraser" at bounding box center [154, 566] width 24 height 8
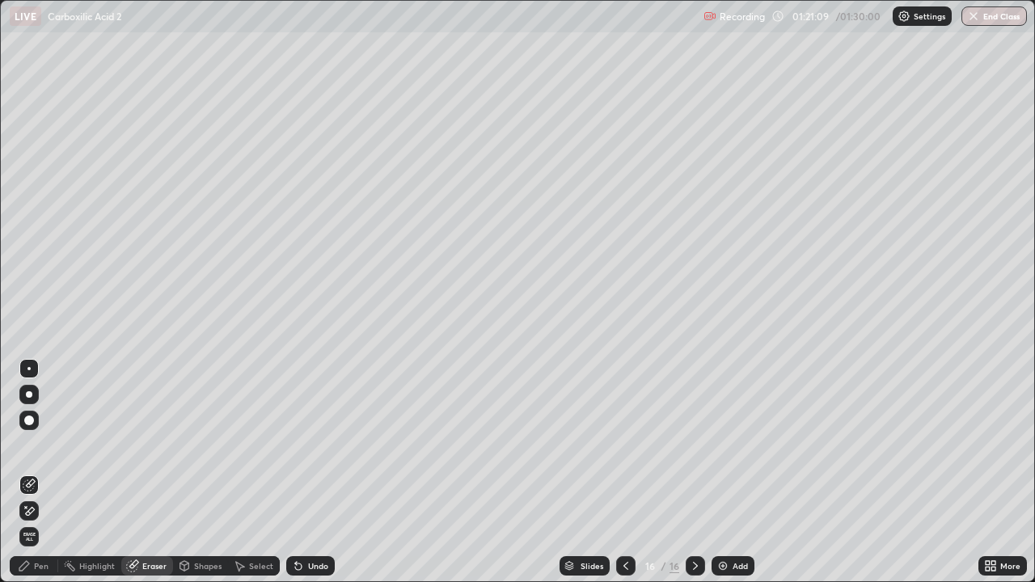
click at [43, 472] on div "Pen" at bounding box center [41, 566] width 15 height 8
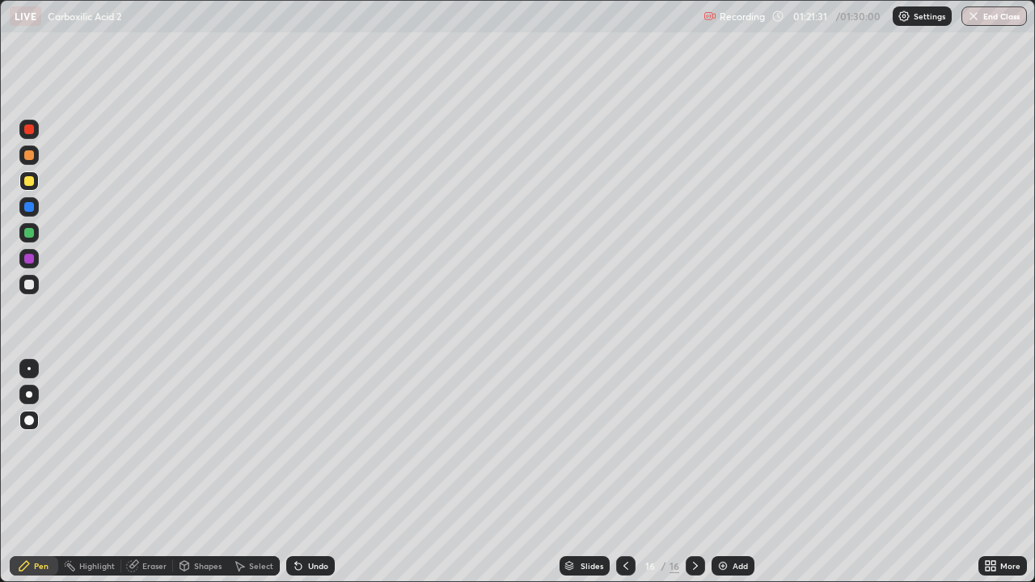
click at [34, 472] on div "Pen" at bounding box center [41, 566] width 15 height 8
click at [145, 472] on div "Eraser" at bounding box center [147, 566] width 52 height 19
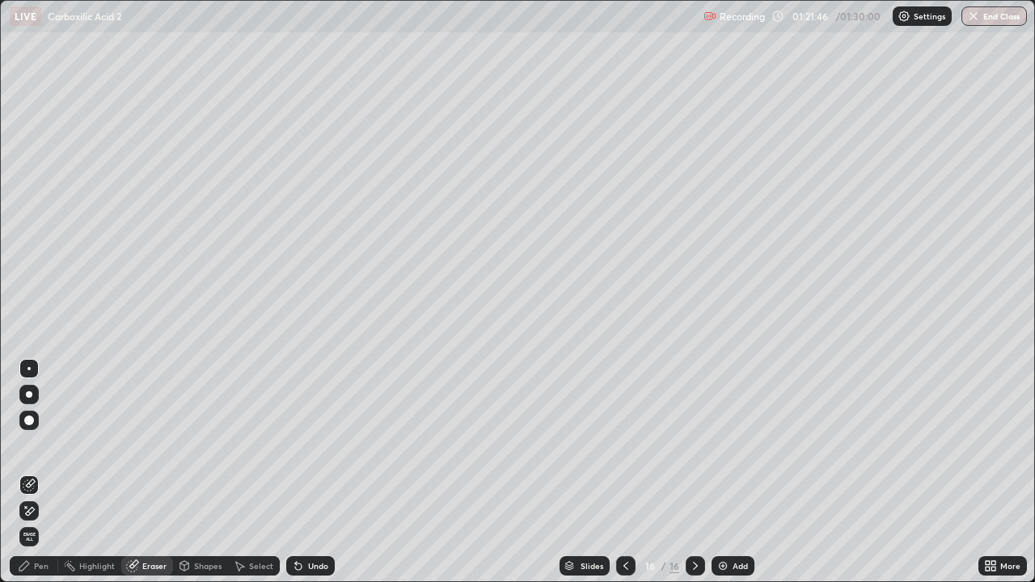
click at [40, 472] on div "Pen" at bounding box center [41, 566] width 15 height 8
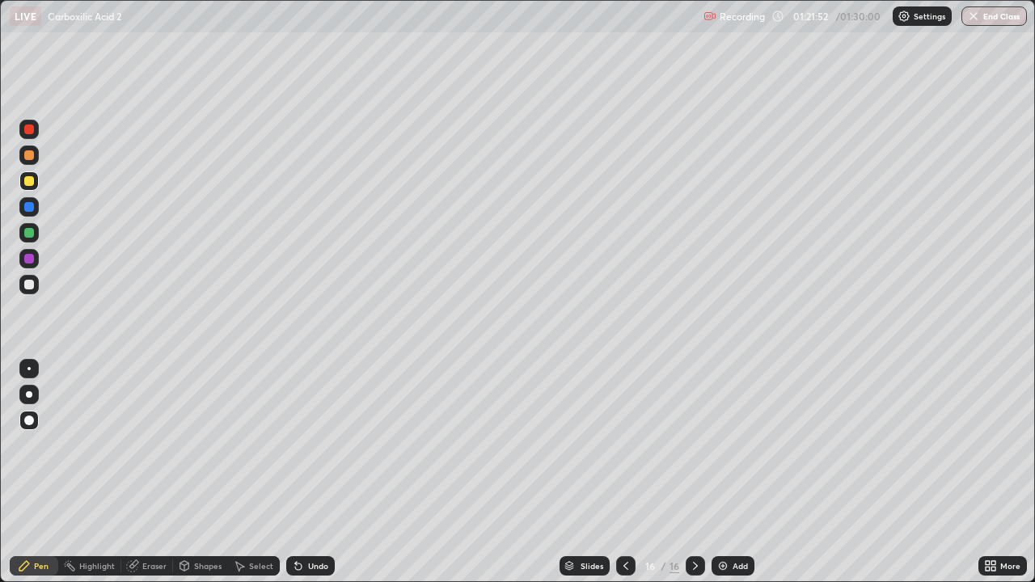
click at [28, 286] on div at bounding box center [29, 285] width 10 height 10
click at [28, 233] on div at bounding box center [29, 233] width 10 height 10
click at [25, 226] on div at bounding box center [28, 232] width 19 height 19
click at [28, 233] on div at bounding box center [29, 233] width 10 height 10
click at [23, 180] on div at bounding box center [28, 180] width 19 height 19
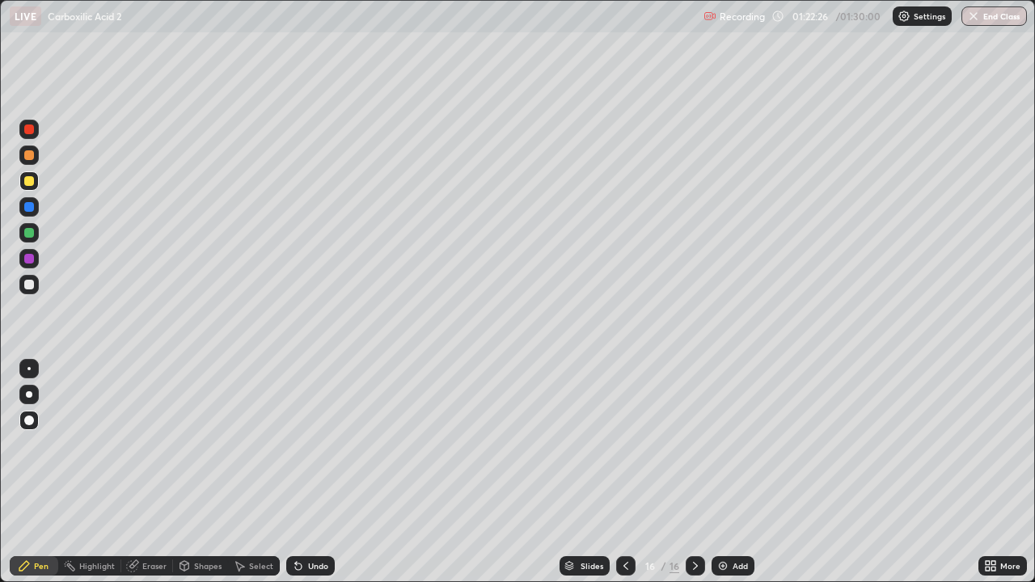
click at [145, 472] on div "Eraser" at bounding box center [154, 566] width 24 height 8
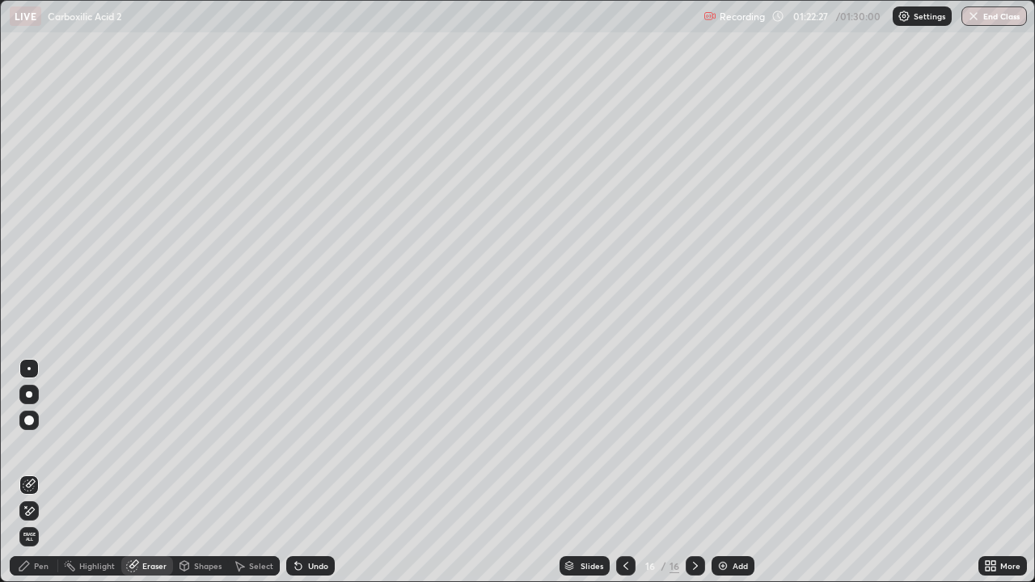
click at [41, 472] on div "Pen" at bounding box center [41, 566] width 15 height 8
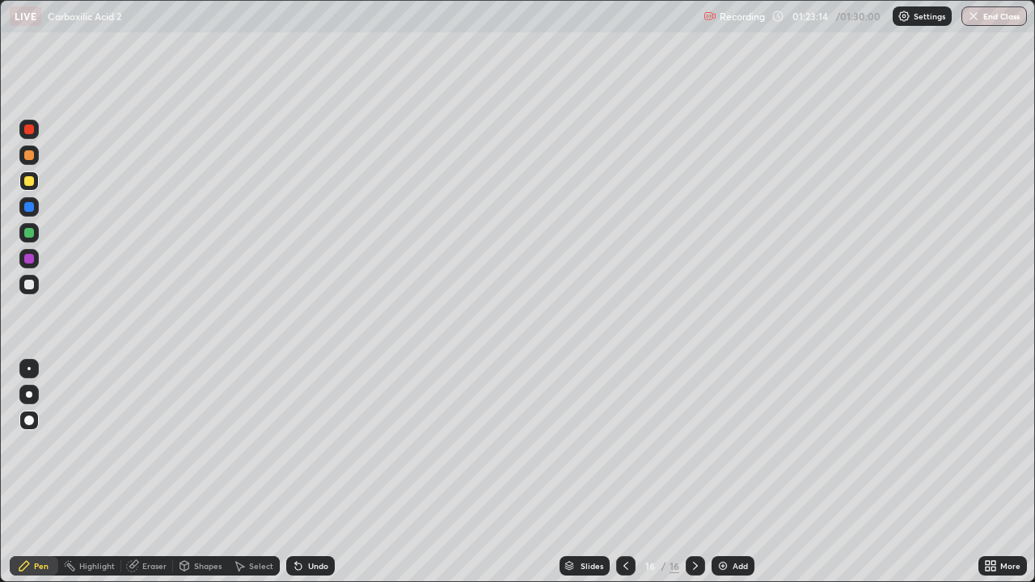
click at [28, 236] on div at bounding box center [29, 233] width 10 height 10
click at [29, 231] on div at bounding box center [29, 233] width 10 height 10
click at [723, 472] on img at bounding box center [723, 566] width 13 height 13
click at [31, 180] on div at bounding box center [29, 181] width 10 height 10
click at [27, 210] on div at bounding box center [29, 207] width 10 height 10
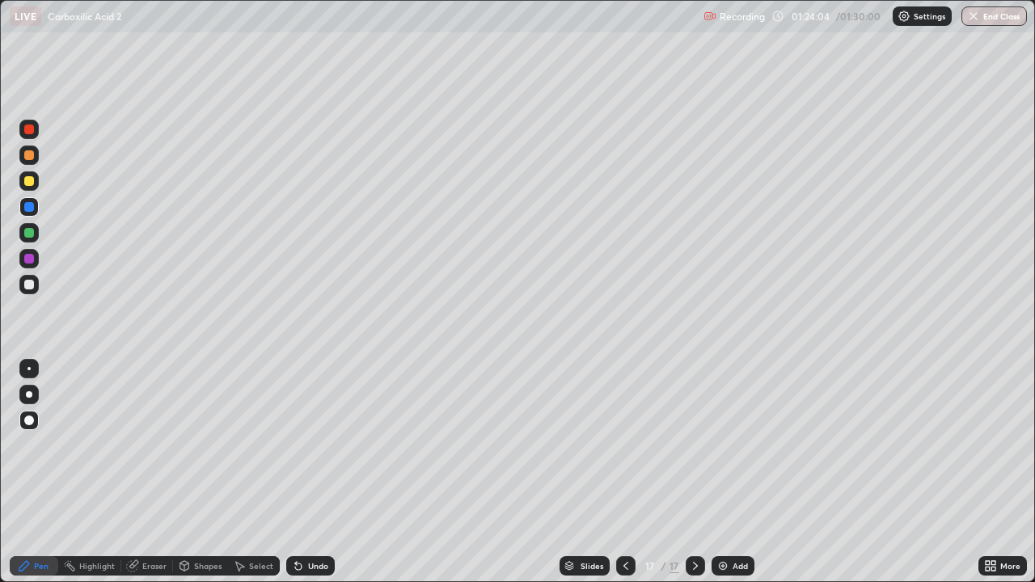
click at [307, 472] on div "Undo" at bounding box center [310, 566] width 49 height 19
click at [30, 289] on div at bounding box center [29, 285] width 10 height 10
click at [153, 472] on div "Eraser" at bounding box center [154, 566] width 24 height 8
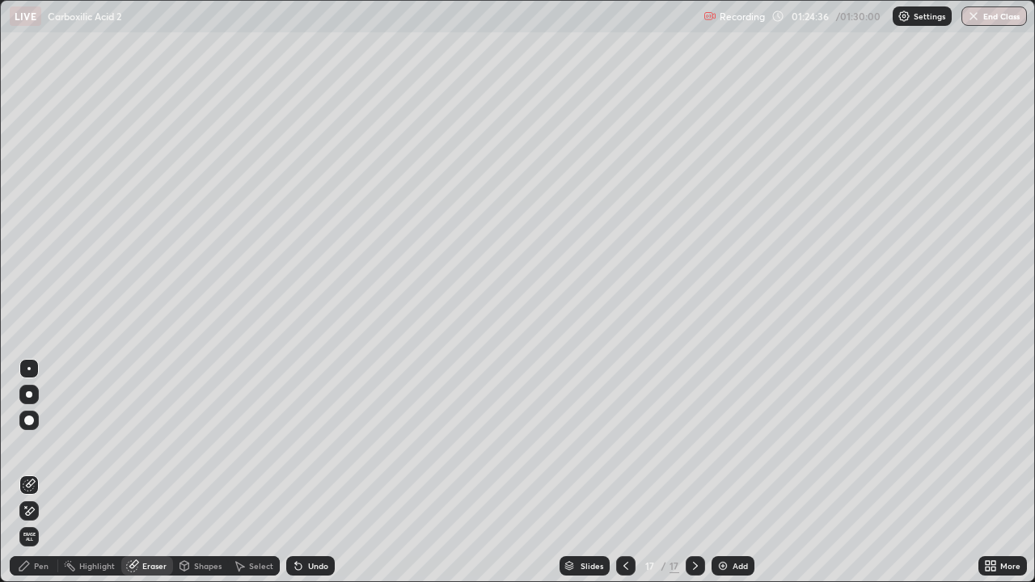
click at [49, 472] on div "Pen" at bounding box center [34, 566] width 49 height 19
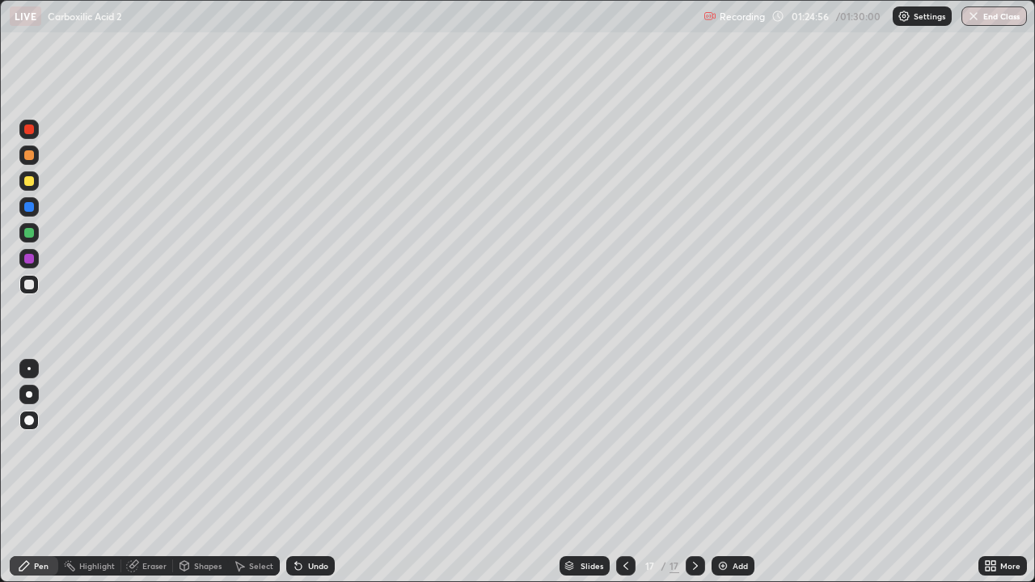
click at [28, 259] on div at bounding box center [29, 259] width 10 height 10
click at [28, 180] on div at bounding box center [29, 181] width 10 height 10
click at [1006, 25] on button "End Class" at bounding box center [995, 15] width 64 height 19
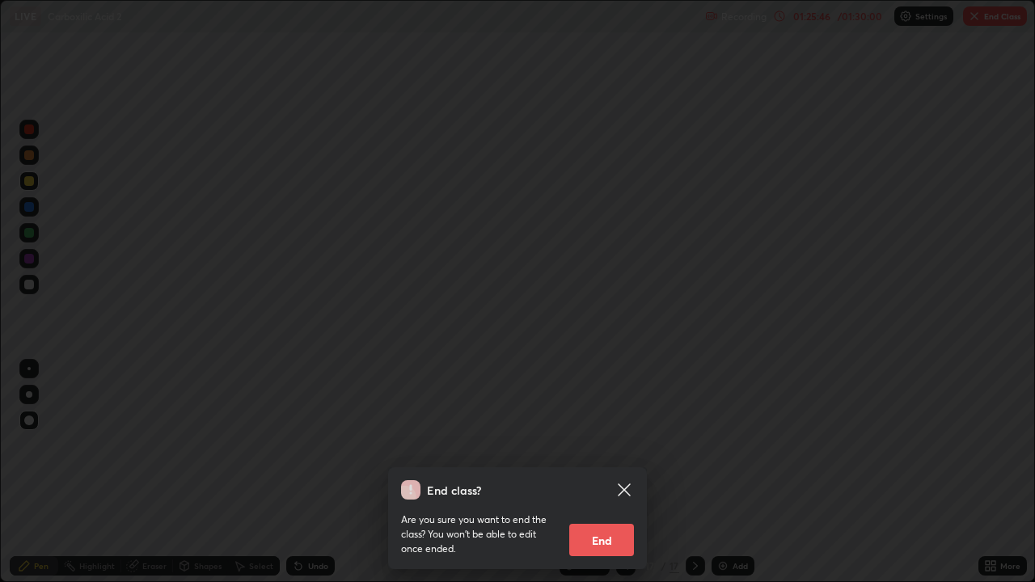
click at [603, 472] on button "End" at bounding box center [601, 540] width 65 height 32
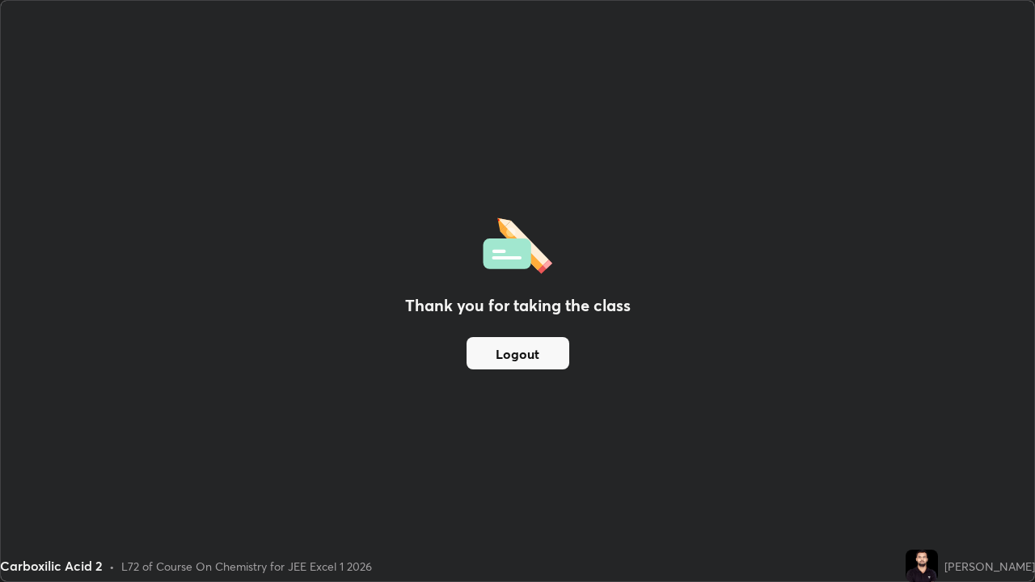
click at [524, 357] on button "Logout" at bounding box center [518, 353] width 103 height 32
click at [527, 354] on button "Logout" at bounding box center [518, 353] width 103 height 32
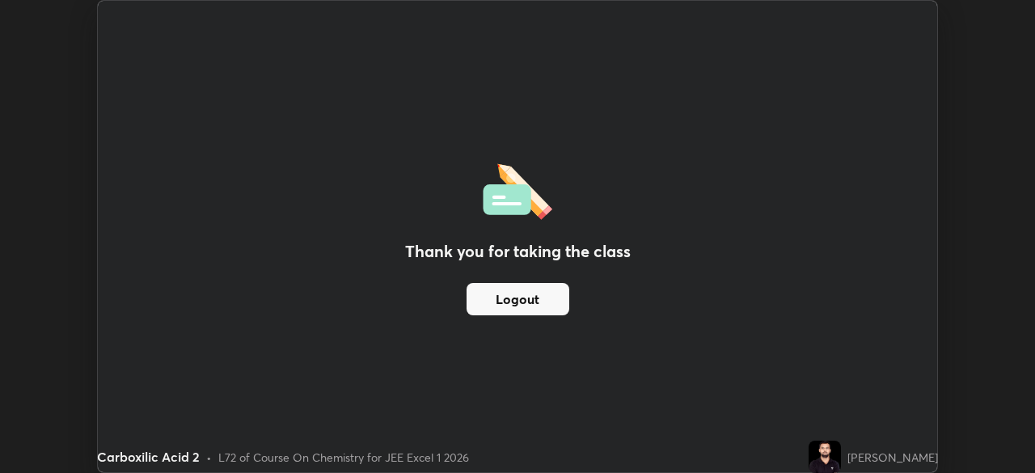
scroll to position [80415, 79853]
